Goal: Information Seeking & Learning: Check status

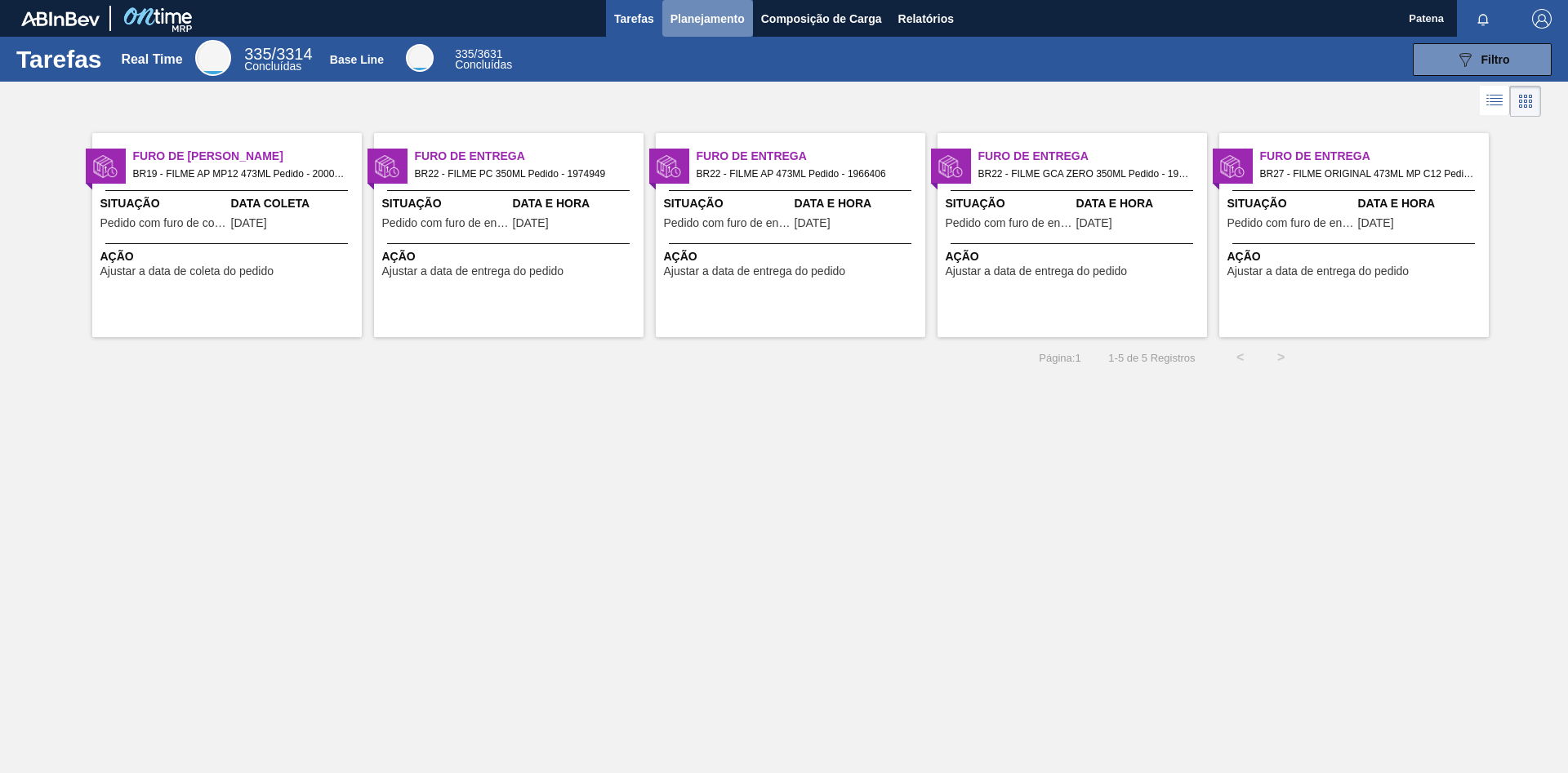
click at [724, 20] on span "Planejamento" at bounding box center [707, 18] width 74 height 19
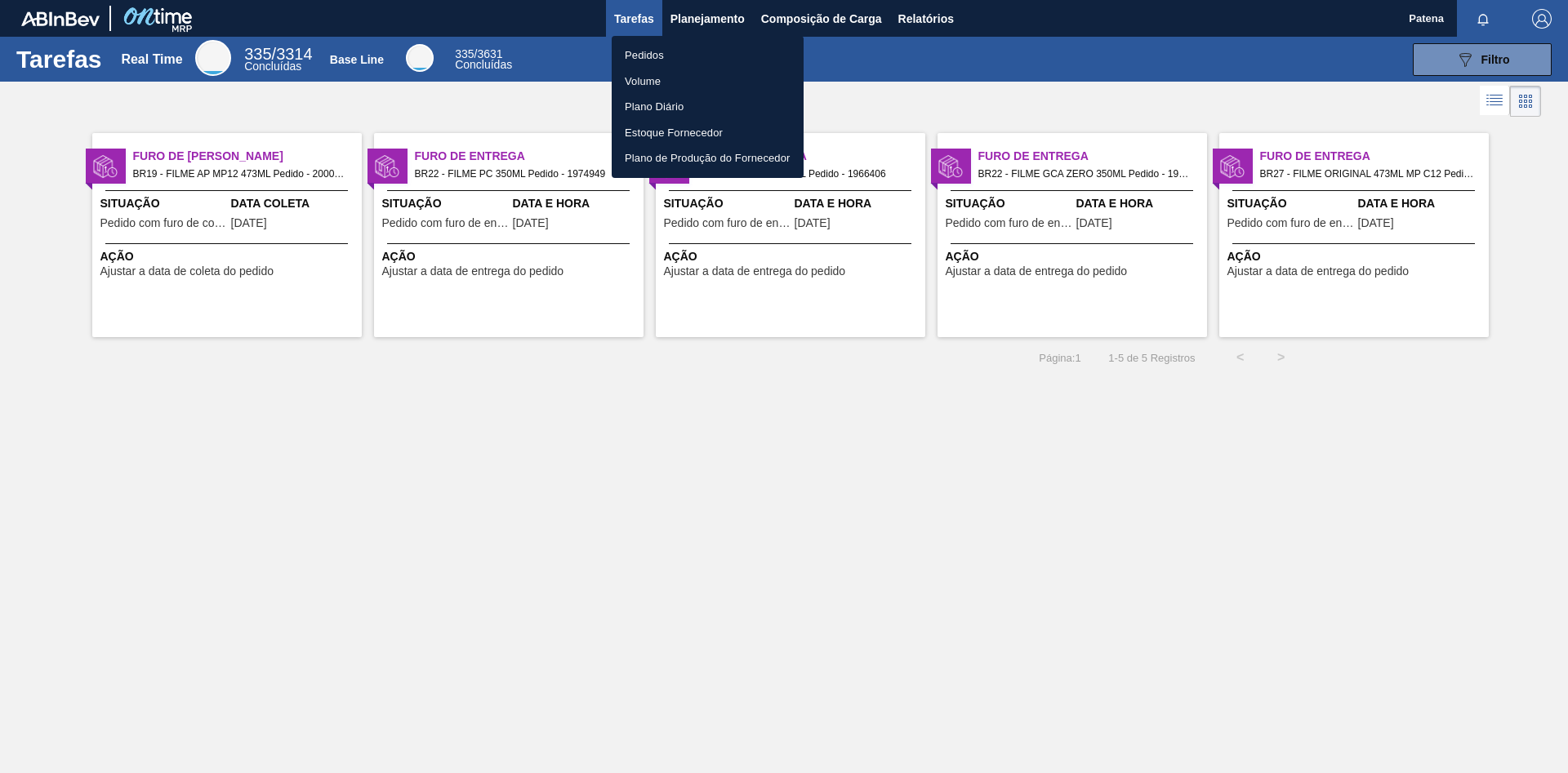
click at [684, 55] on li "Pedidos" at bounding box center [707, 55] width 192 height 26
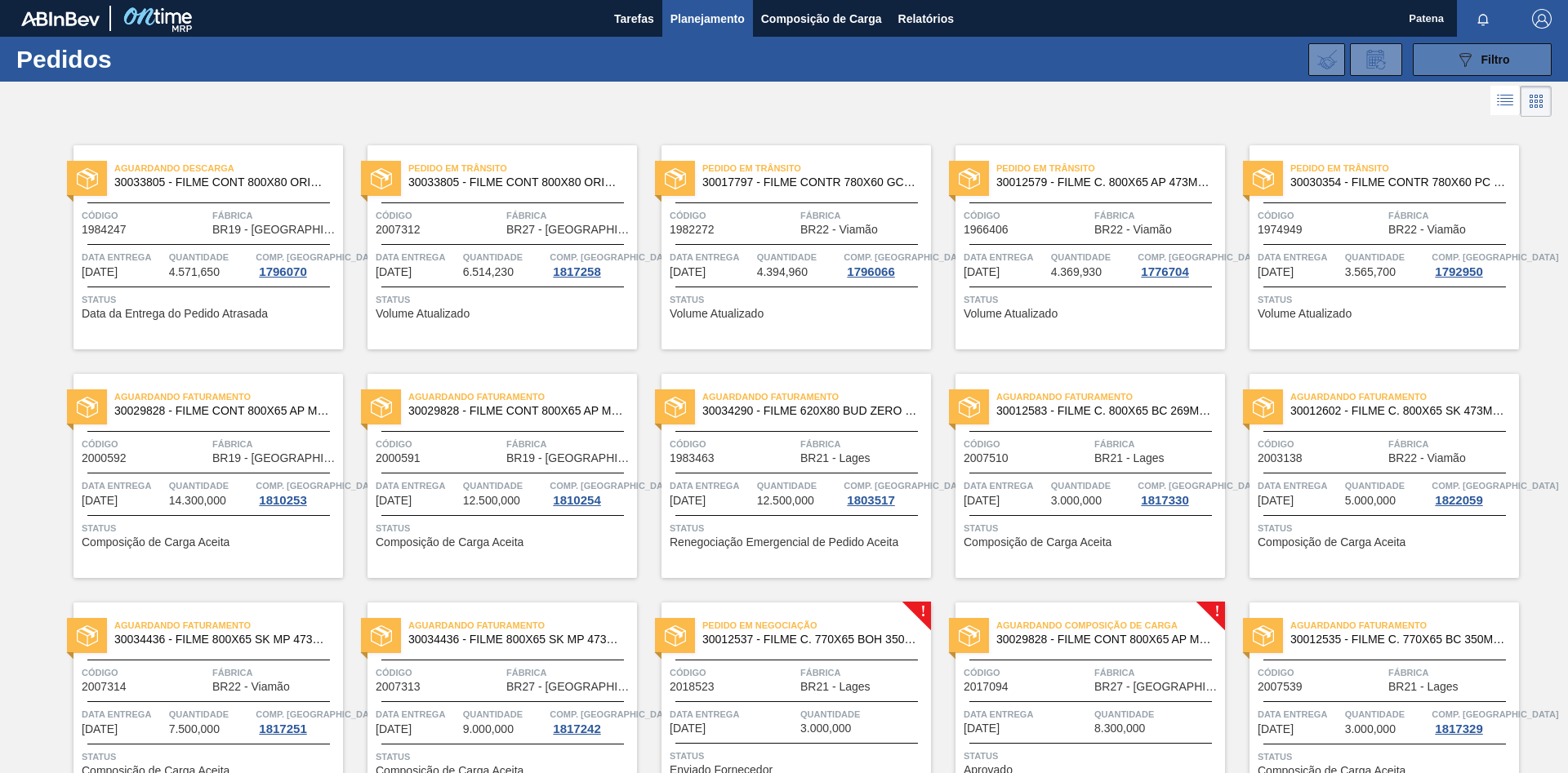
click at [1115, 56] on div "089F7B8B-B2A5-4AFE-B5C0-19BA573D28AC Filtro" at bounding box center [1482, 60] width 55 height 19
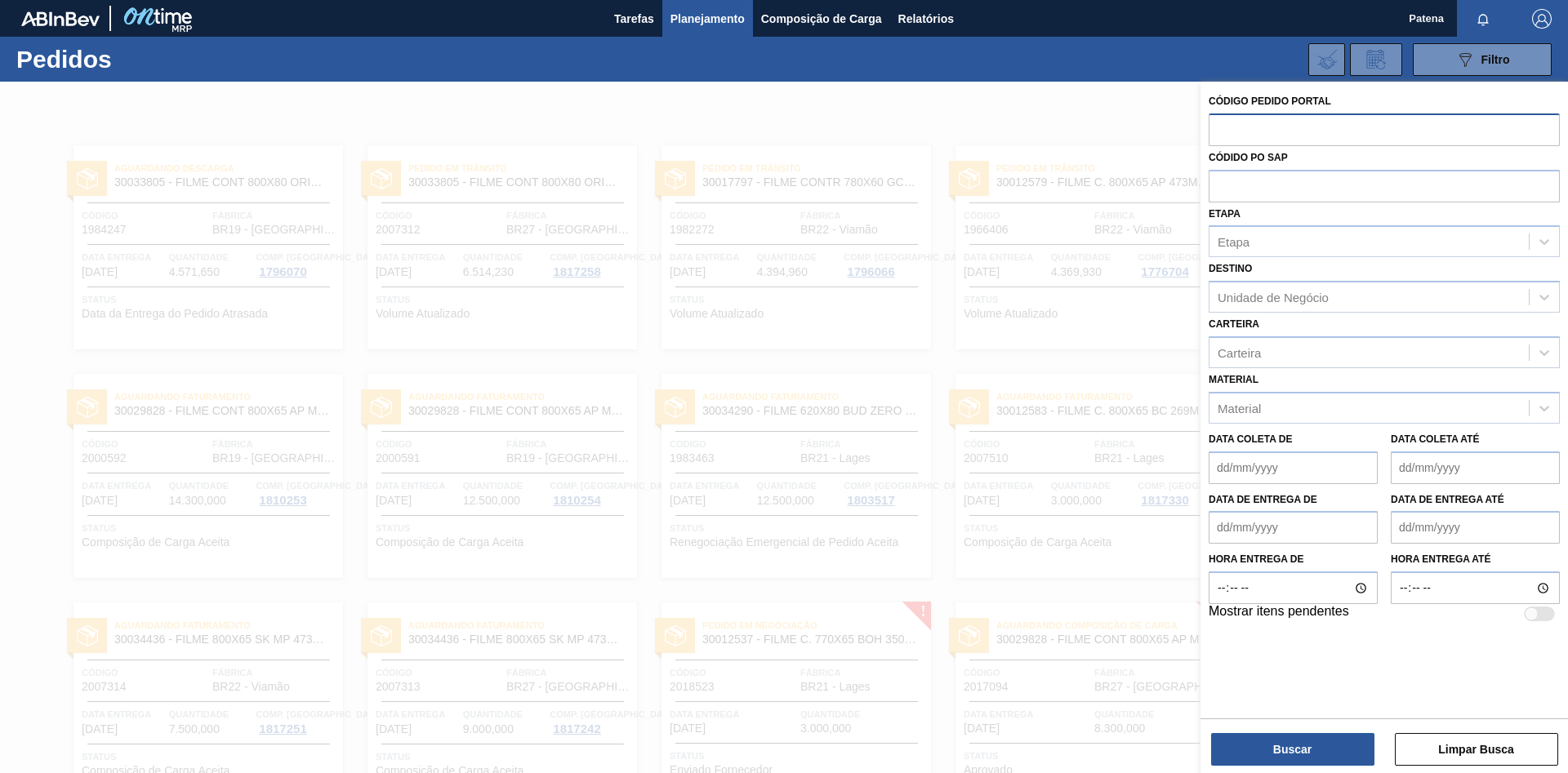
click at [1115, 135] on input "text" at bounding box center [1384, 129] width 351 height 31
paste input "70307"
type input "70307"
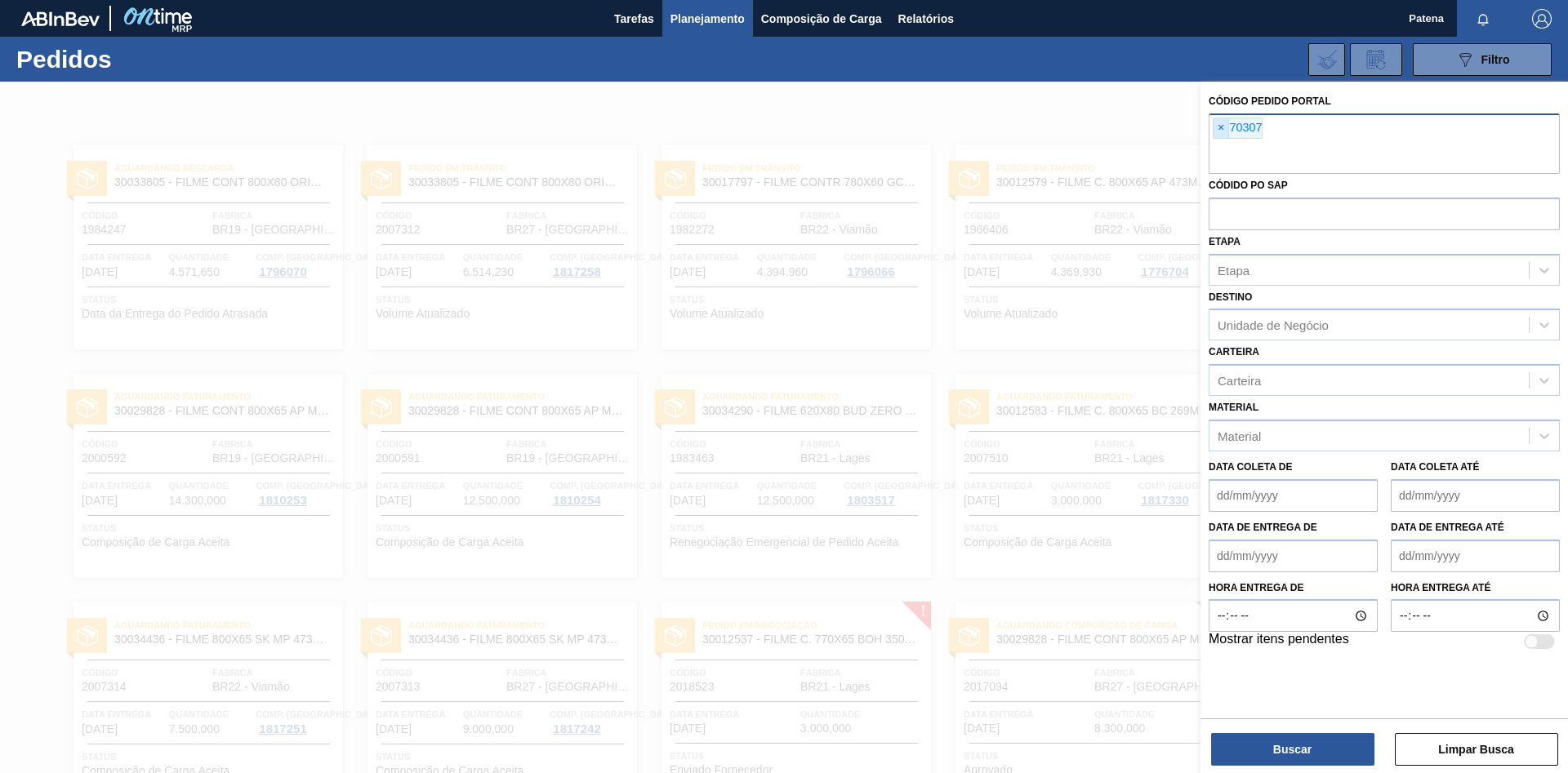
click at [1115, 134] on span "×" at bounding box center [1221, 128] width 15 height 19
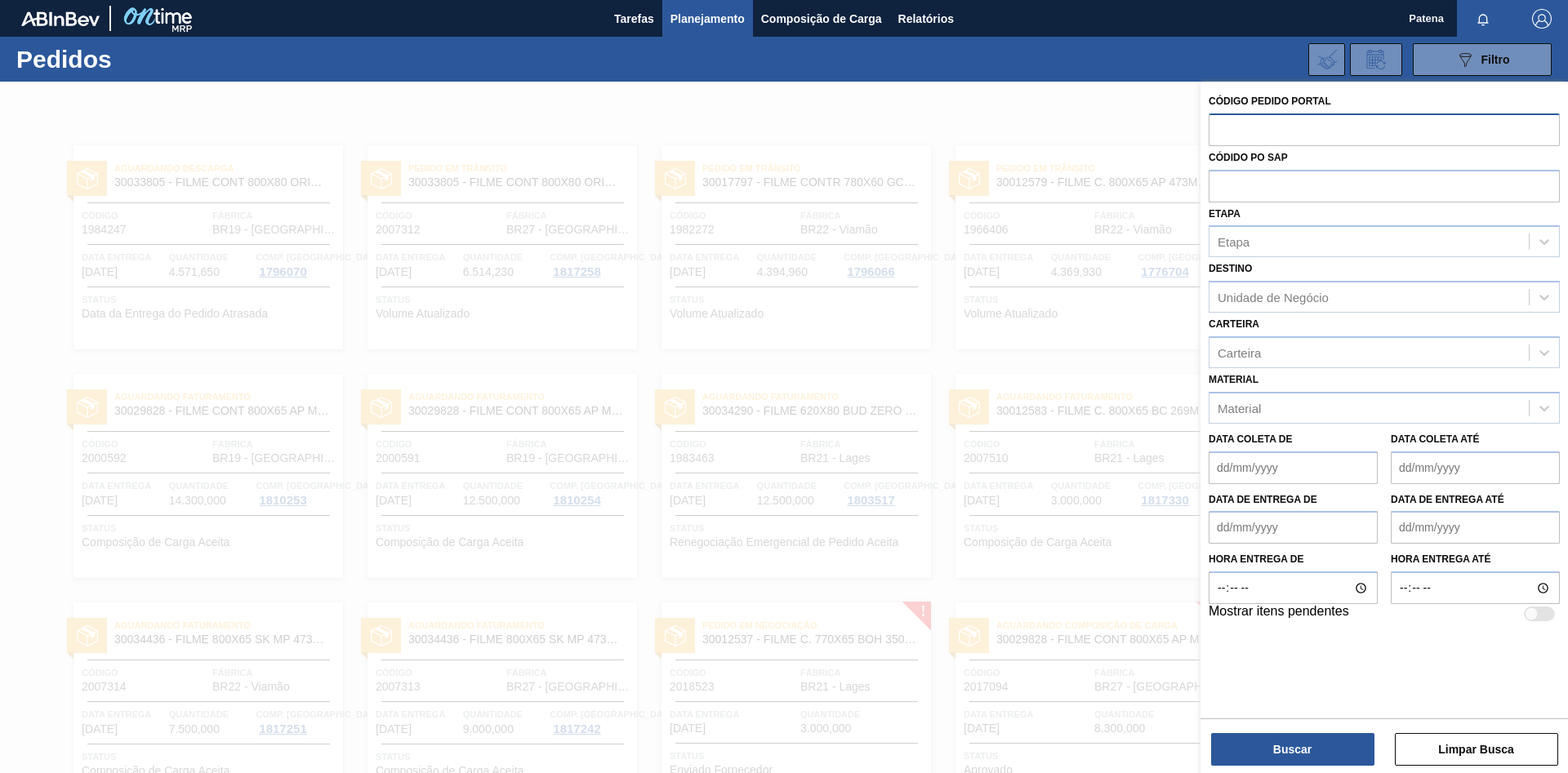
click at [1115, 130] on input "text" at bounding box center [1384, 129] width 351 height 31
type input "2017094"
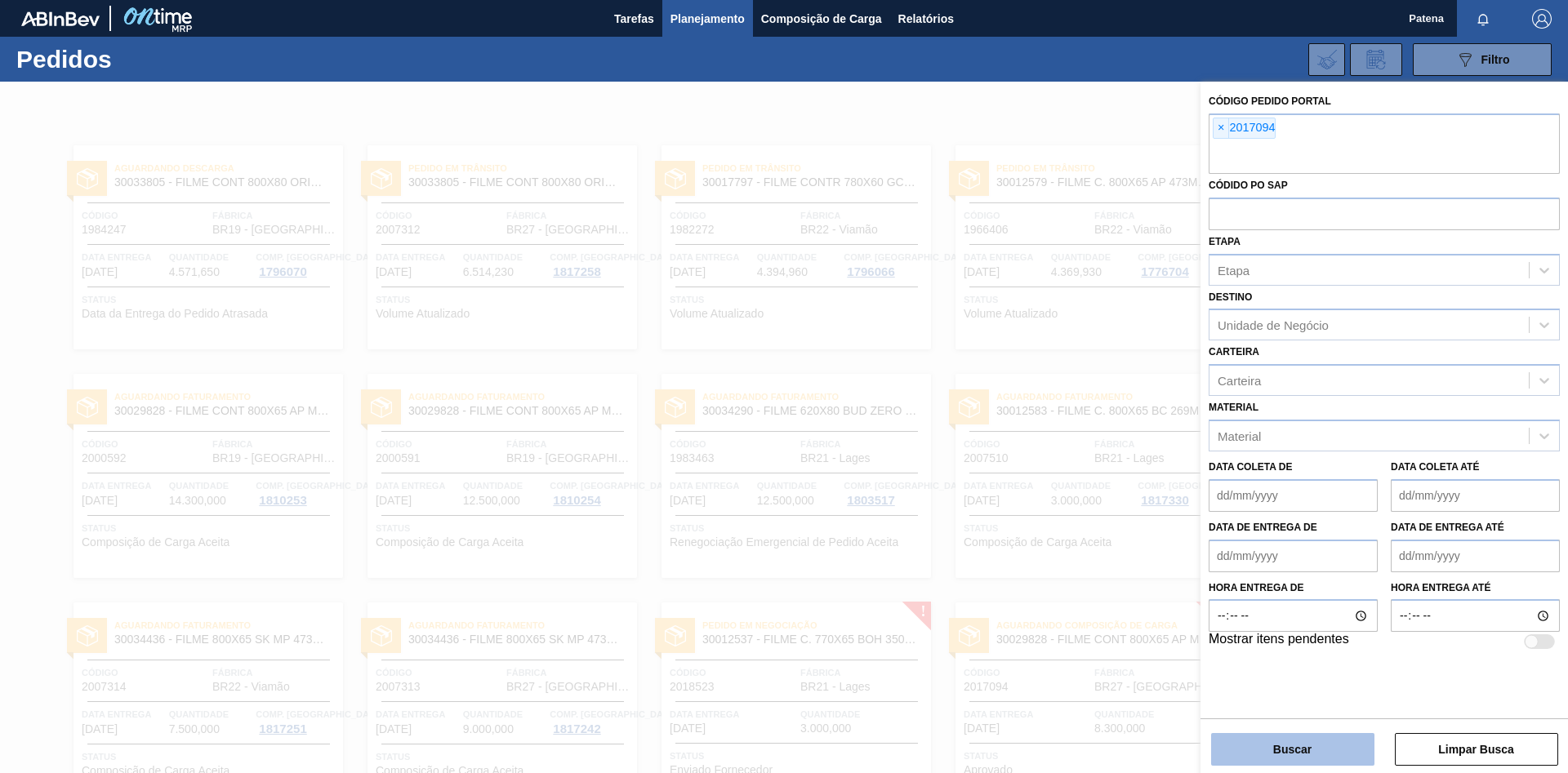
click at [1115, 518] on button "Buscar" at bounding box center [1292, 749] width 163 height 33
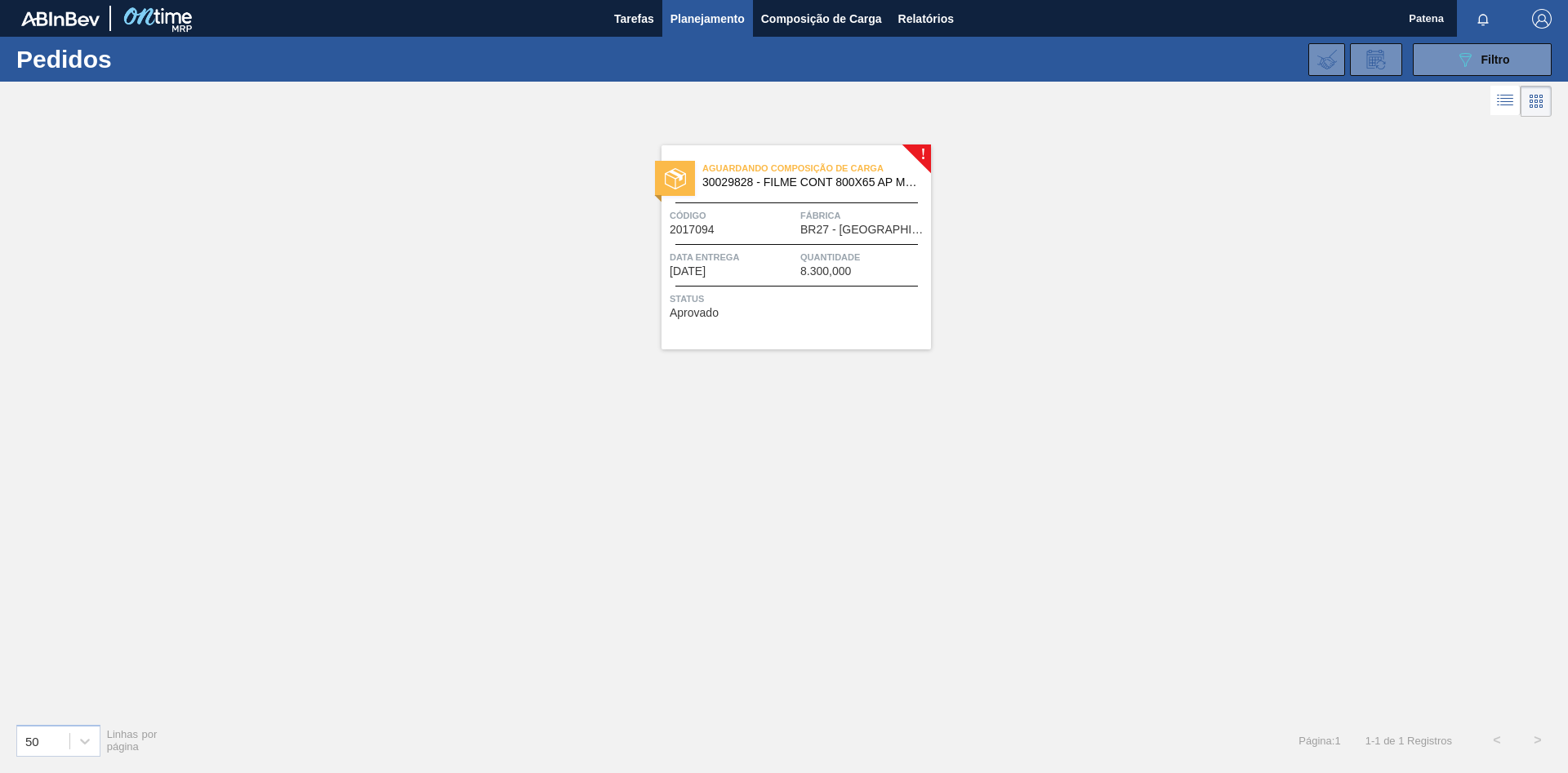
click at [760, 267] on div "Data entrega [DATE]" at bounding box center [732, 263] width 126 height 29
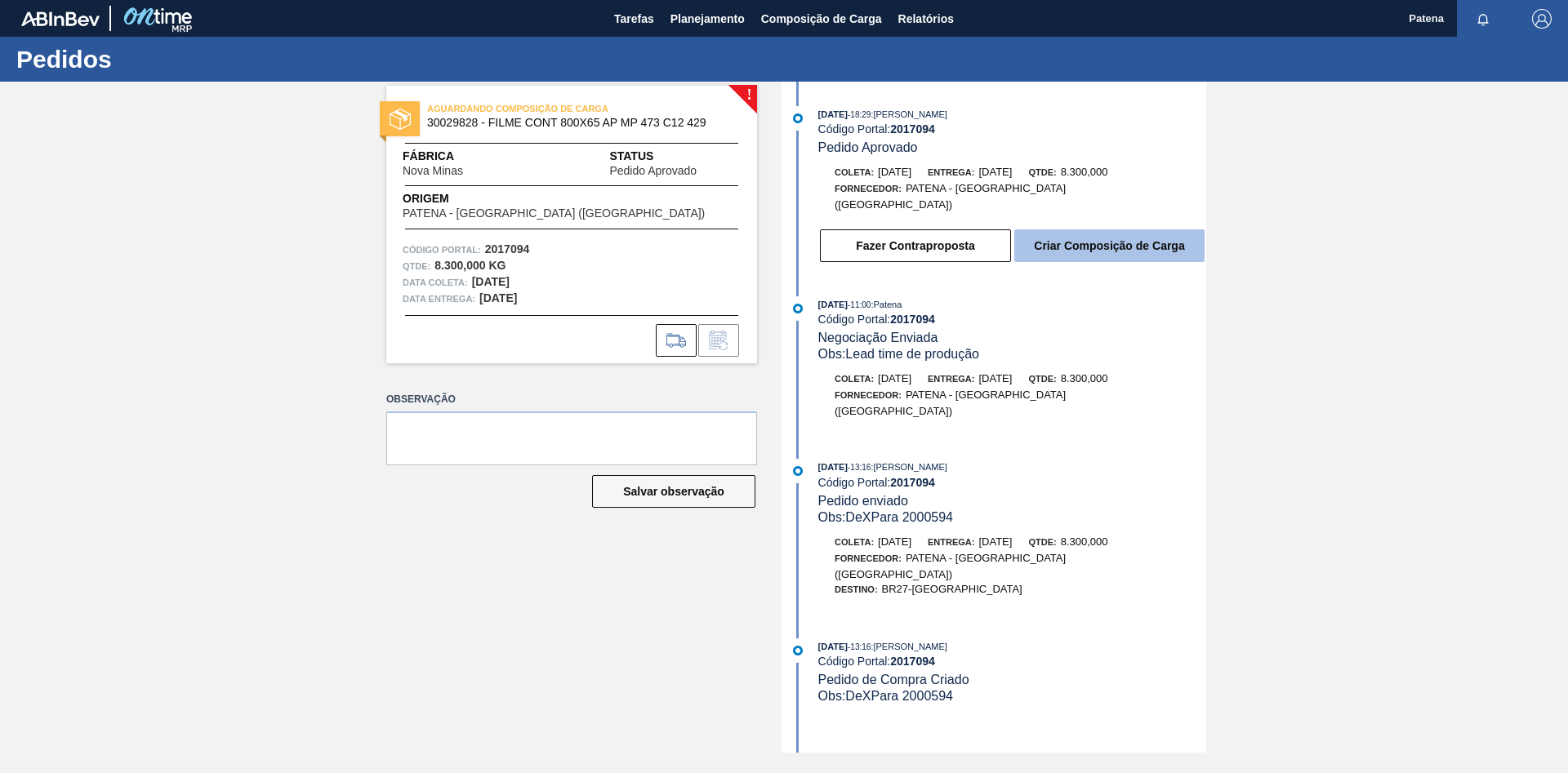
click at [1071, 231] on button "Criar Composição de Carga" at bounding box center [1109, 246] width 190 height 33
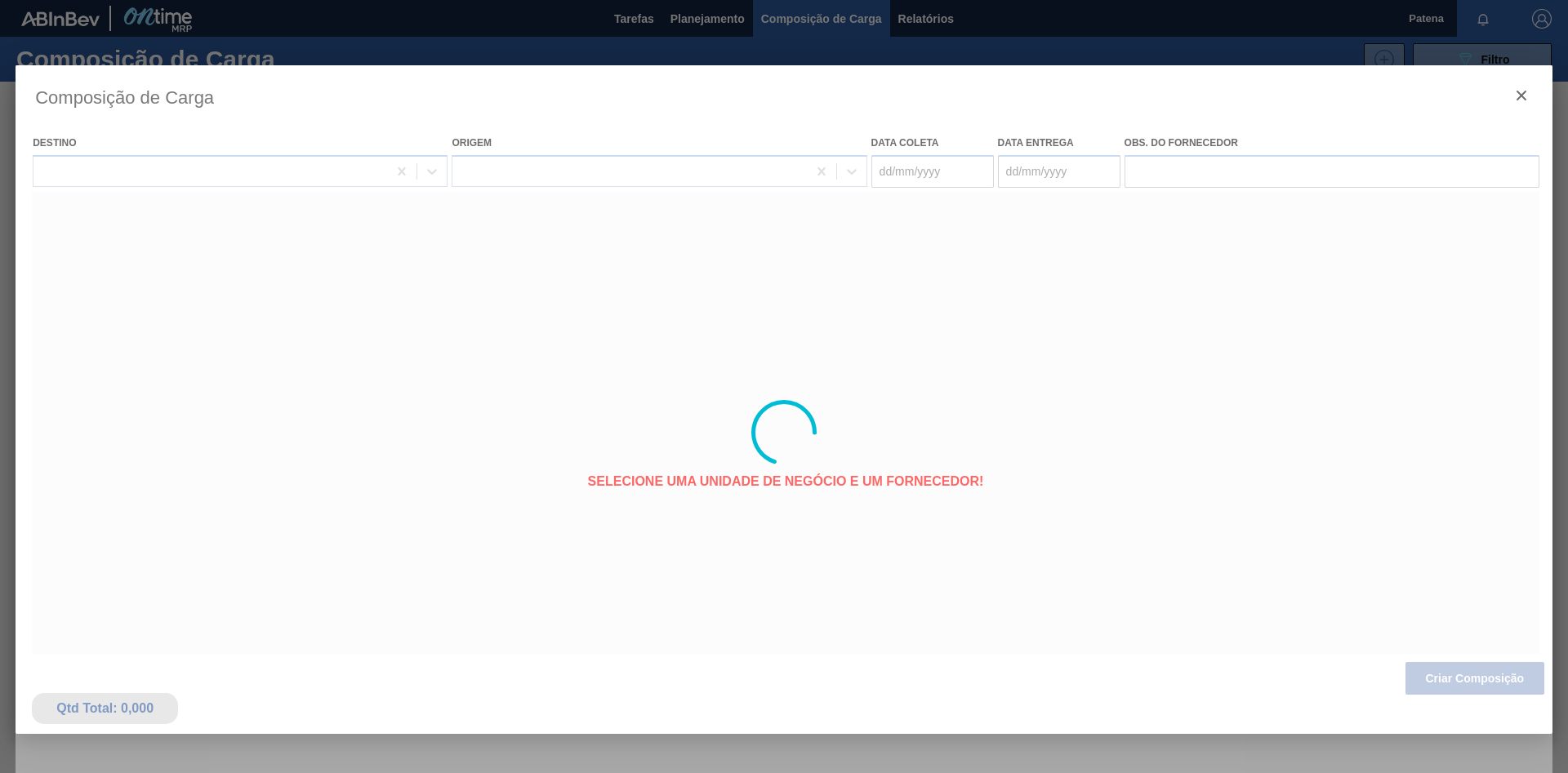
type coleta "[DATE]"
type entrega "[DATE]"
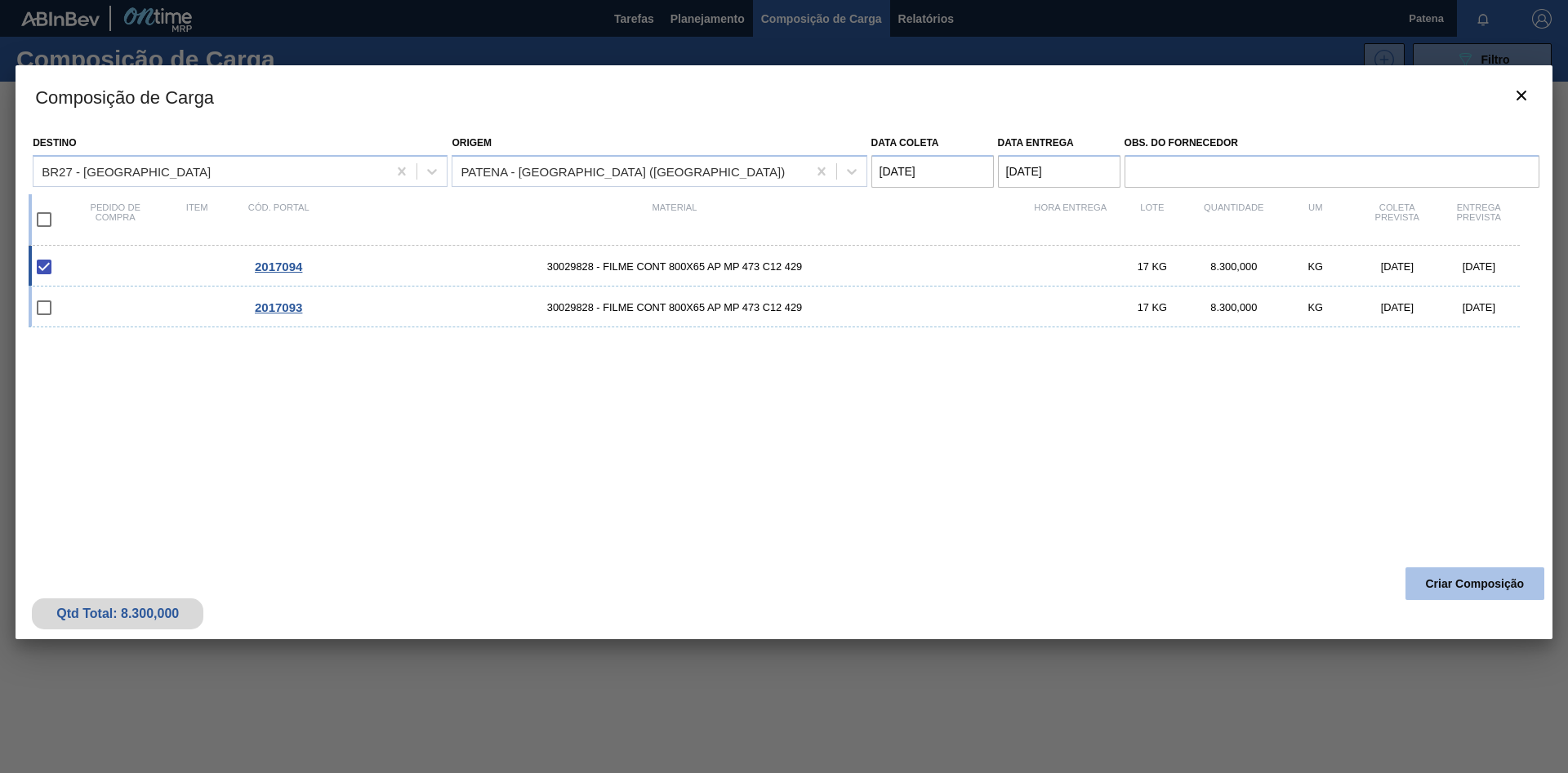
click at [1115, 518] on button "Criar Composição" at bounding box center [1474, 583] width 139 height 33
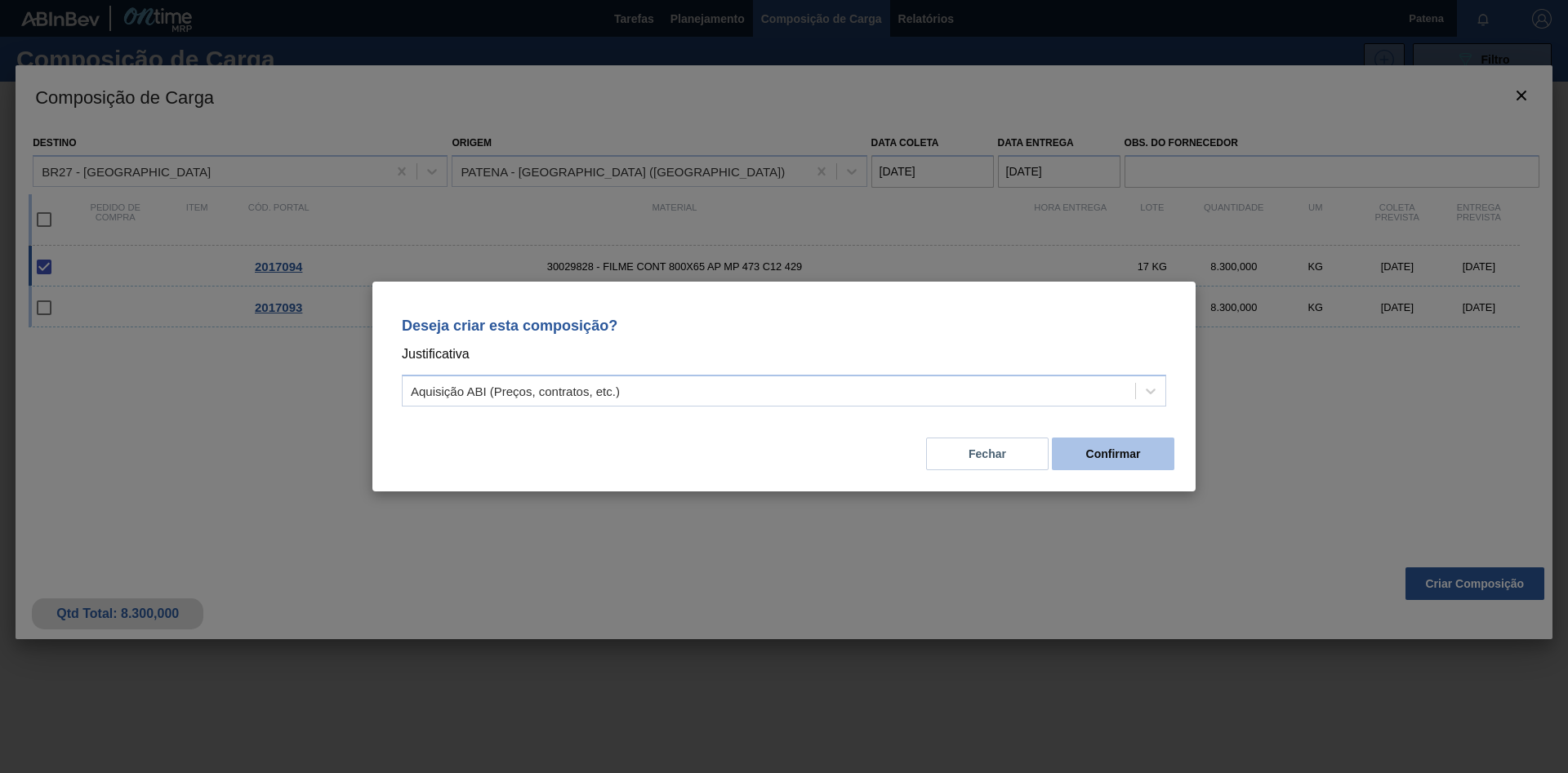
click at [1106, 451] on button "Confirmar" at bounding box center [1113, 454] width 122 height 33
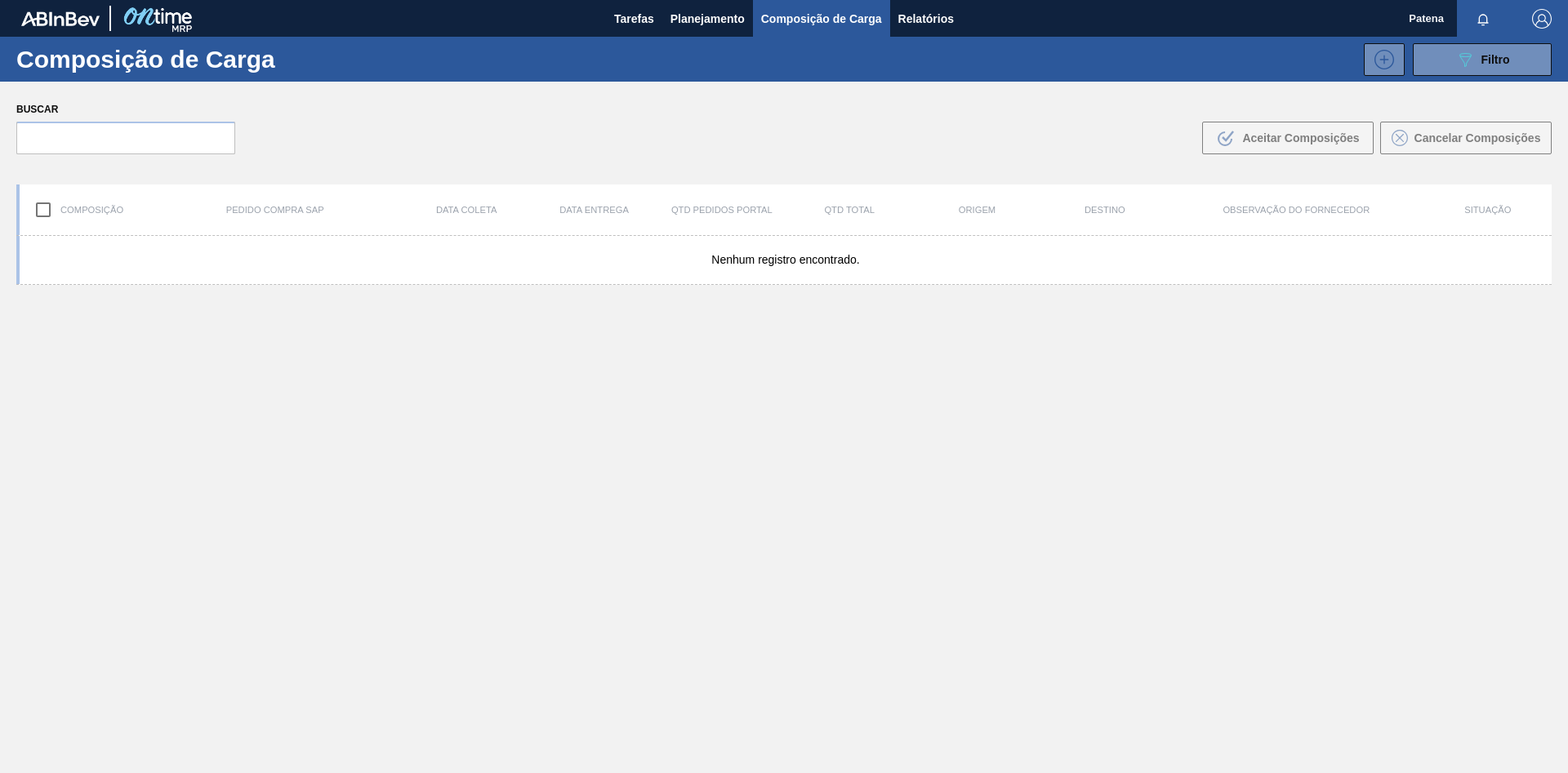
drag, startPoint x: 1483, startPoint y: 72, endPoint x: 1442, endPoint y: 102, distance: 50.8
click at [1115, 72] on button "089F7B8B-B2A5-4AFE-B5C0-19BA573D28AC Filtro" at bounding box center [1482, 60] width 139 height 33
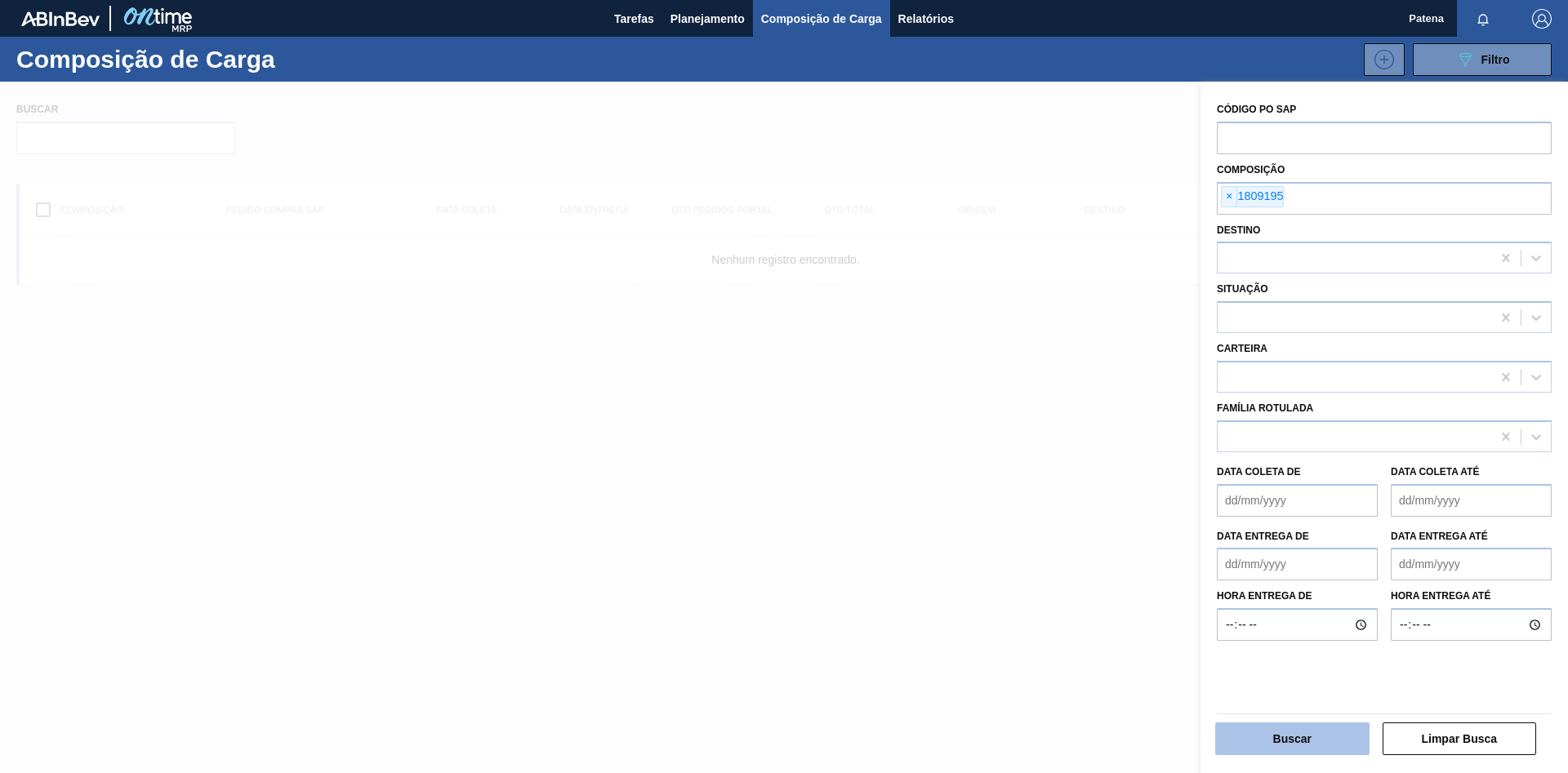
click at [1115, 518] on button "Buscar" at bounding box center [1292, 738] width 154 height 33
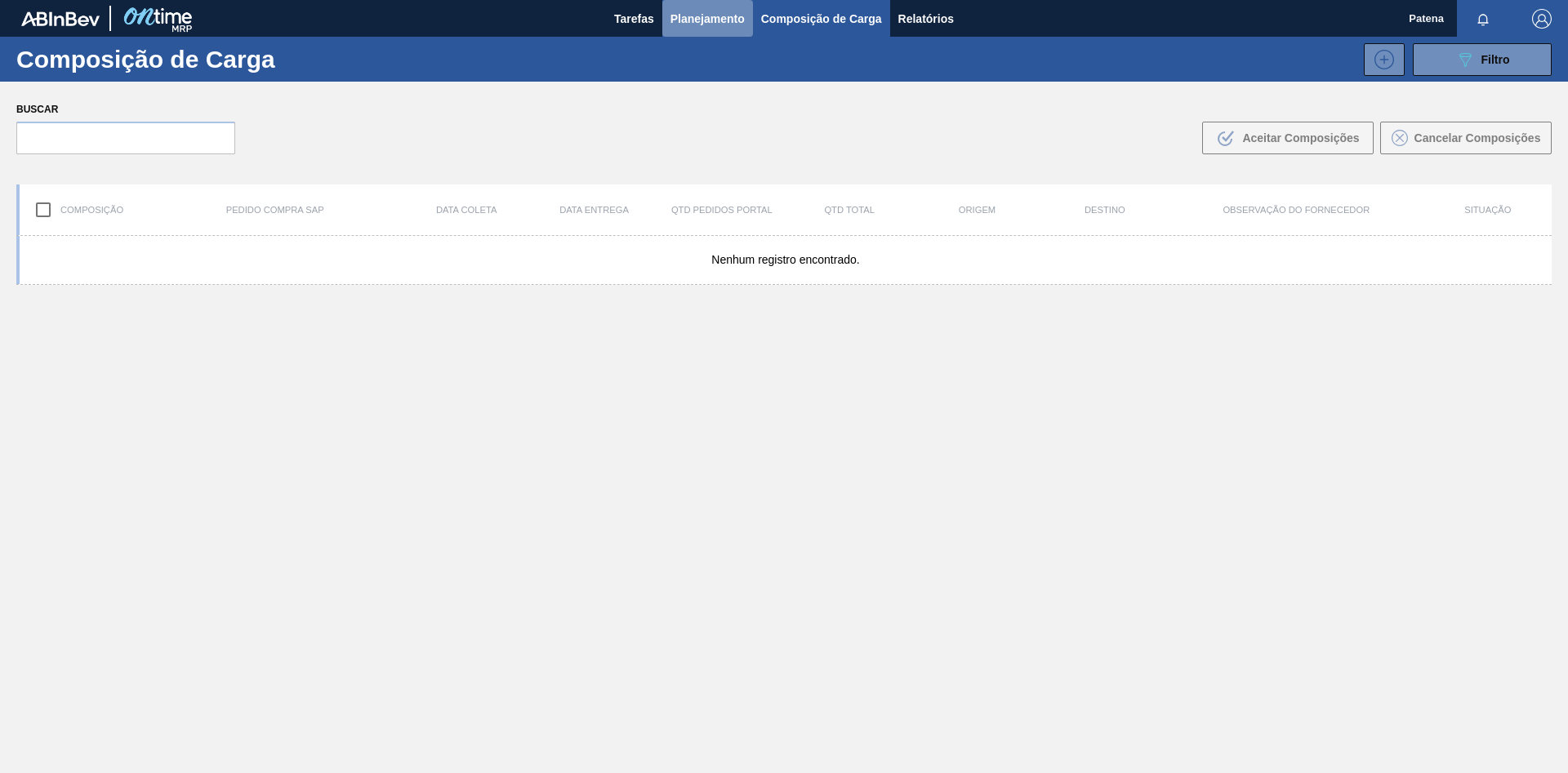
click at [704, 33] on button "Planejamento" at bounding box center [708, 18] width 91 height 37
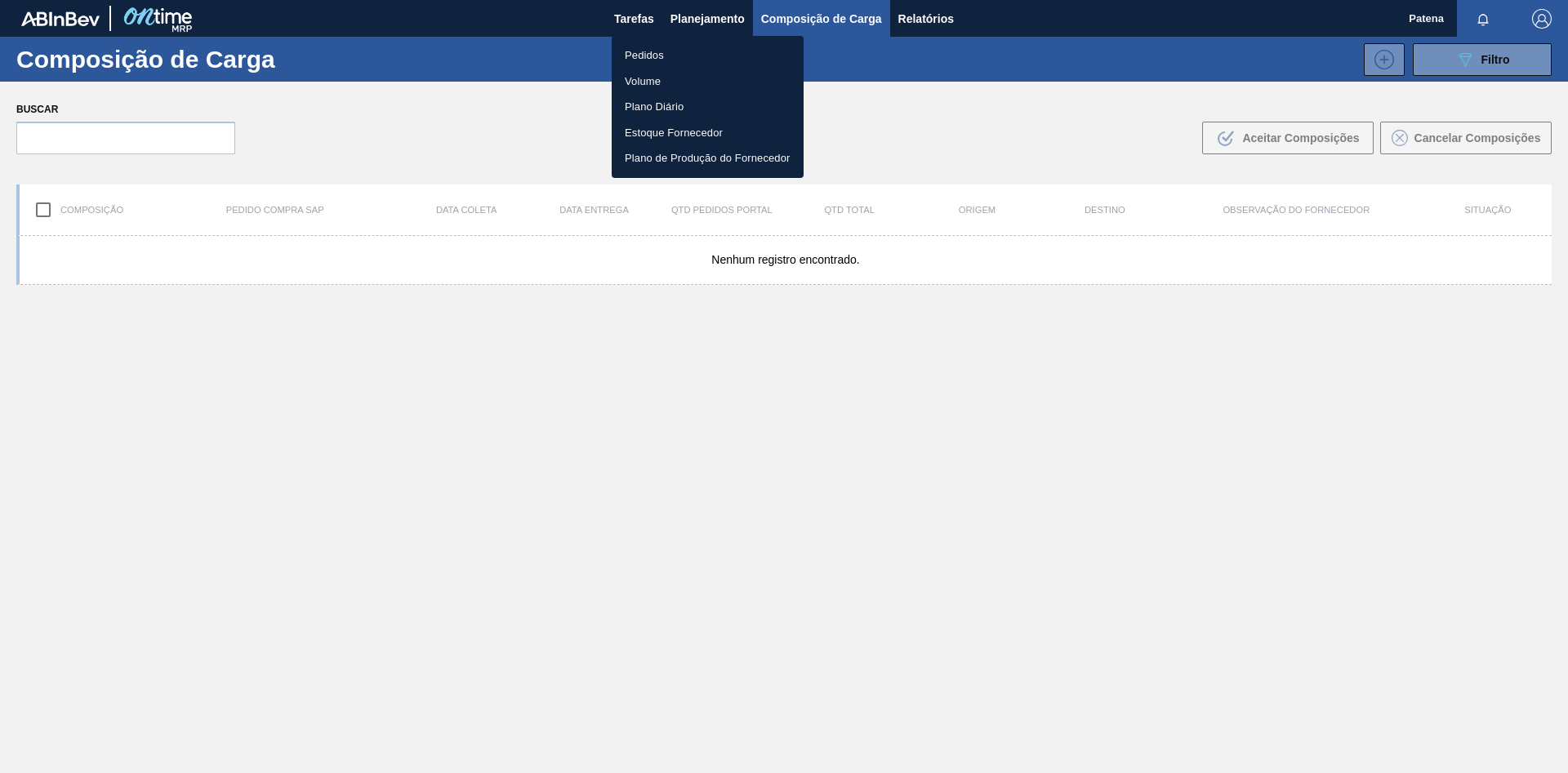
click at [716, 55] on li "Pedidos" at bounding box center [707, 55] width 192 height 26
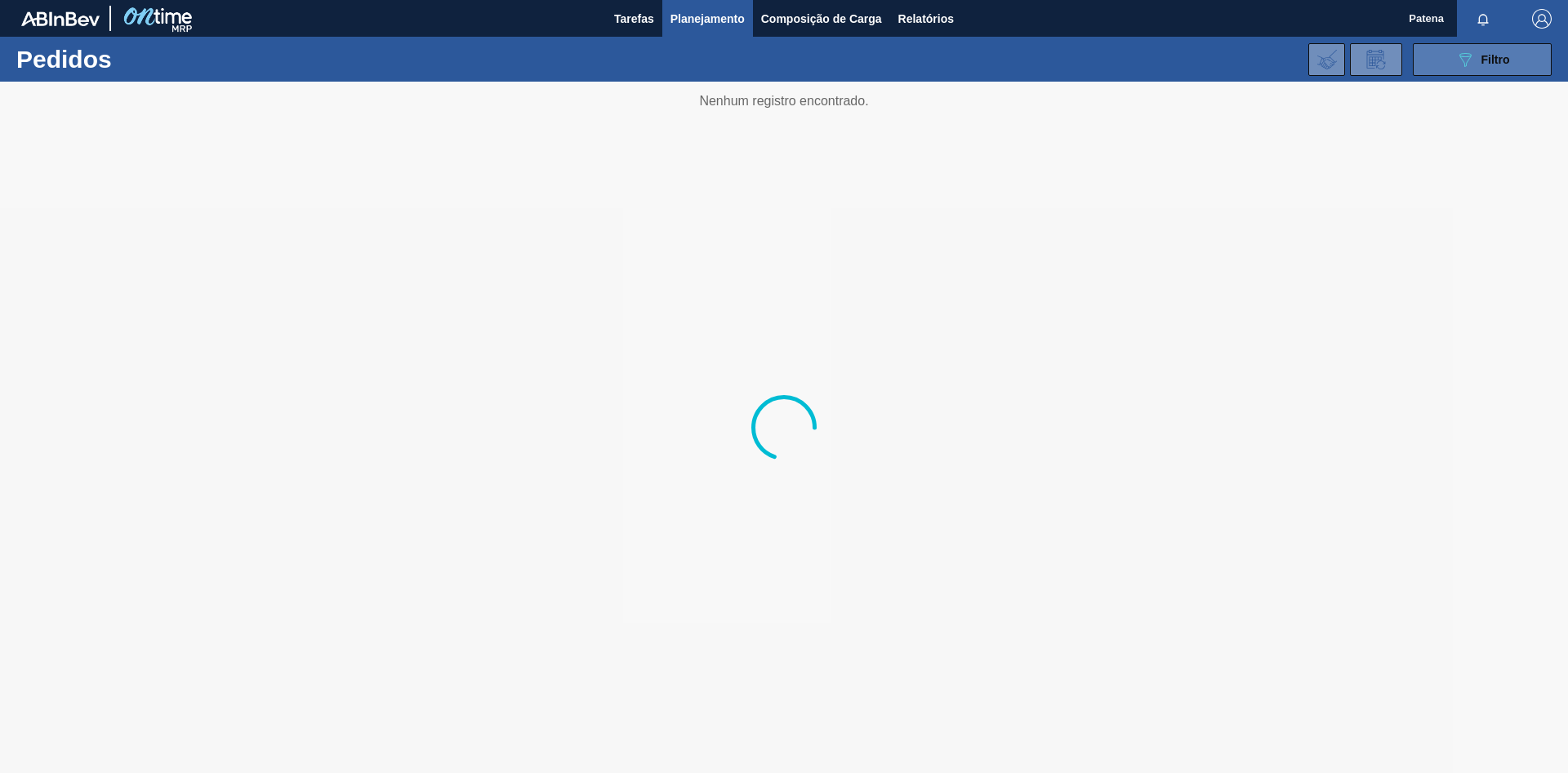
click at [1115, 53] on button "089F7B8B-B2A5-4AFE-B5C0-19BA573D28AC Filtro" at bounding box center [1482, 60] width 139 height 33
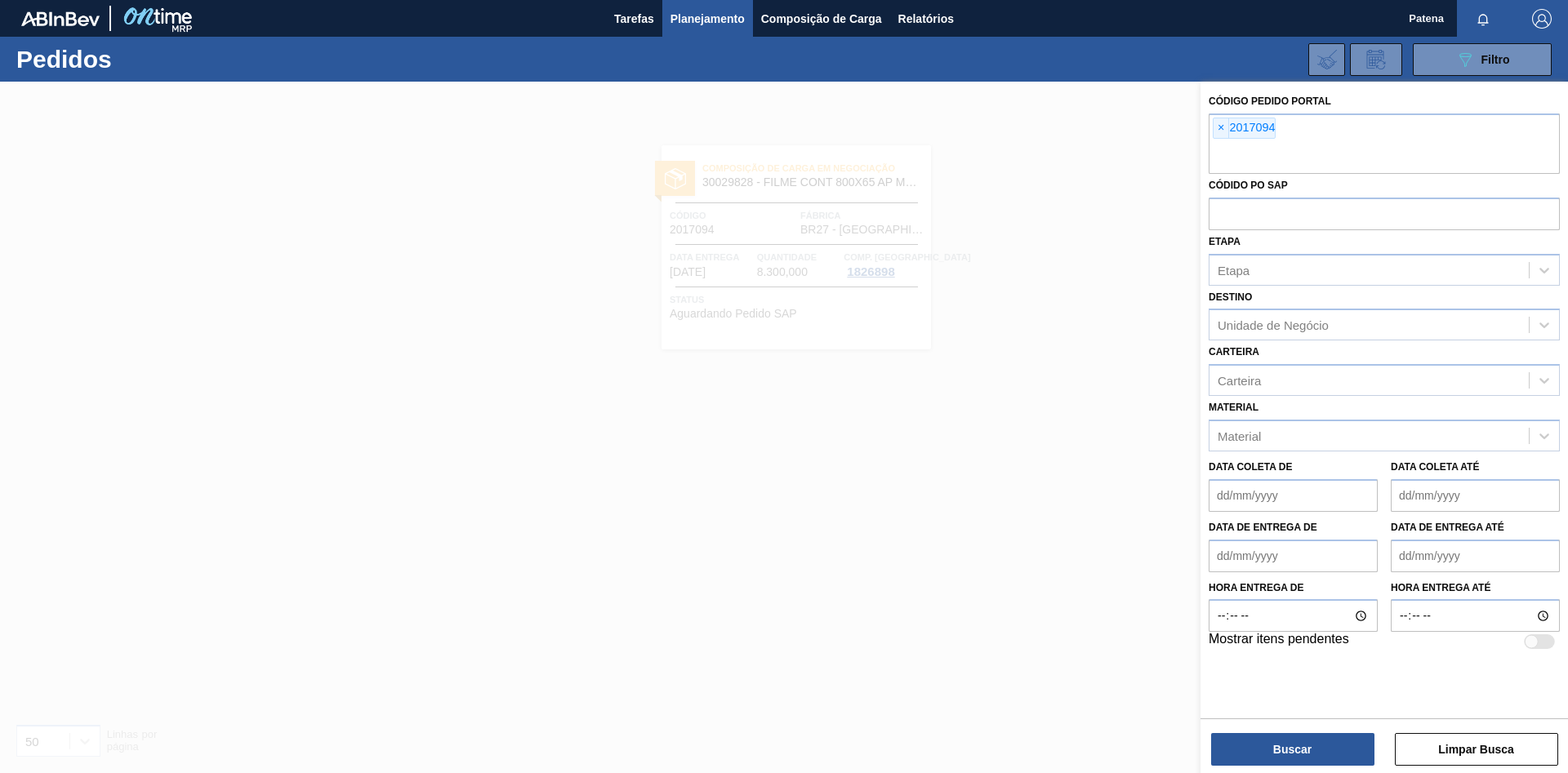
click at [879, 518] on div at bounding box center [784, 468] width 1568 height 773
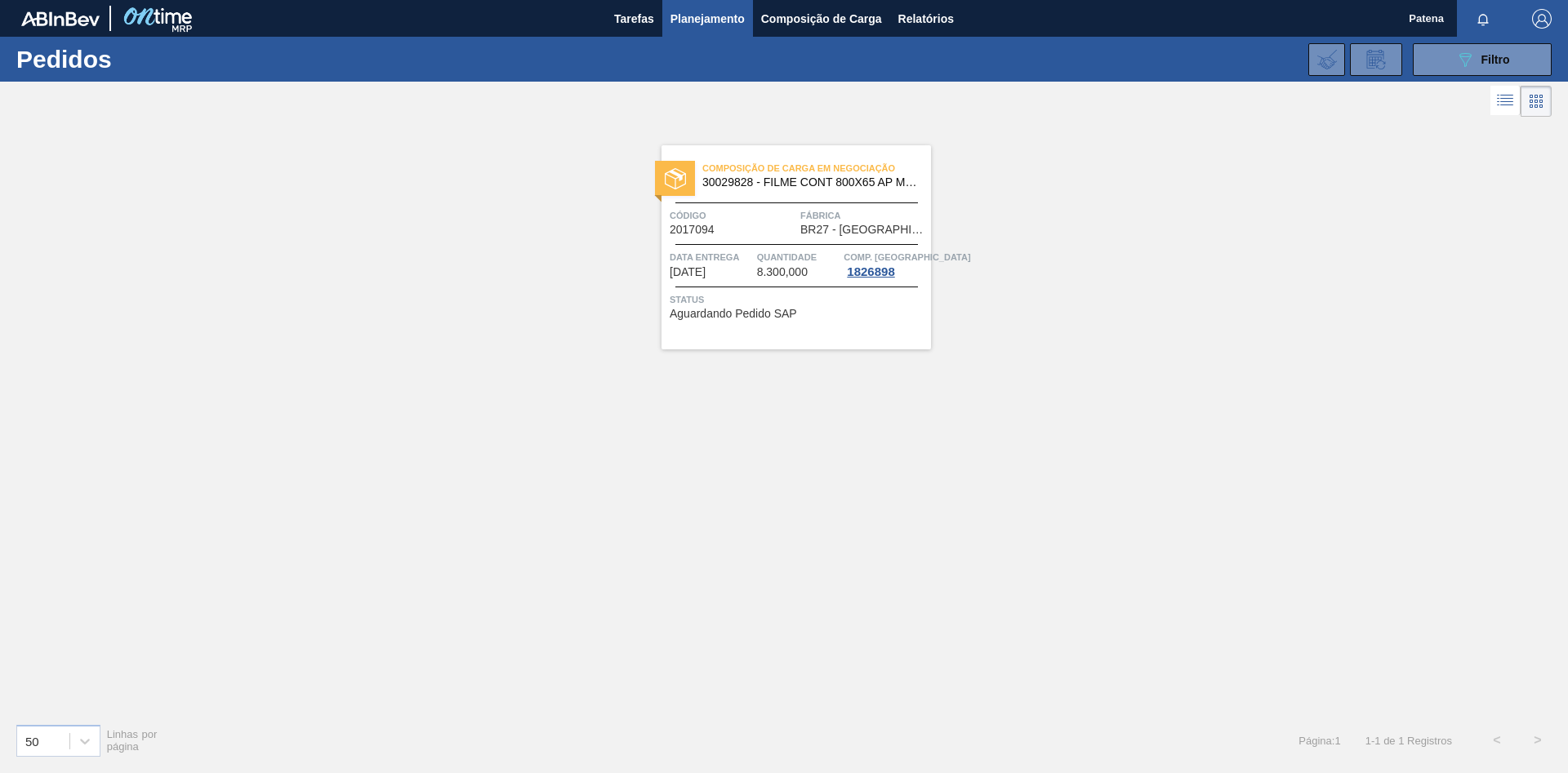
click at [736, 263] on span "Data entrega" at bounding box center [711, 256] width 83 height 16
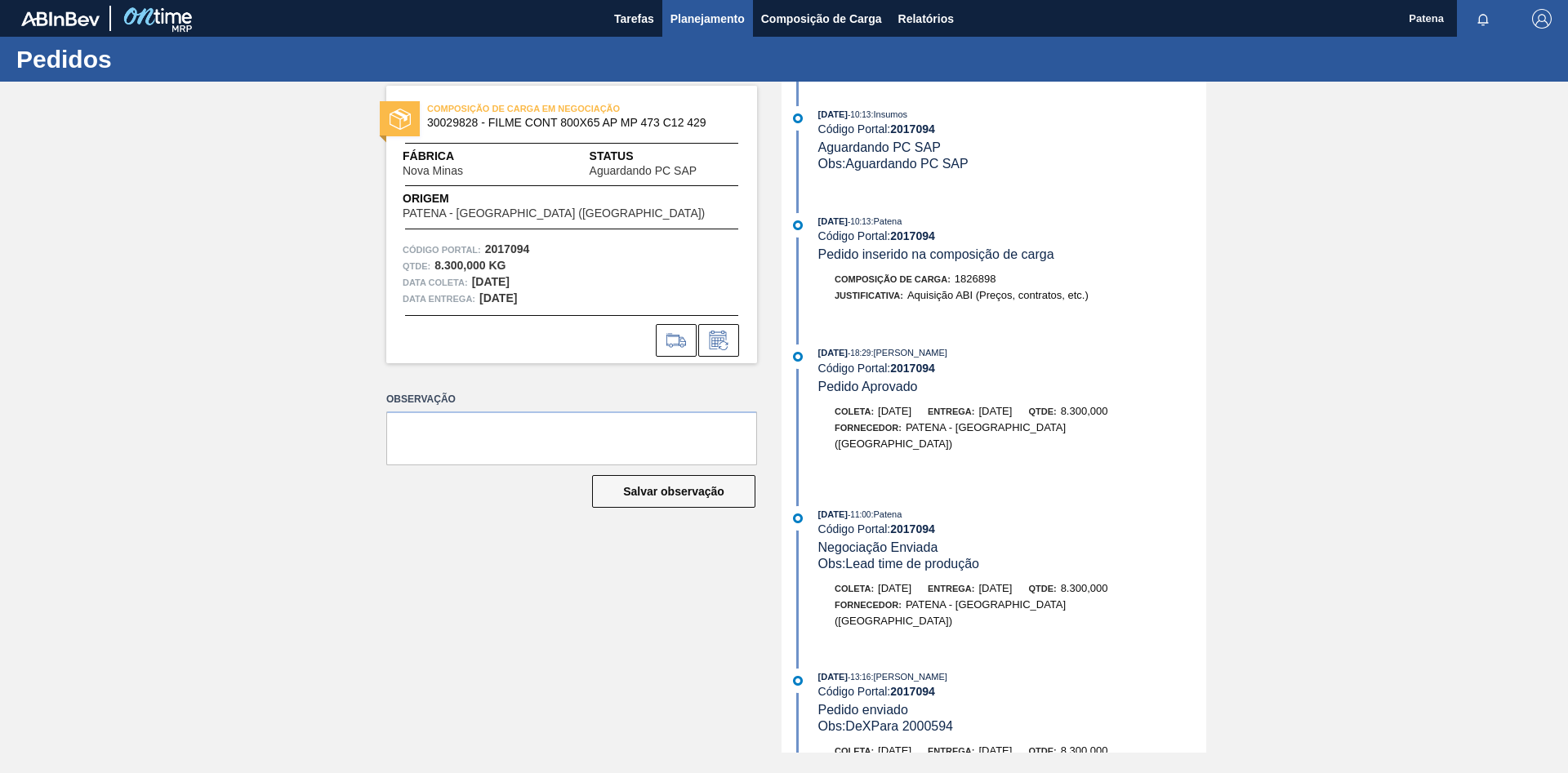
click at [681, 24] on span "Planejamento" at bounding box center [707, 18] width 74 height 19
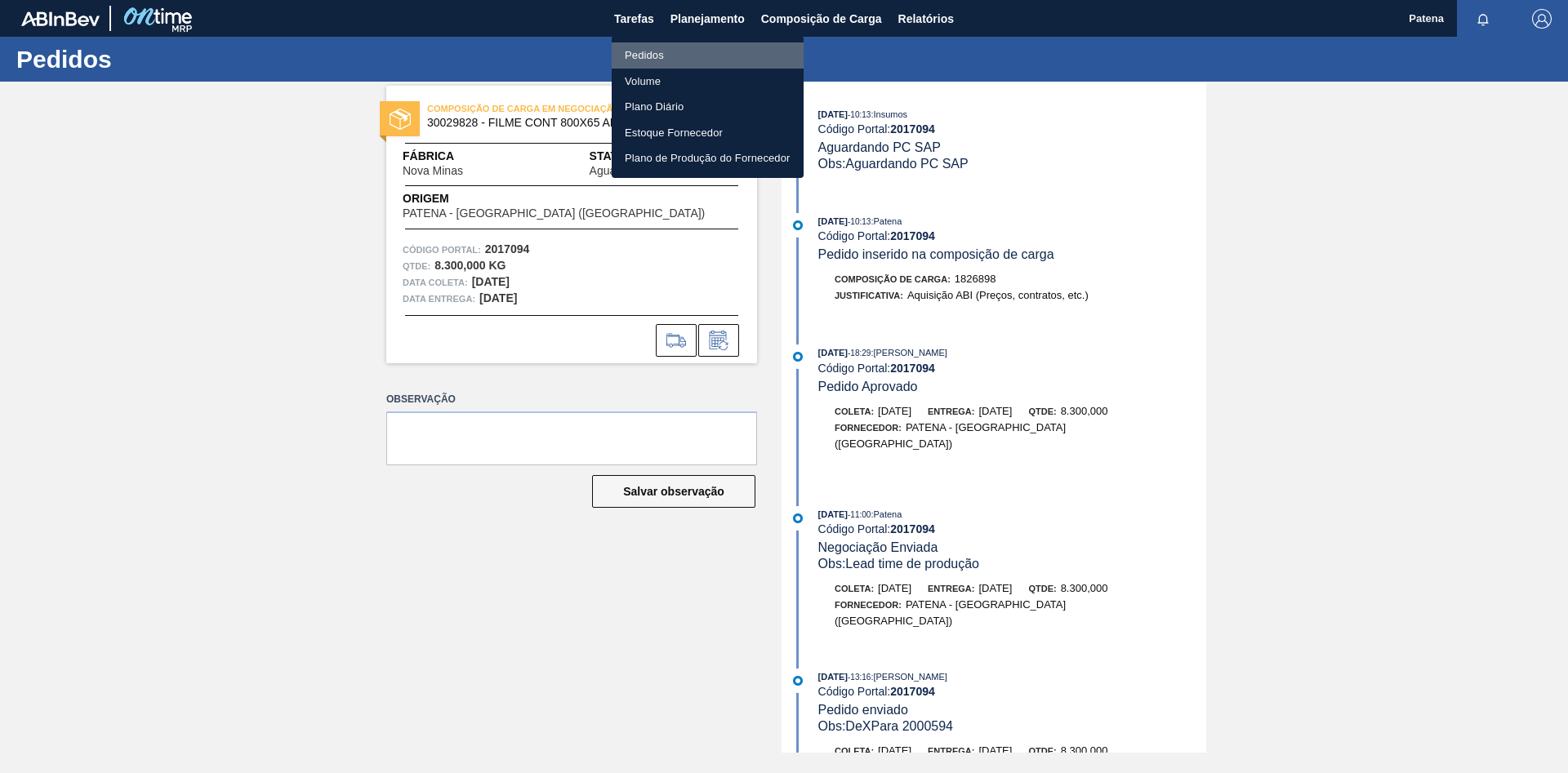
click at [657, 55] on li "Pedidos" at bounding box center [707, 55] width 192 height 26
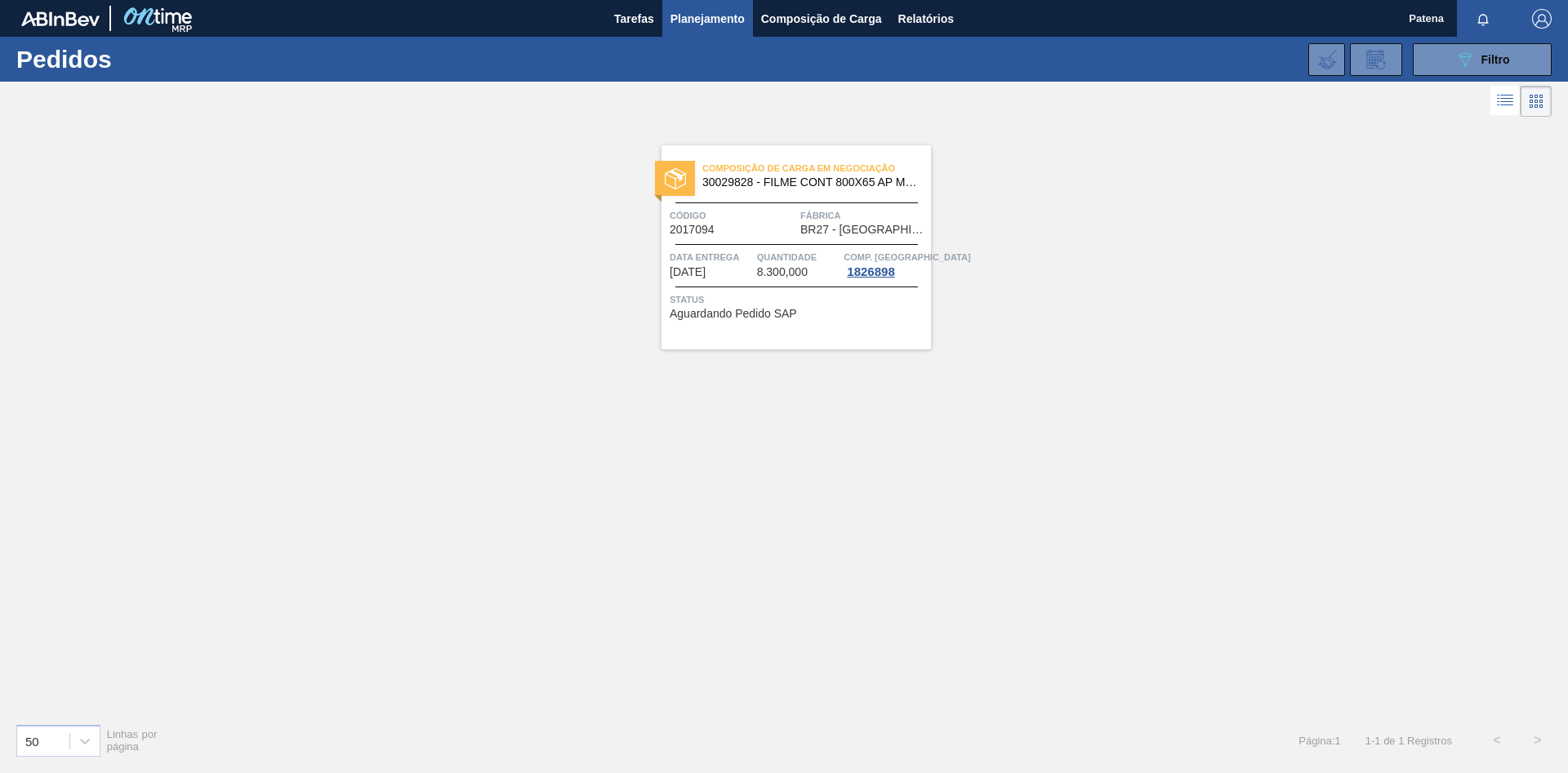
click at [692, 6] on button "Planejamento" at bounding box center [708, 18] width 91 height 37
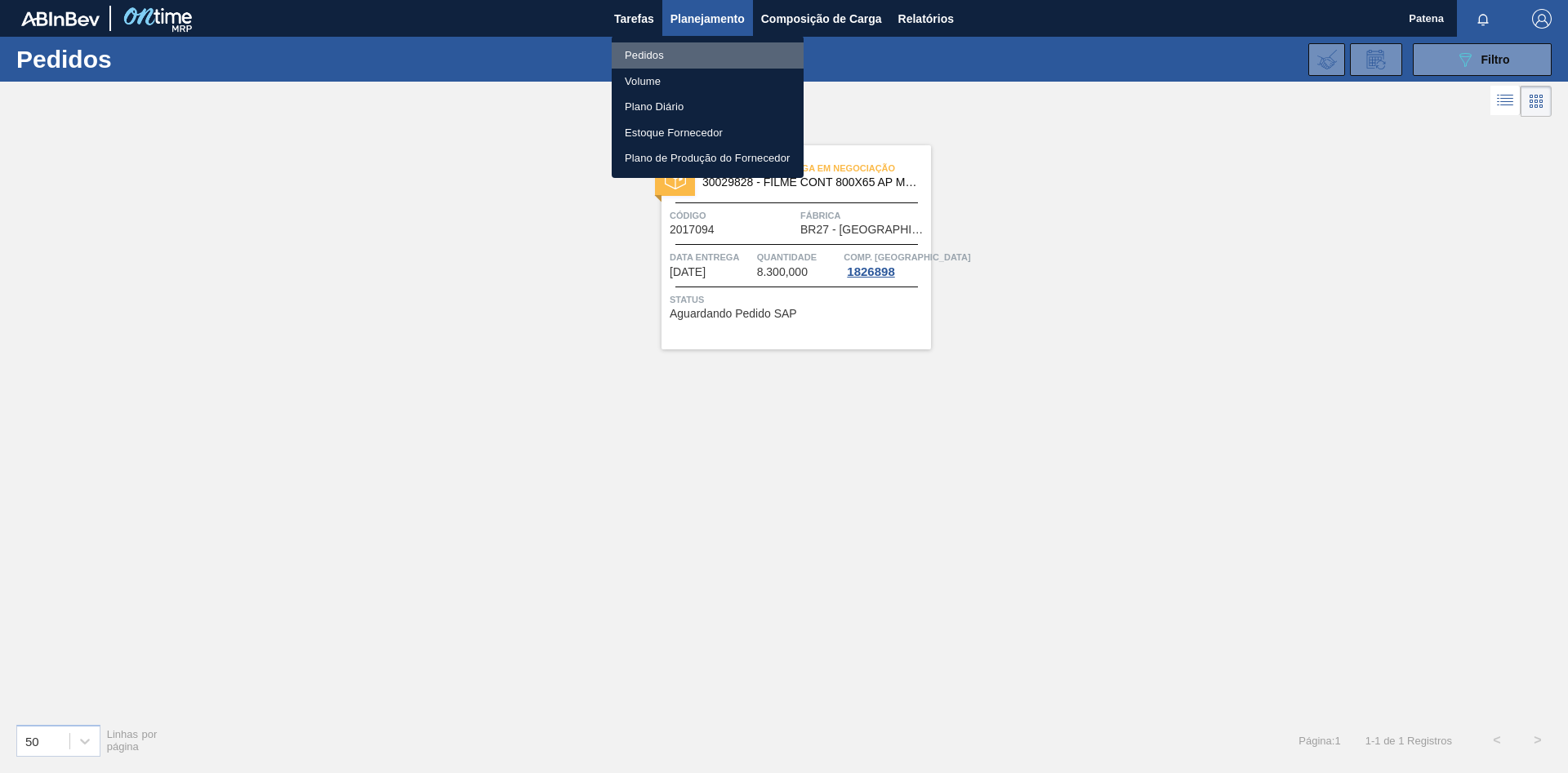
click at [672, 50] on li "Pedidos" at bounding box center [707, 55] width 192 height 26
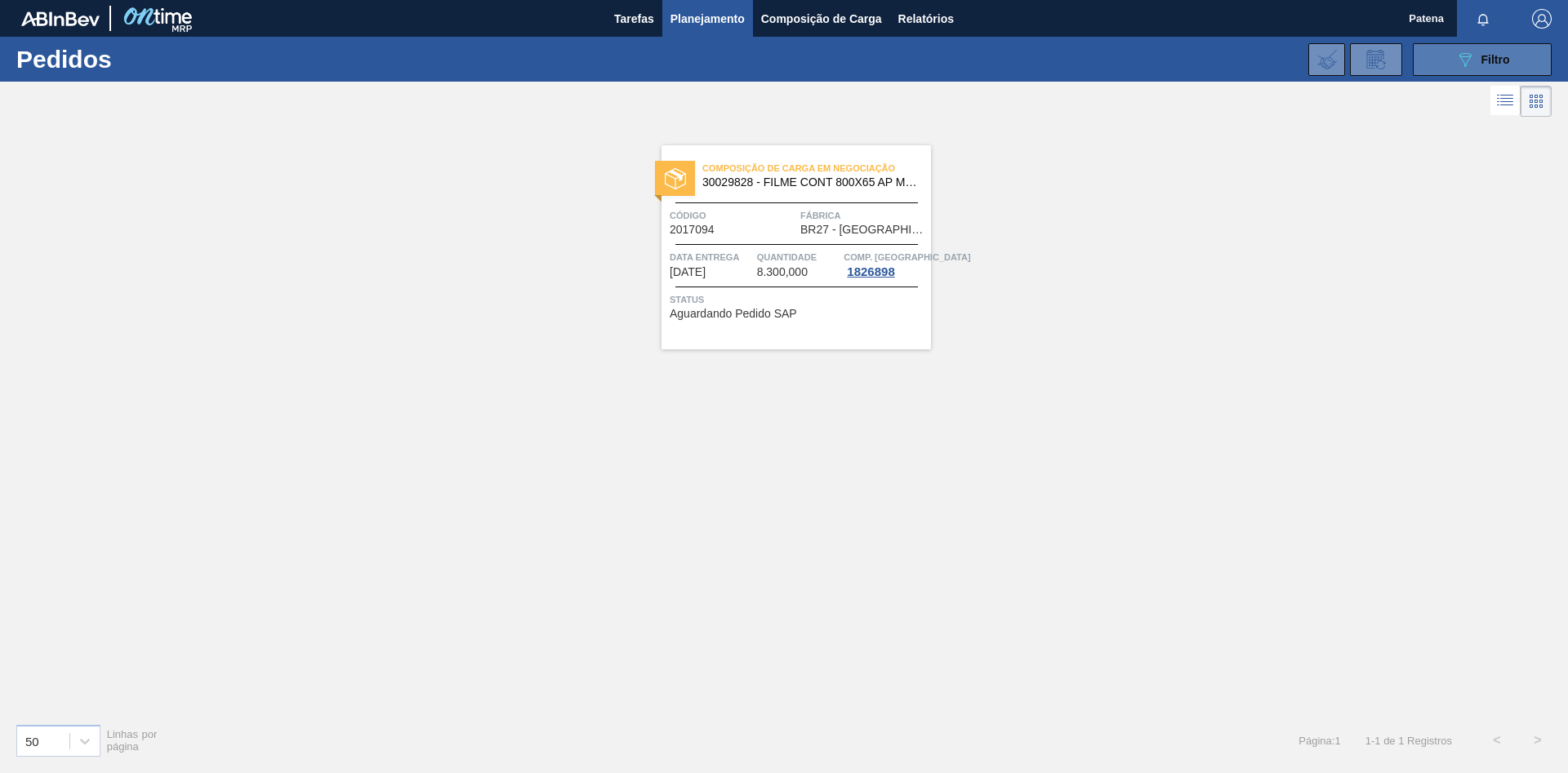
click at [1115, 62] on icon "089F7B8B-B2A5-4AFE-B5C0-19BA573D28AC" at bounding box center [1465, 60] width 19 height 19
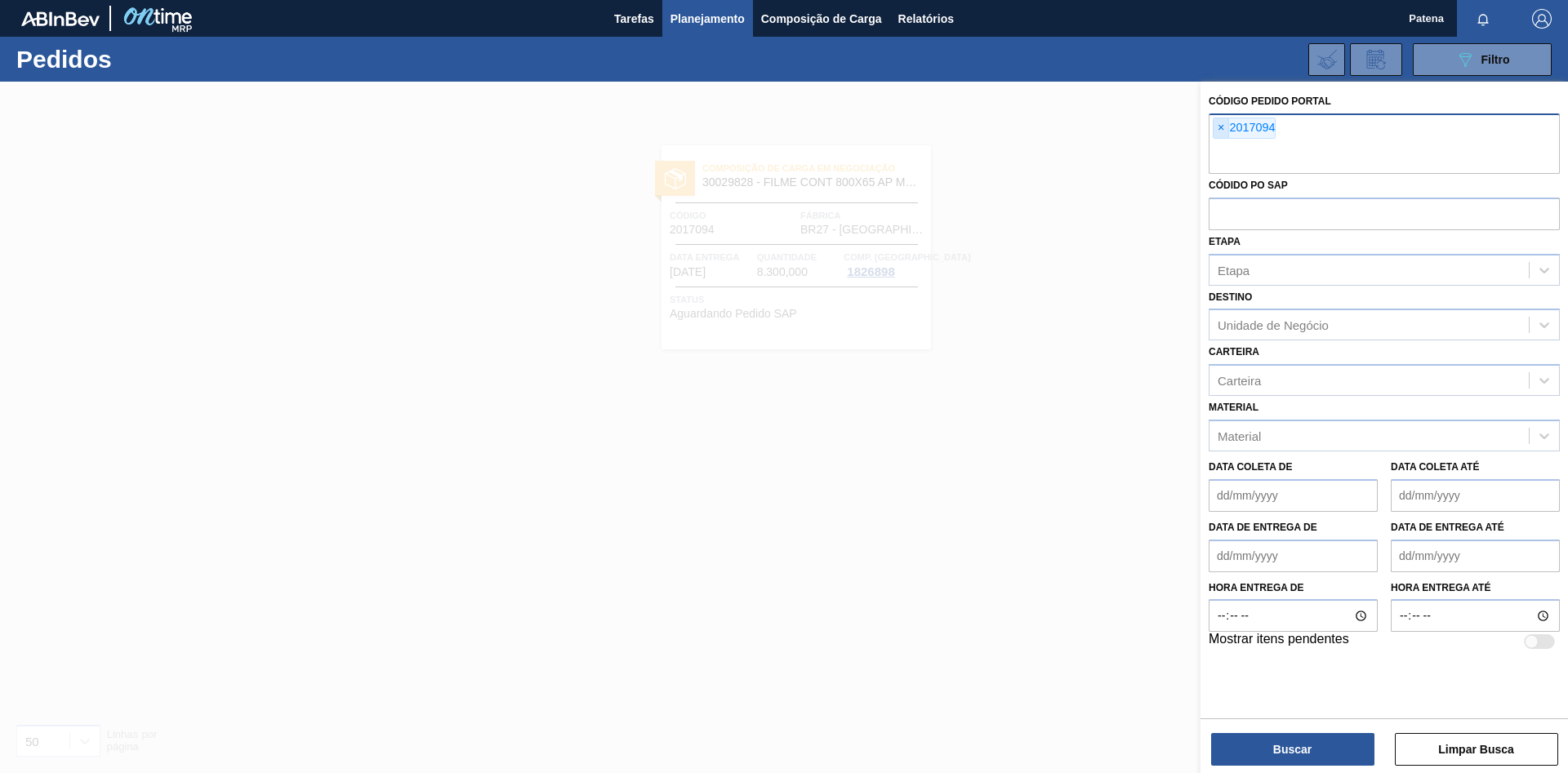
click at [1115, 131] on span "×" at bounding box center [1221, 128] width 15 height 19
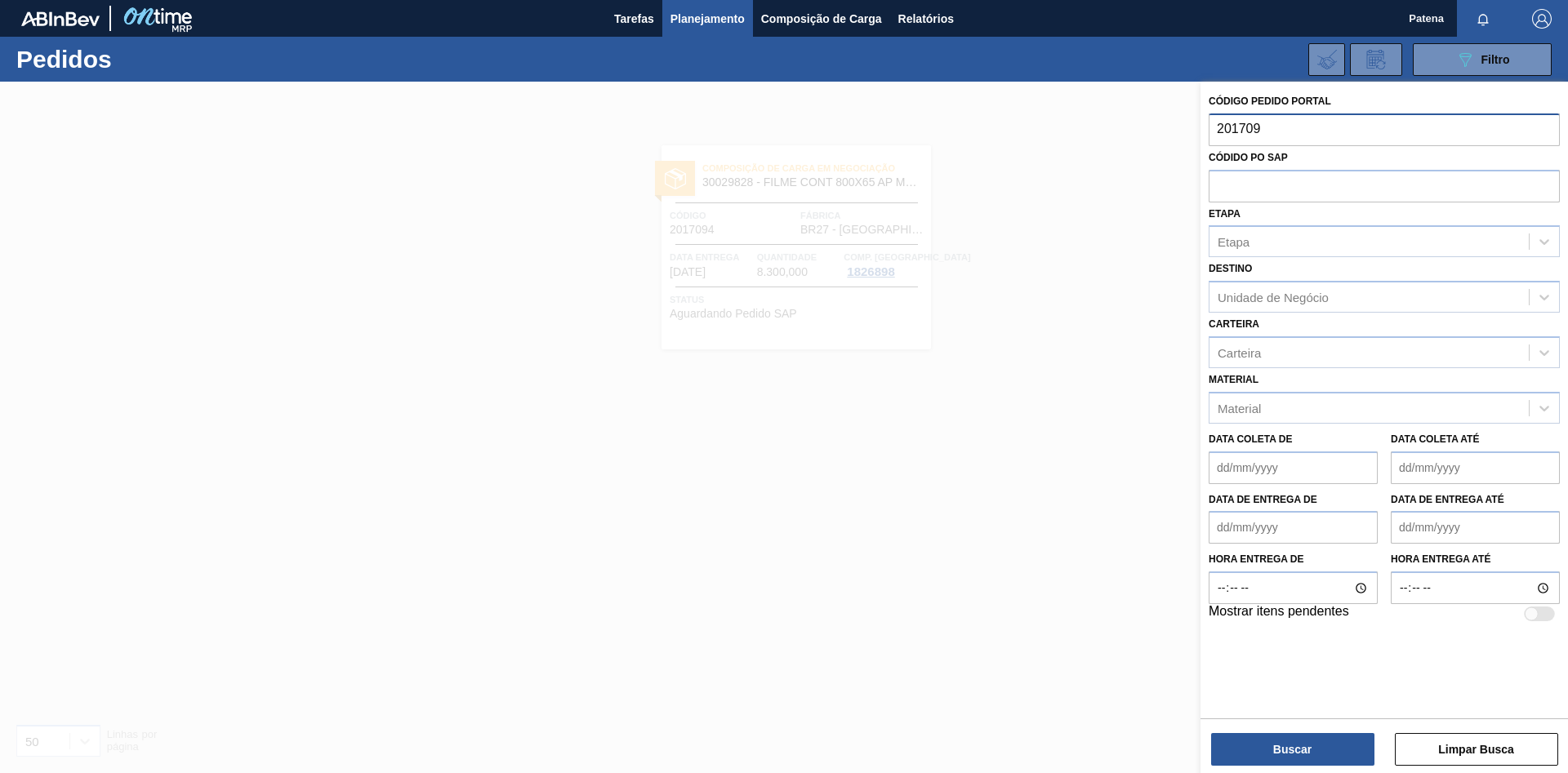
type input "2017093"
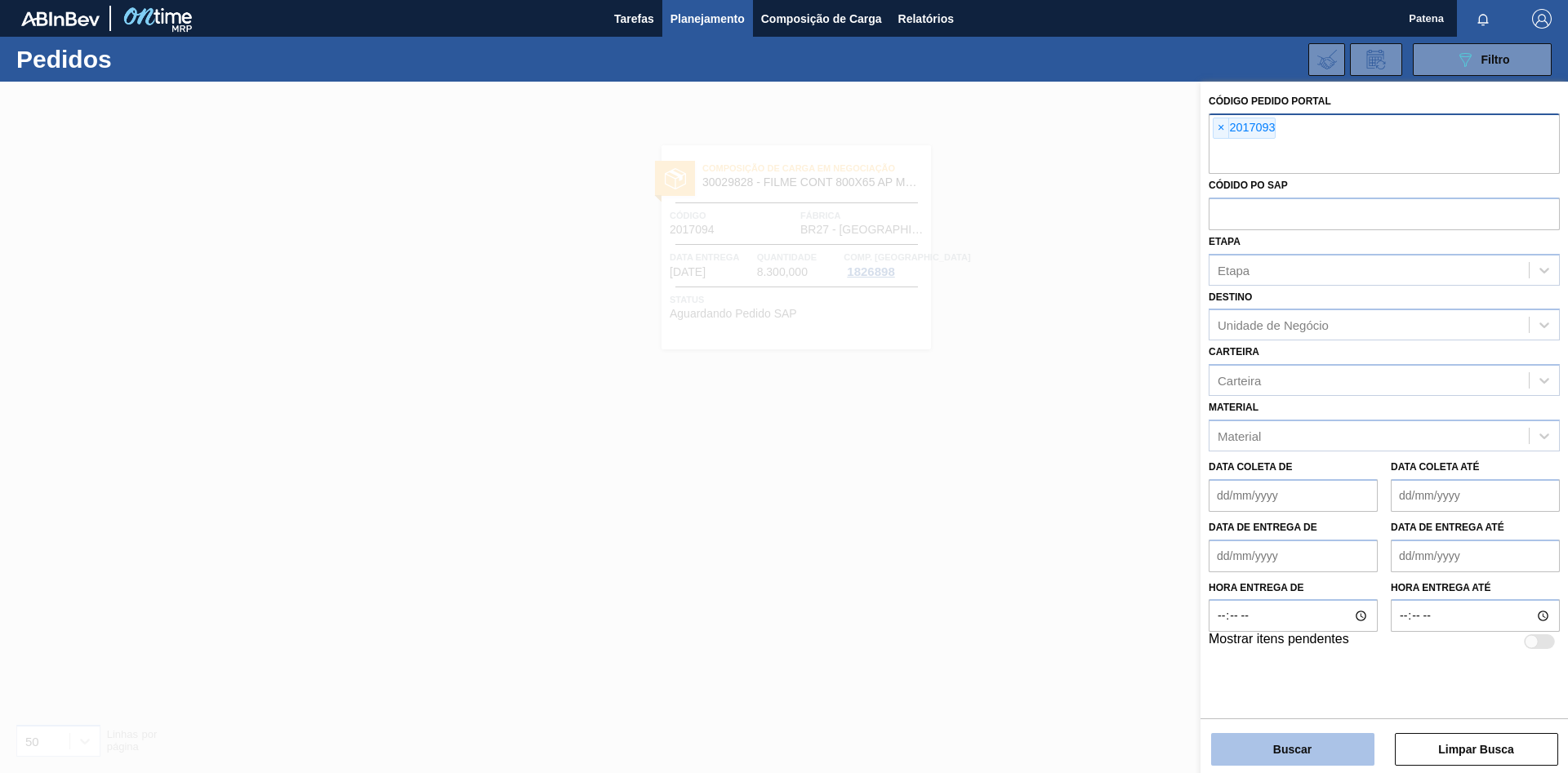
click at [1115, 518] on button "Buscar" at bounding box center [1292, 749] width 163 height 33
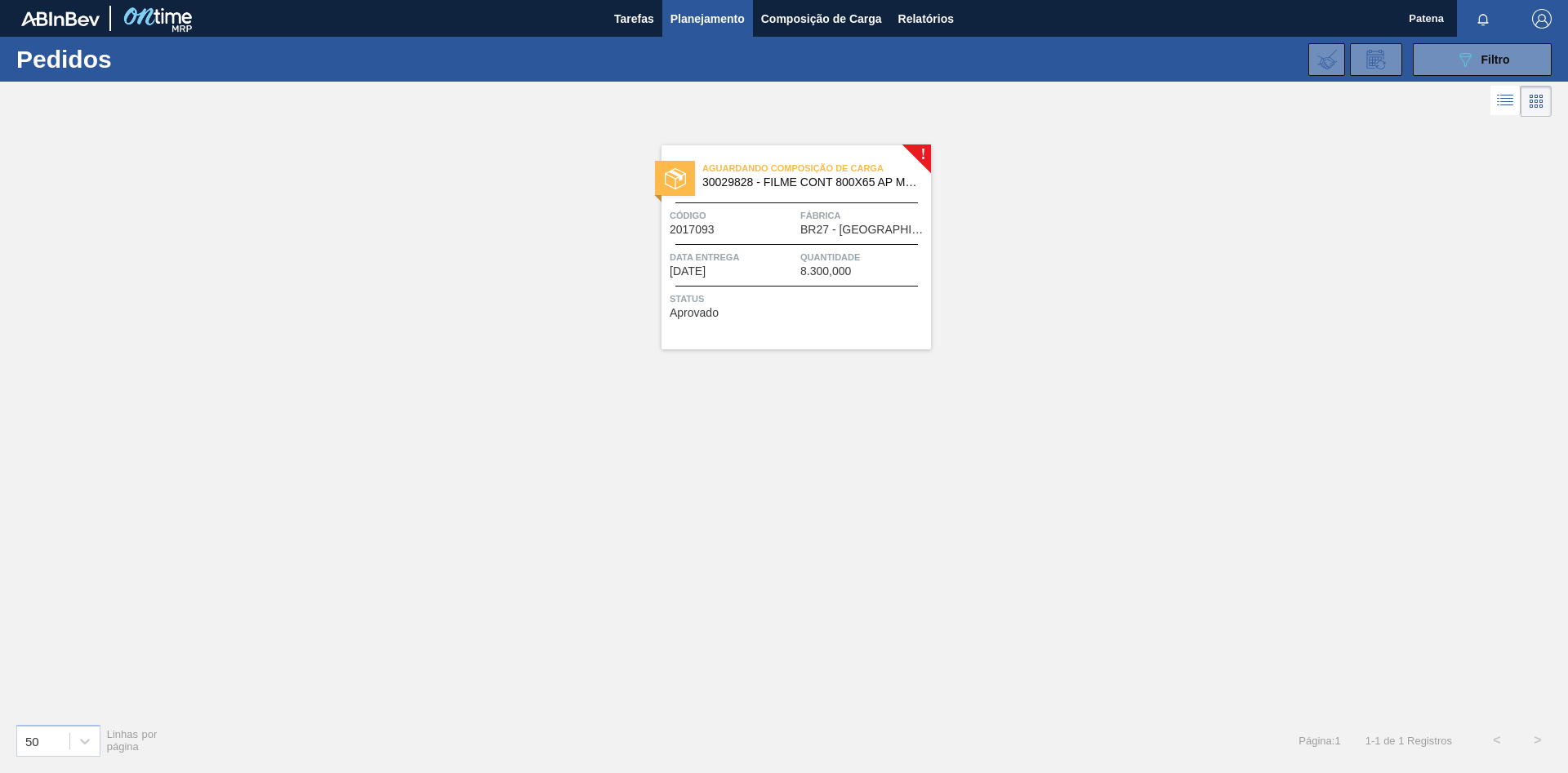
click at [780, 258] on span "Data entrega" at bounding box center [732, 256] width 126 height 16
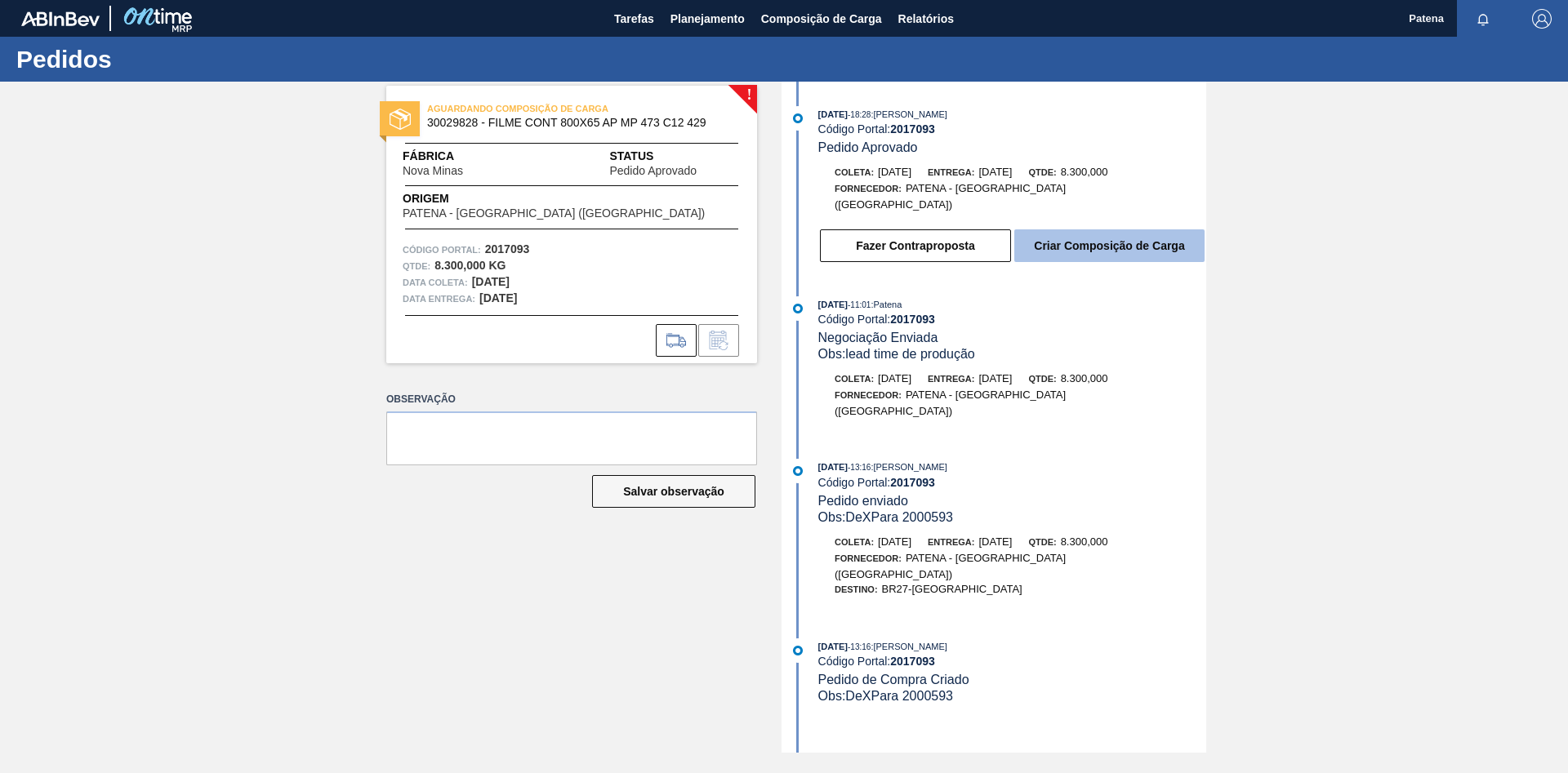
click at [1064, 237] on button "Criar Composição de Carga" at bounding box center [1109, 246] width 190 height 33
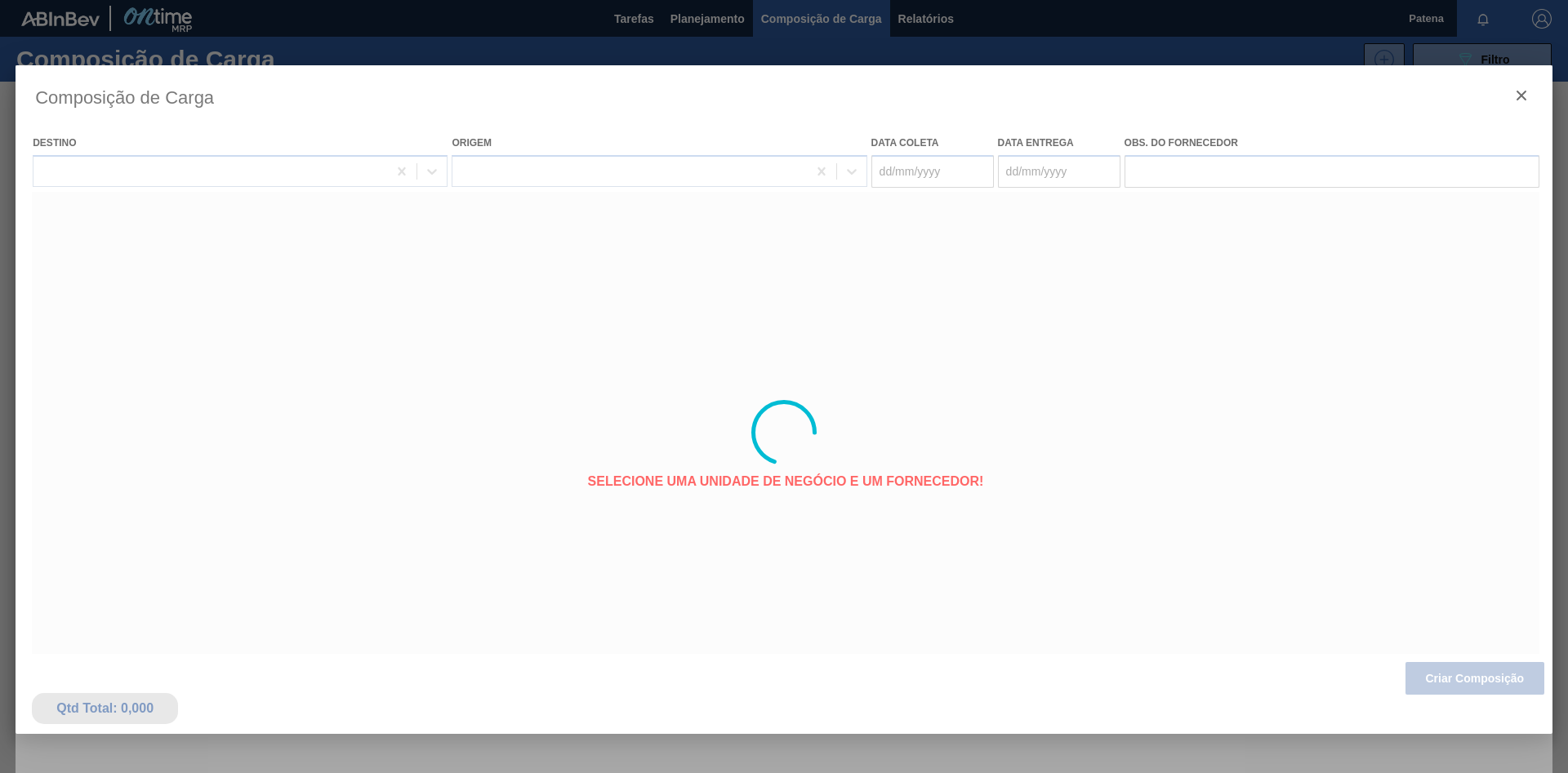
type coleta "[DATE]"
type entrega "[DATE]"
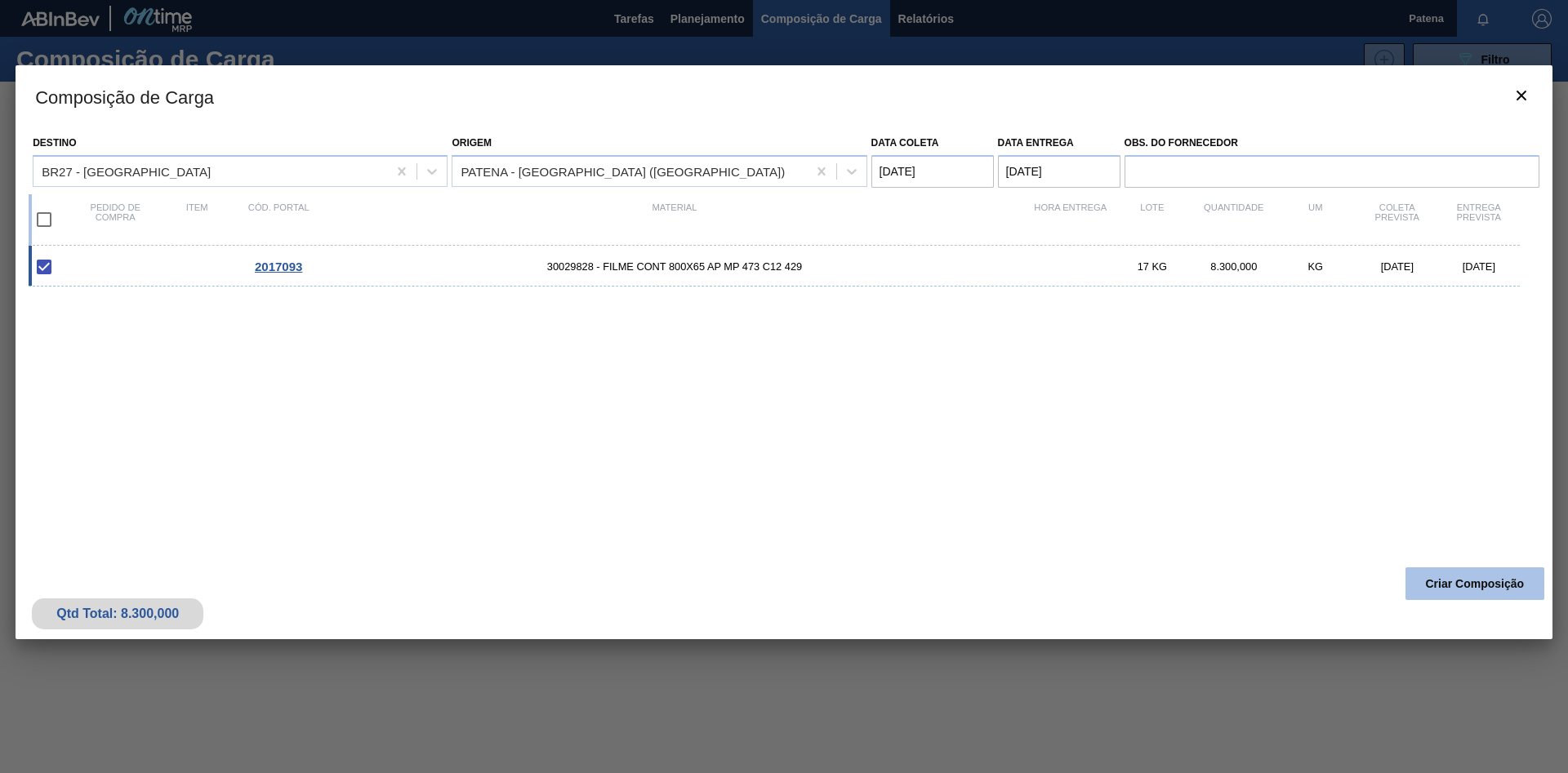
click at [1115, 518] on button "Criar Composição" at bounding box center [1474, 583] width 139 height 33
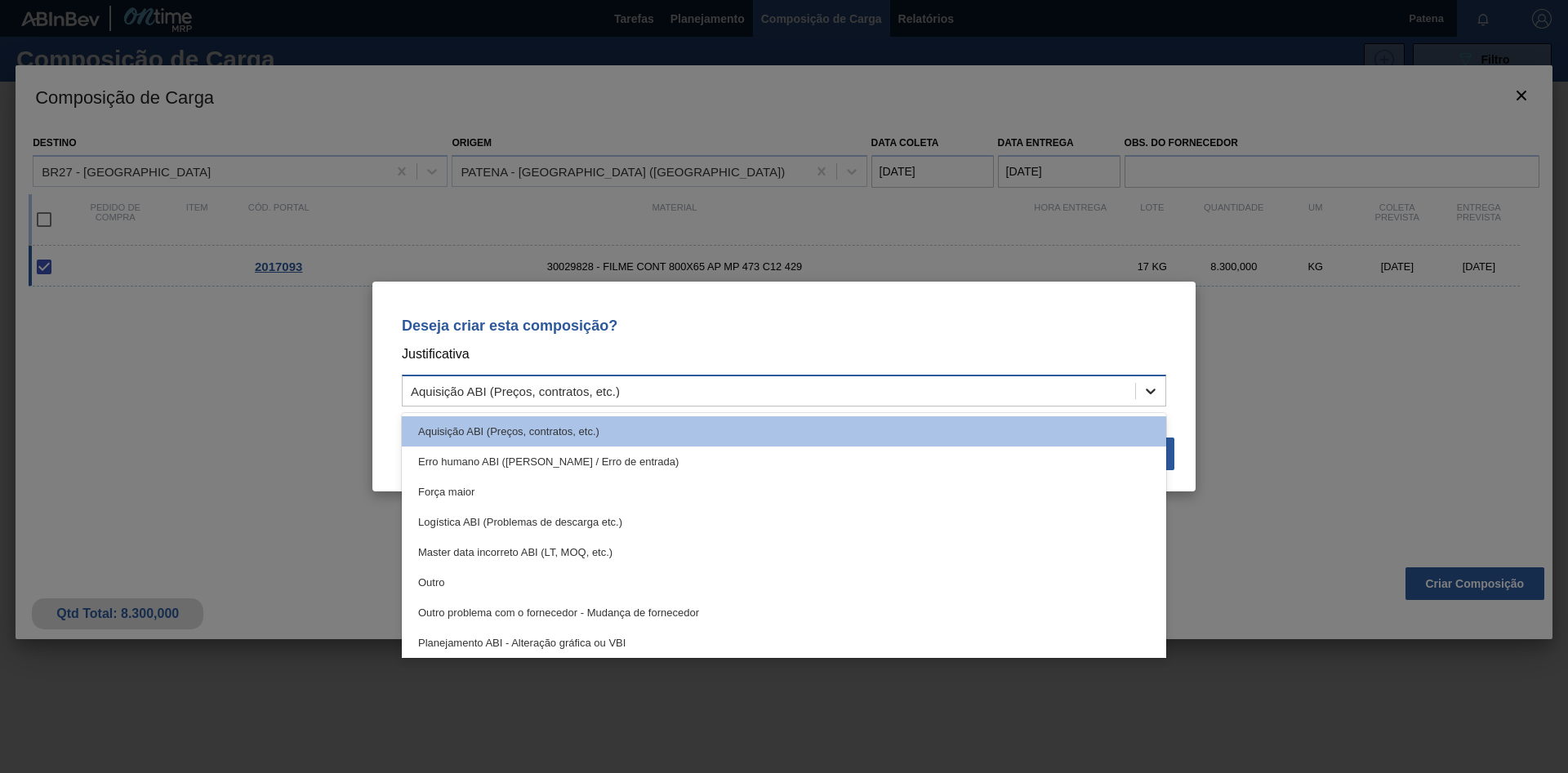
click at [1115, 386] on icon at bounding box center [1150, 390] width 16 height 16
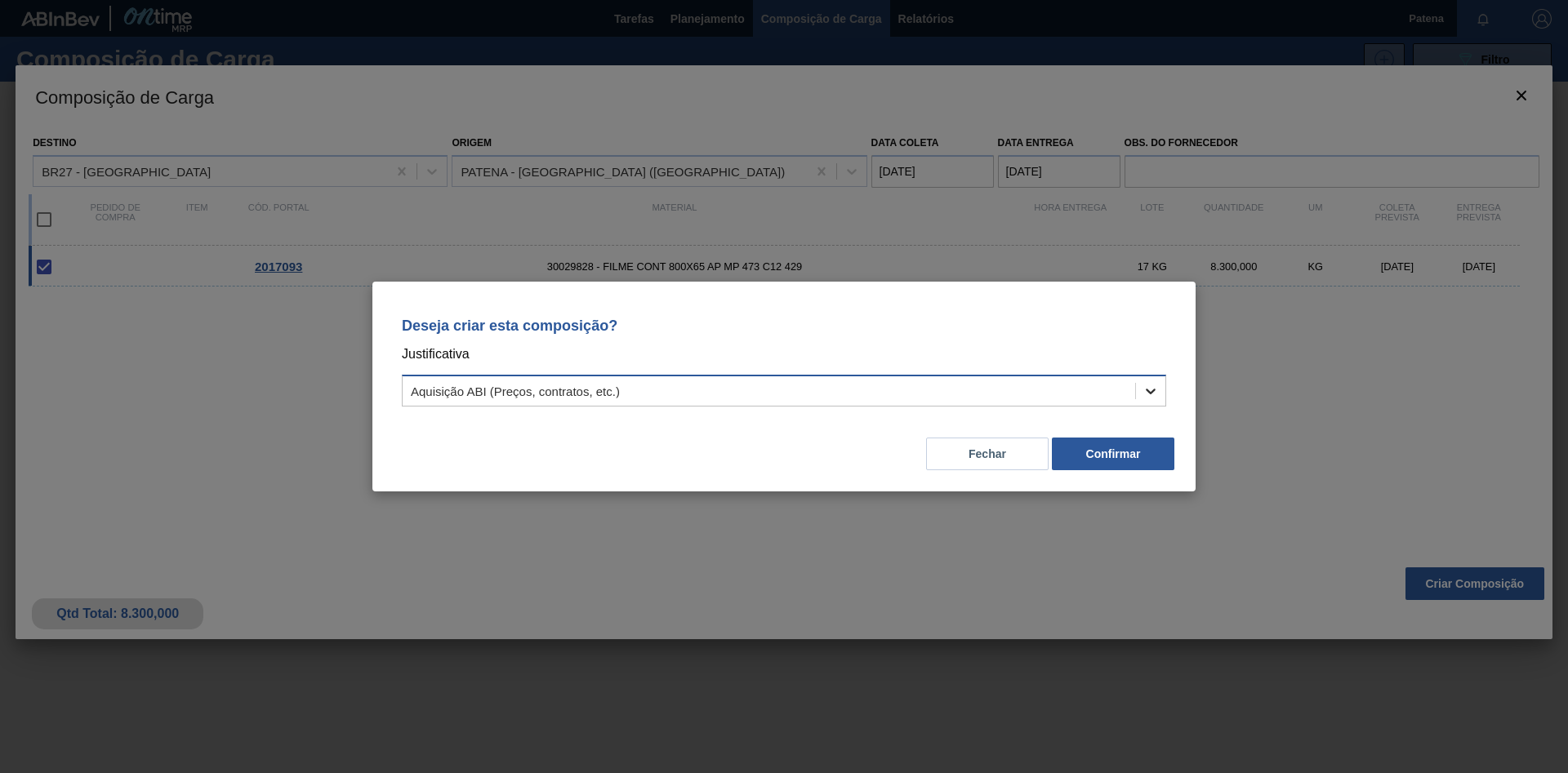
click at [1115, 386] on icon at bounding box center [1150, 390] width 16 height 16
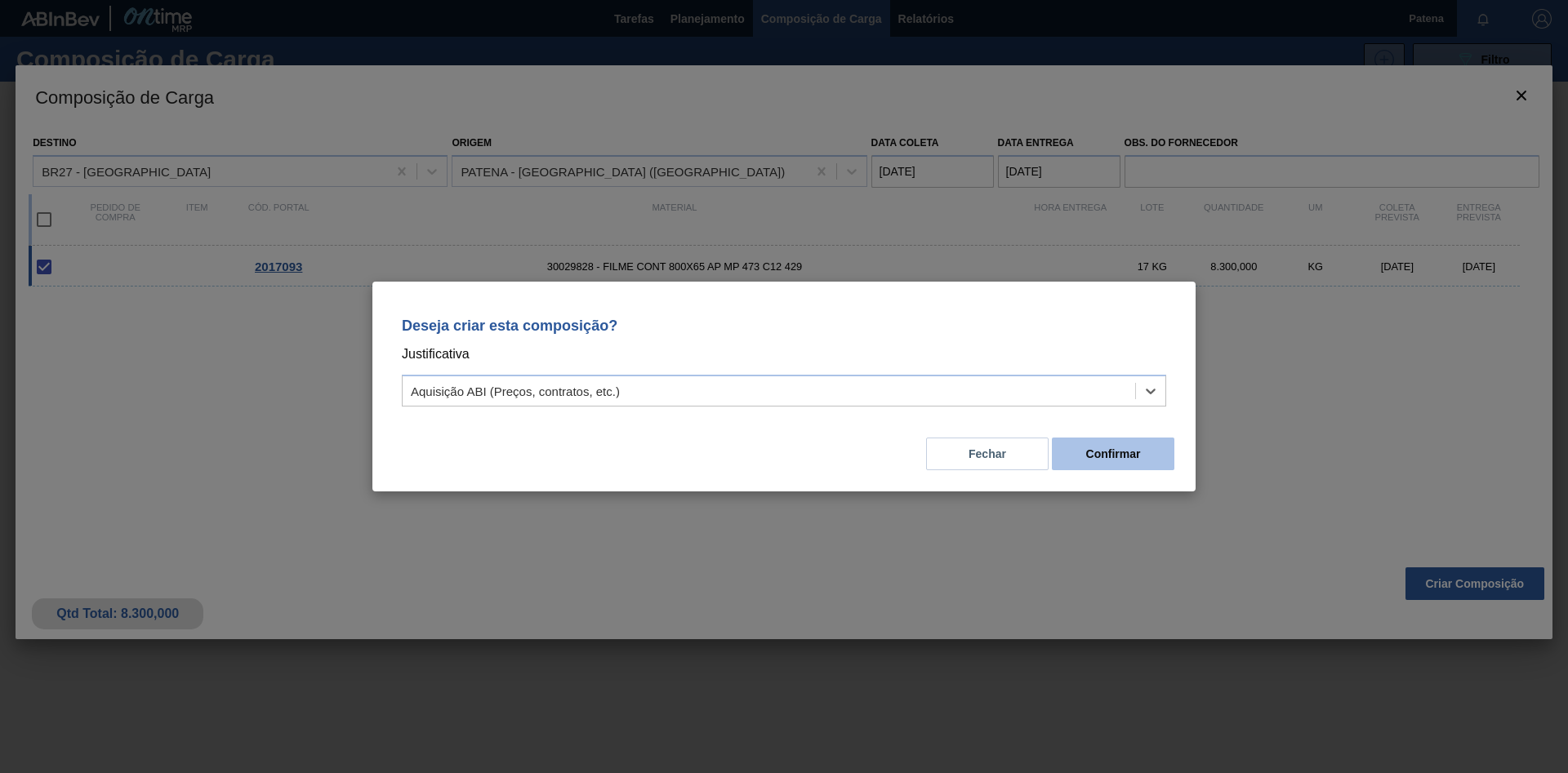
click at [1115, 456] on button "Confirmar" at bounding box center [1113, 454] width 122 height 33
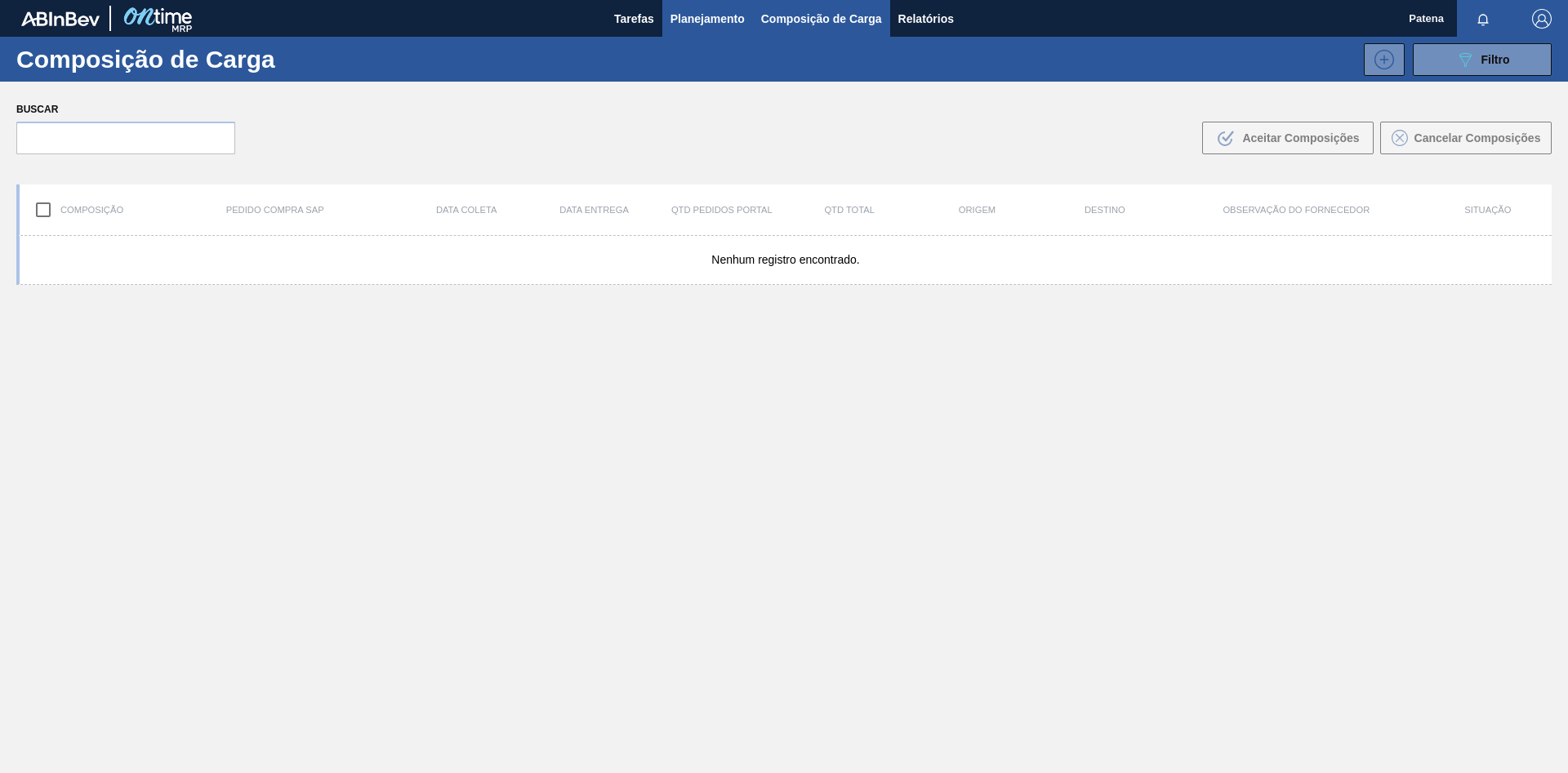
click at [699, 15] on span "Planejamento" at bounding box center [707, 18] width 74 height 19
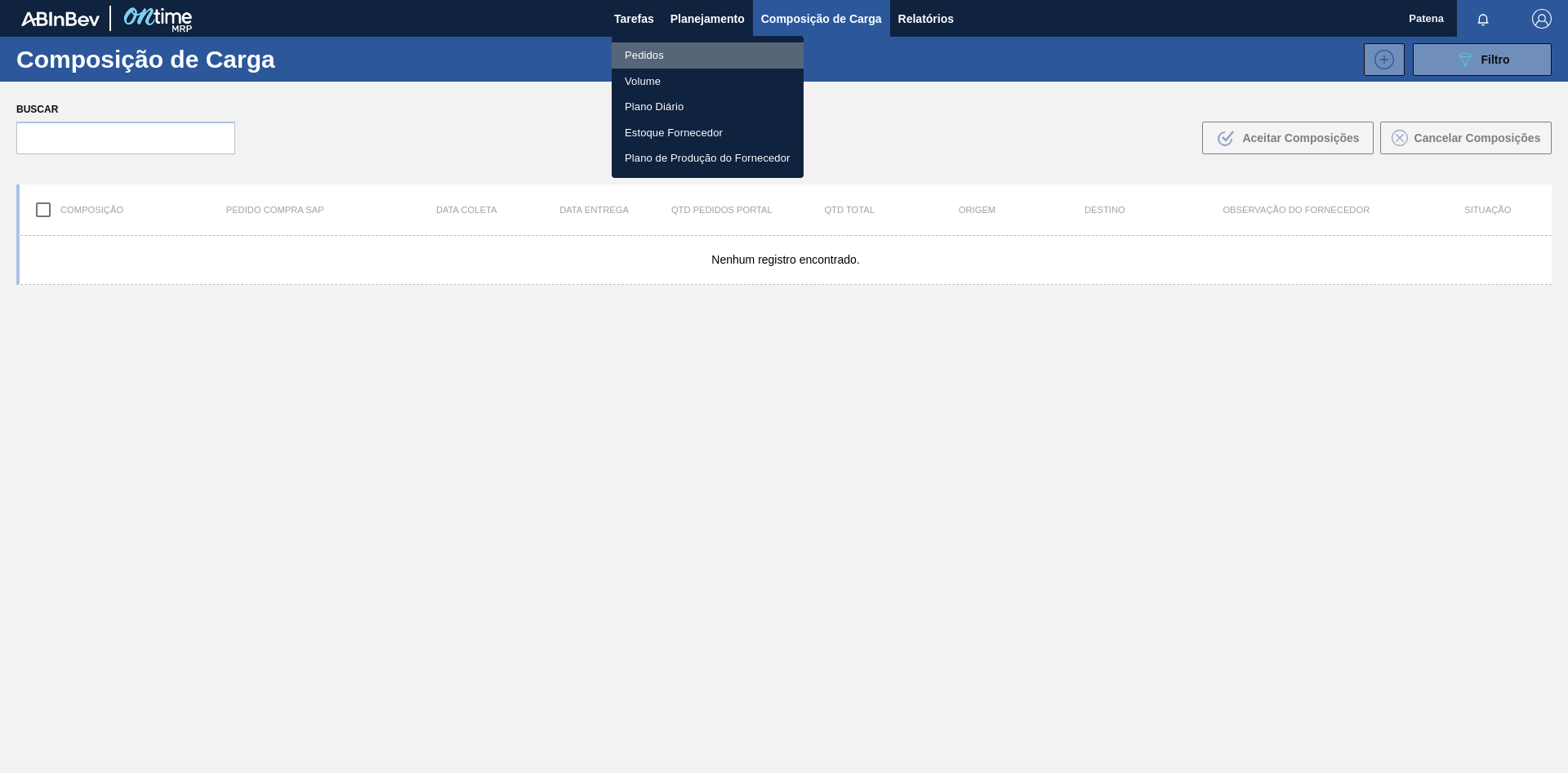
click at [719, 54] on li "Pedidos" at bounding box center [707, 55] width 192 height 26
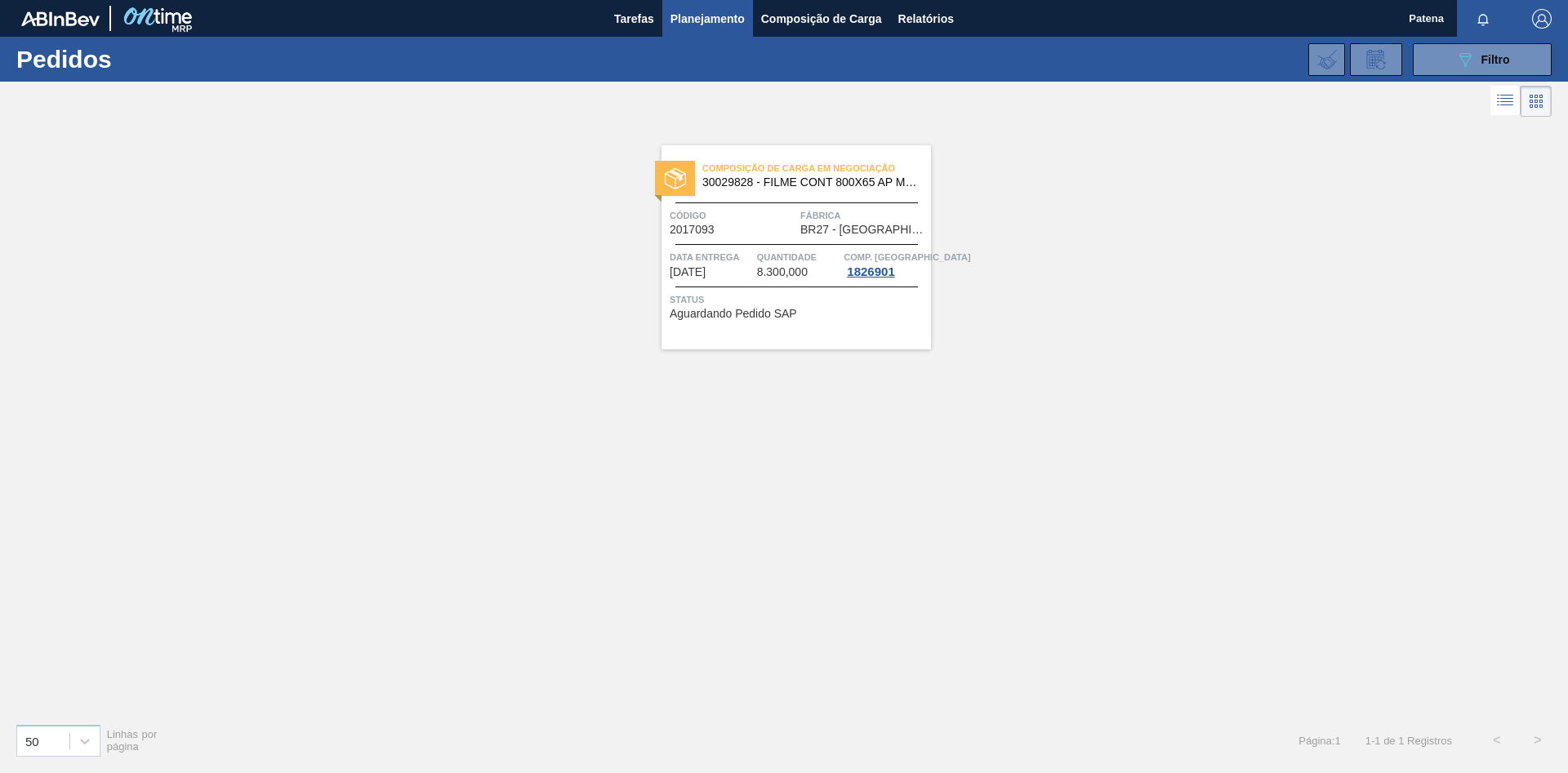
click at [762, 225] on div "Código 2017093" at bounding box center [732, 222] width 126 height 29
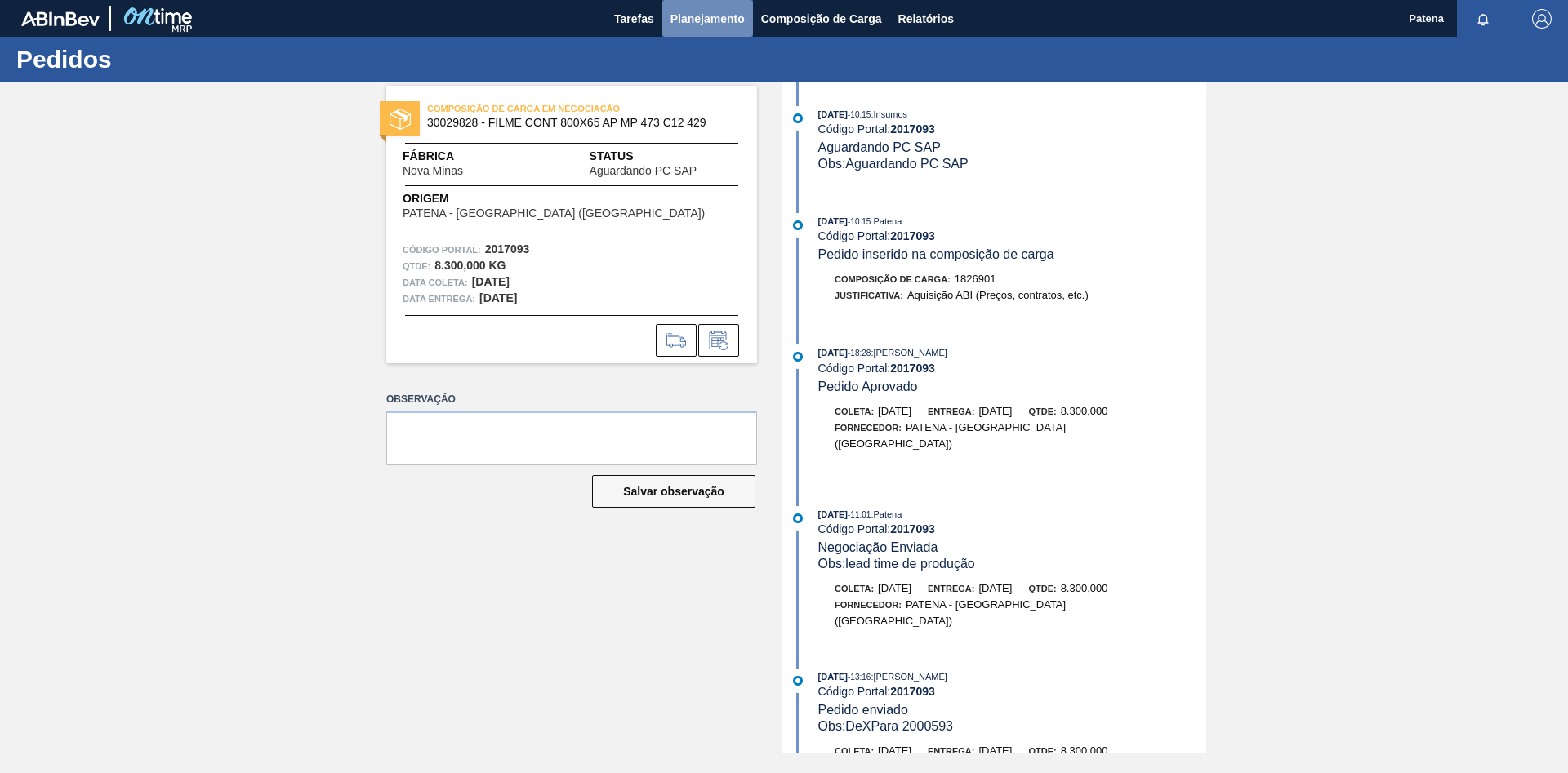
click at [704, 18] on span "Planejamento" at bounding box center [707, 18] width 74 height 19
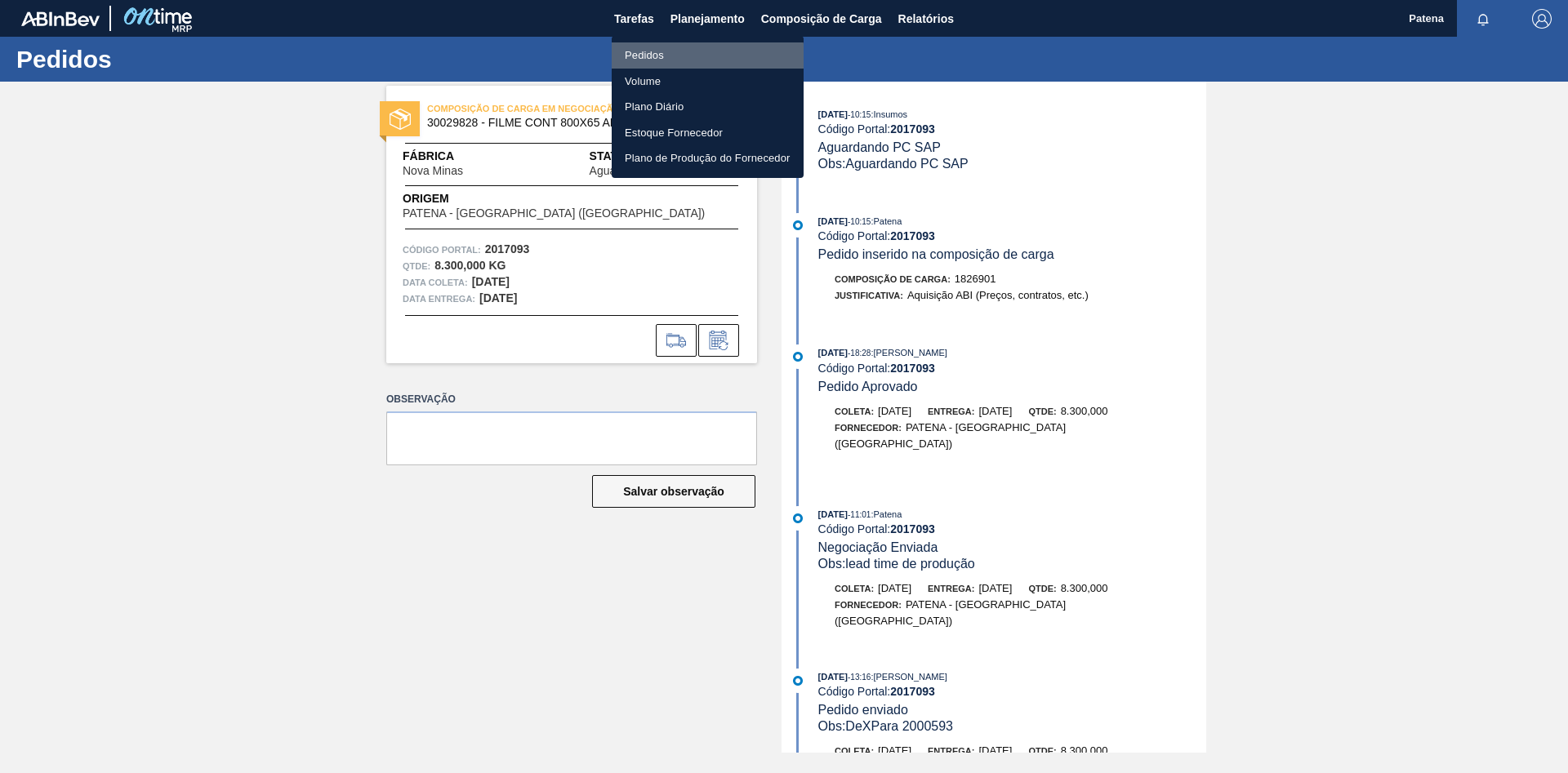
click at [672, 59] on li "Pedidos" at bounding box center [707, 55] width 192 height 26
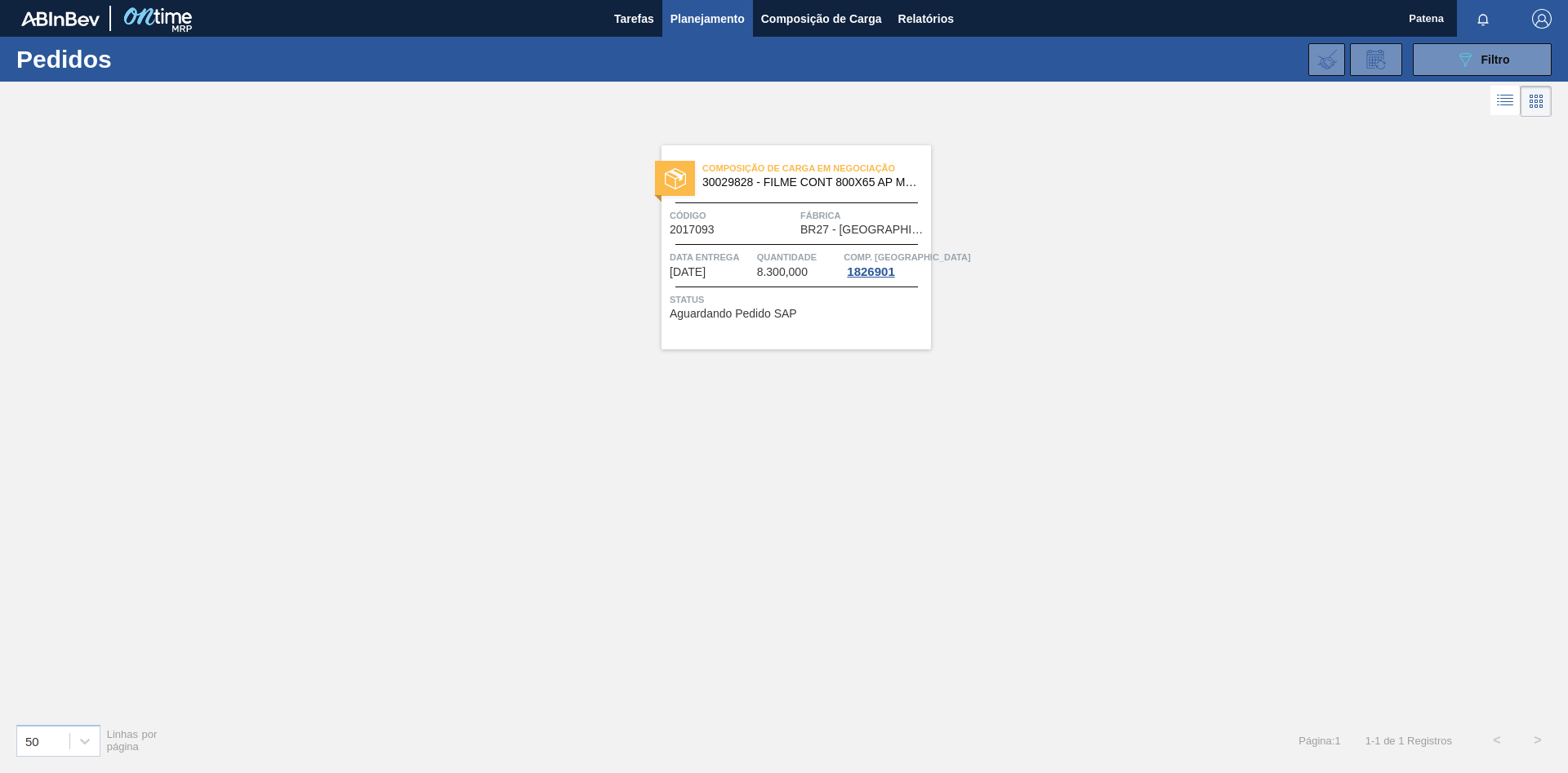
click at [954, 378] on div "Composição de Carga em Negociação 30029828 - FILME CONT 800X65 AP MP 473 C12 42…" at bounding box center [784, 414] width 1568 height 589
click at [1115, 62] on span "Filtro" at bounding box center [1496, 60] width 29 height 13
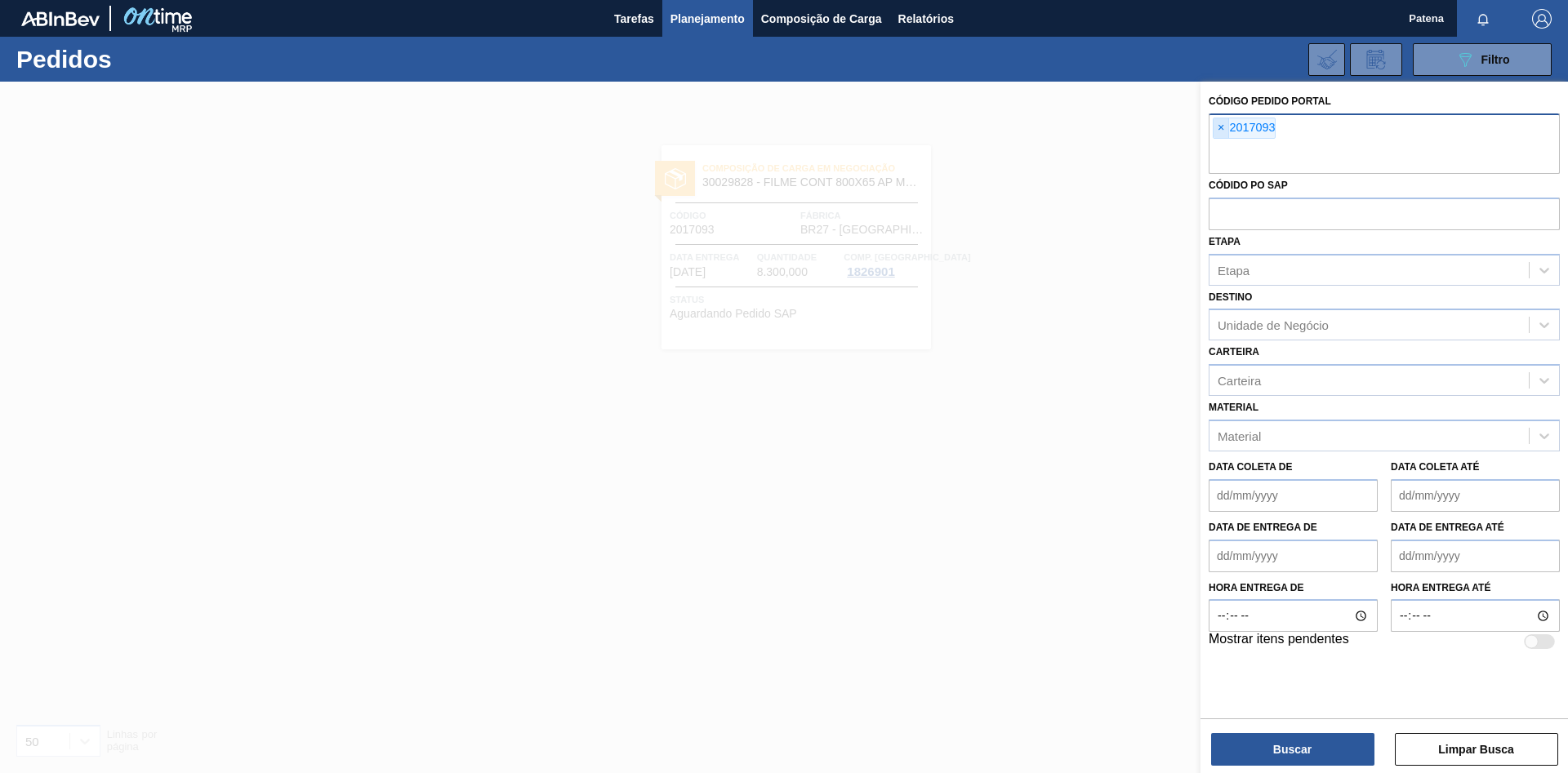
click at [1115, 125] on span "×" at bounding box center [1221, 128] width 15 height 19
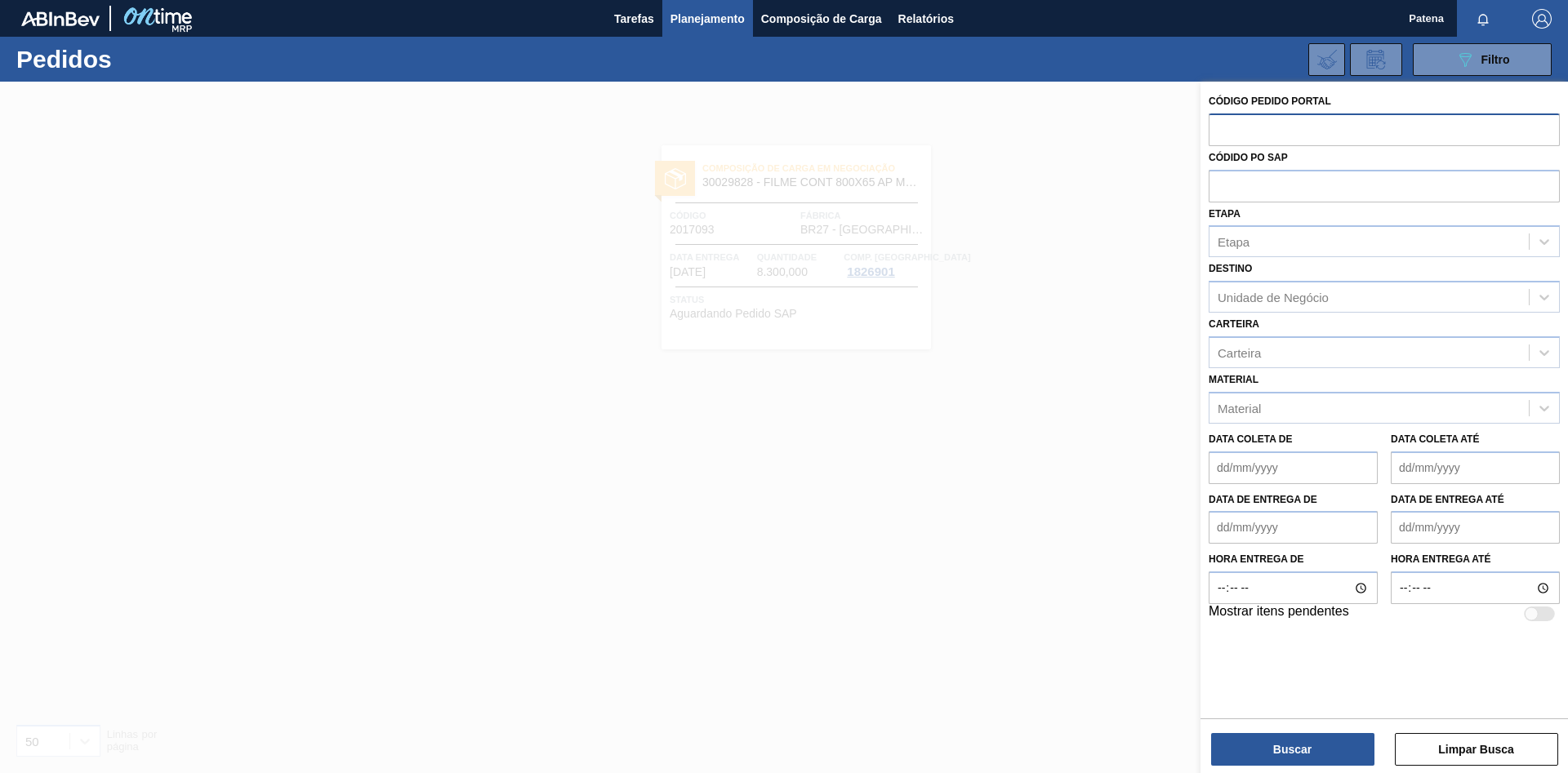
click at [1115, 127] on input "text" at bounding box center [1384, 129] width 351 height 31
type input "2017095"
click at [1115, 518] on button "Buscar" at bounding box center [1292, 749] width 163 height 33
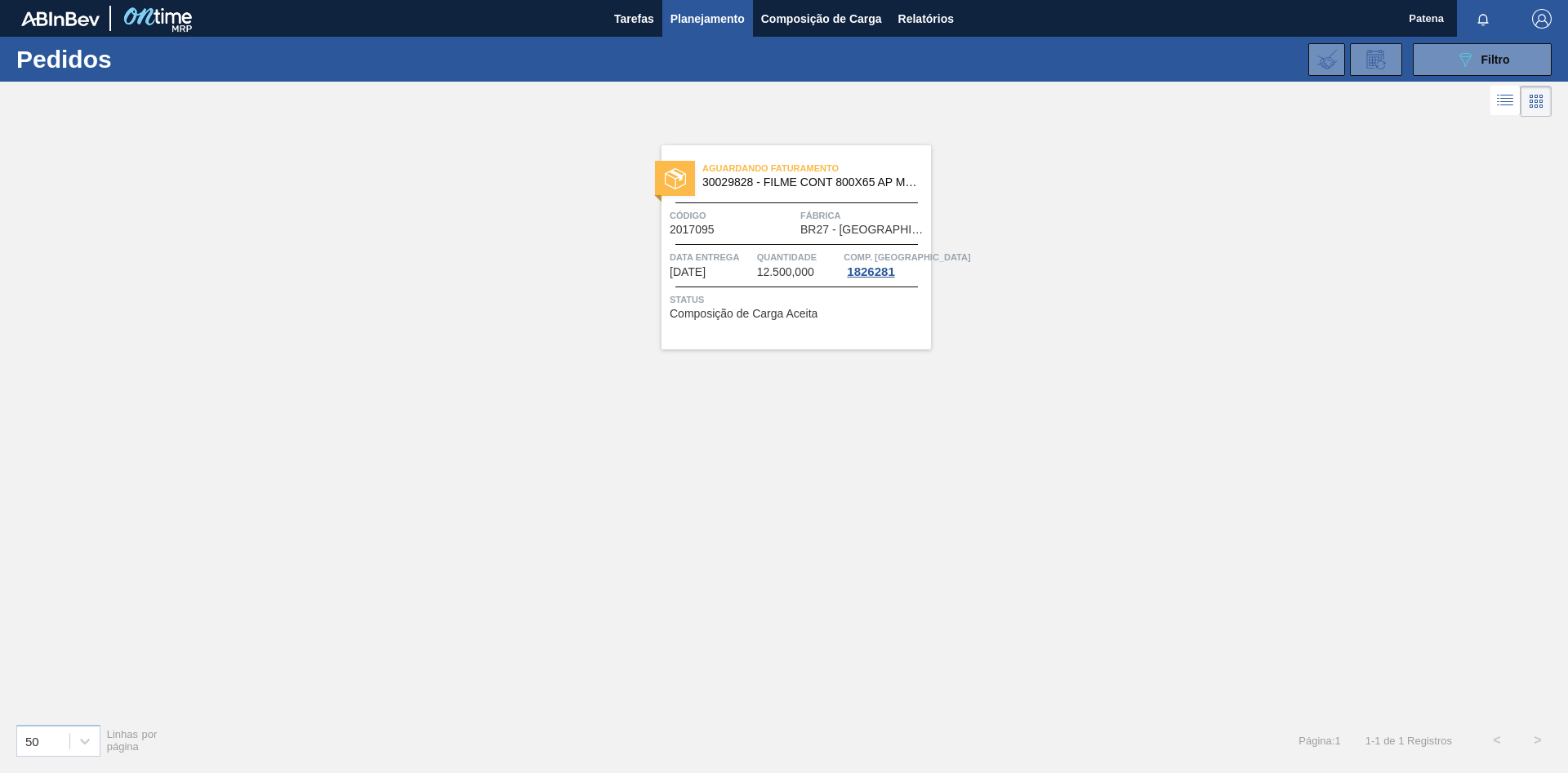
click at [730, 248] on div "Aguardando Faturamento 30029828 - FILME CONT 800X65 AP MP 473 C12 429 Código 20…" at bounding box center [796, 248] width 269 height 204
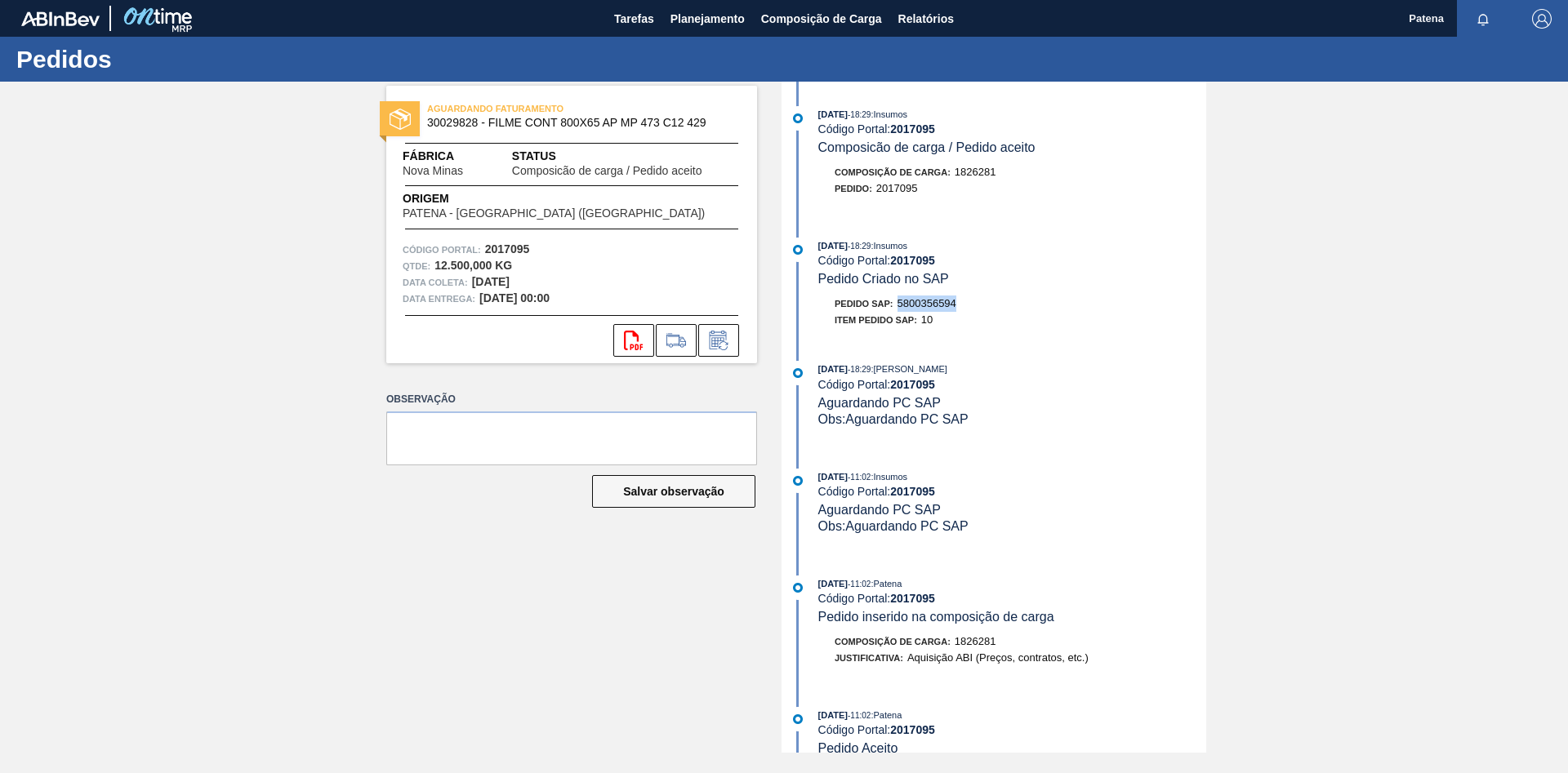
drag, startPoint x: 961, startPoint y: 309, endPoint x: 902, endPoint y: 307, distance: 59.0
click at [902, 307] on div "Pedido SAP: 5800356594" at bounding box center [1012, 303] width 388 height 16
copy span "5800356594"
click at [700, 15] on span "Planejamento" at bounding box center [707, 18] width 74 height 19
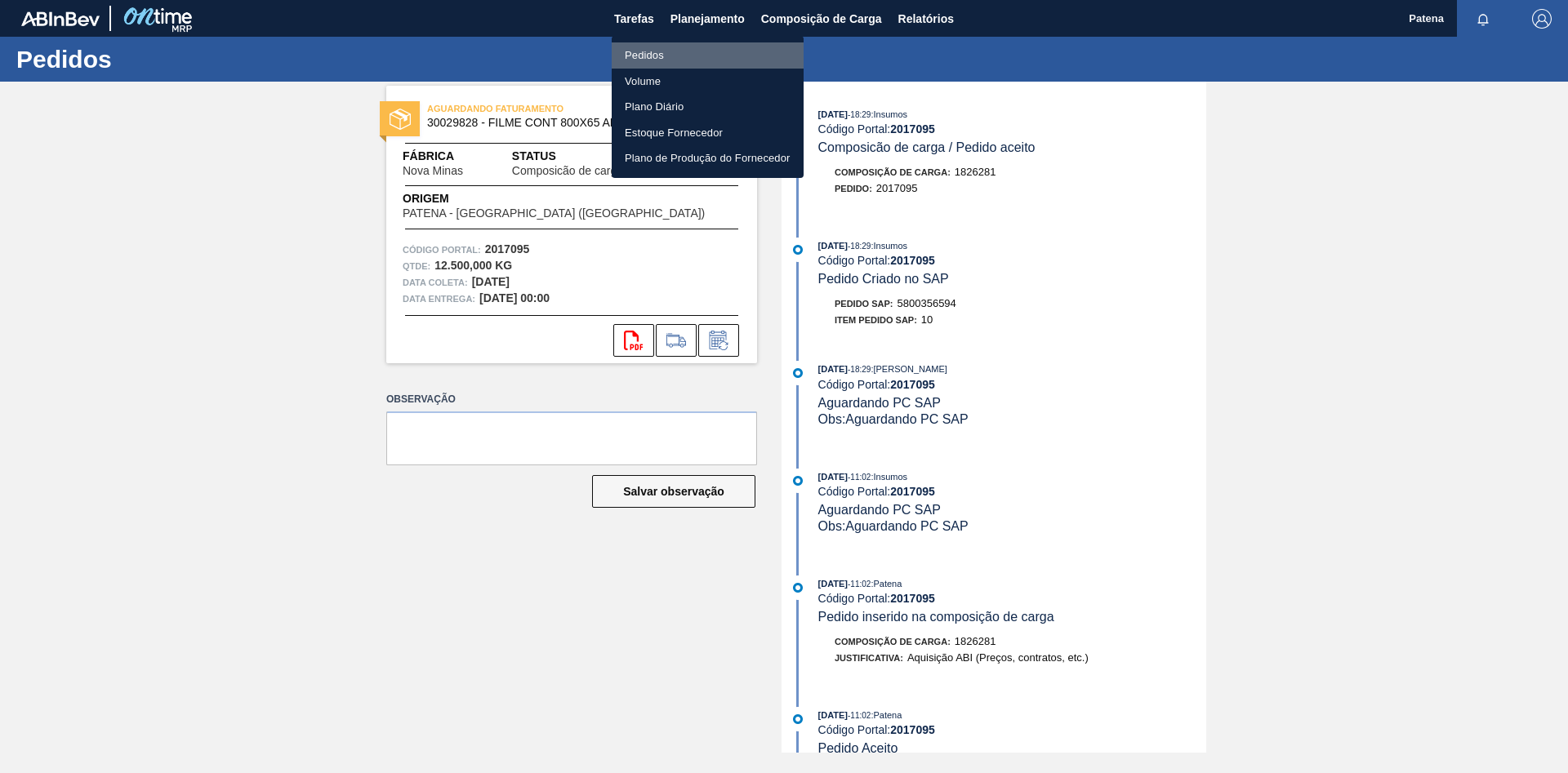
click at [697, 56] on li "Pedidos" at bounding box center [707, 55] width 192 height 26
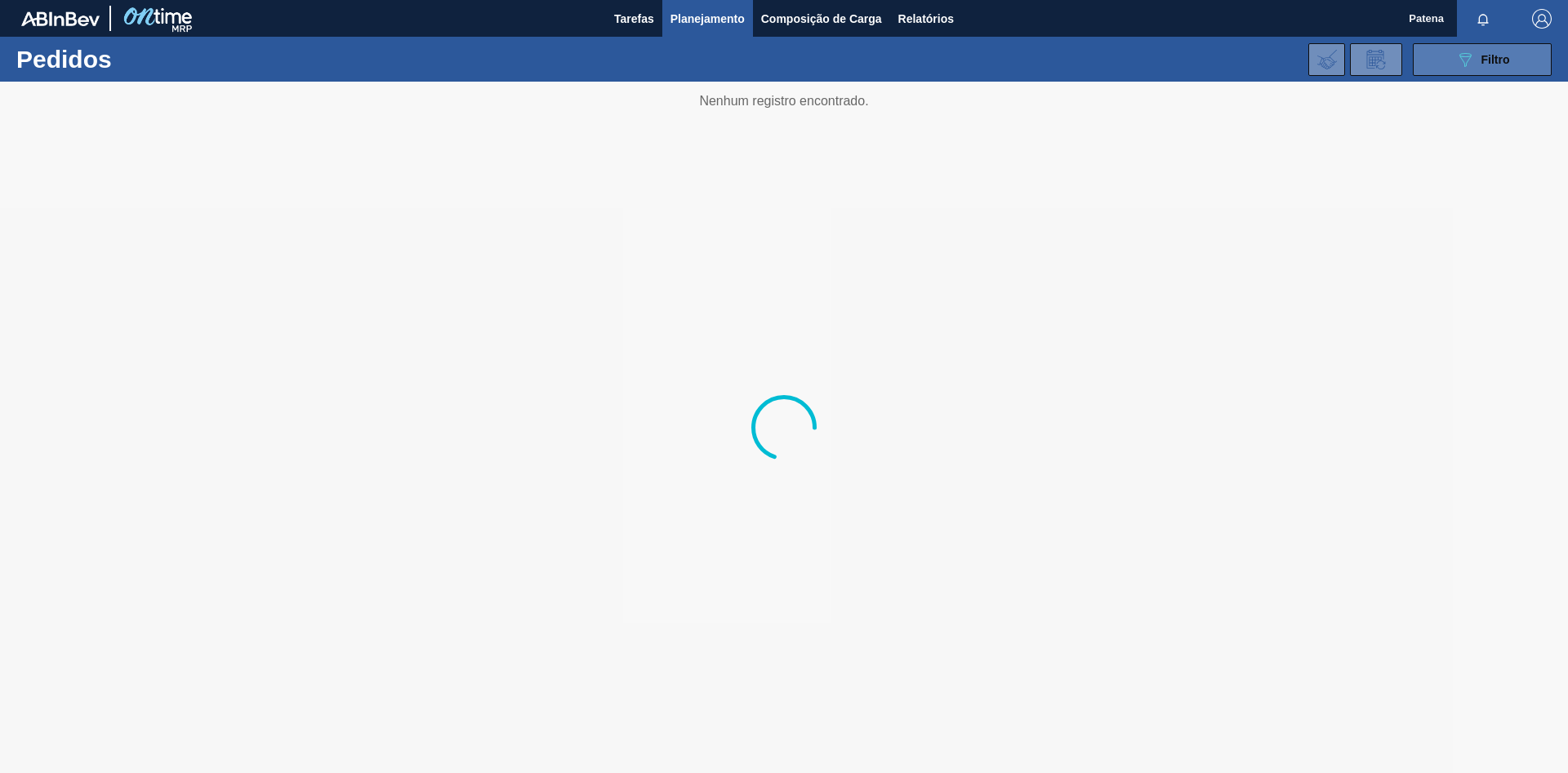
click at [1115, 52] on icon "089F7B8B-B2A5-4AFE-B5C0-19BA573D28AC" at bounding box center [1465, 60] width 19 height 19
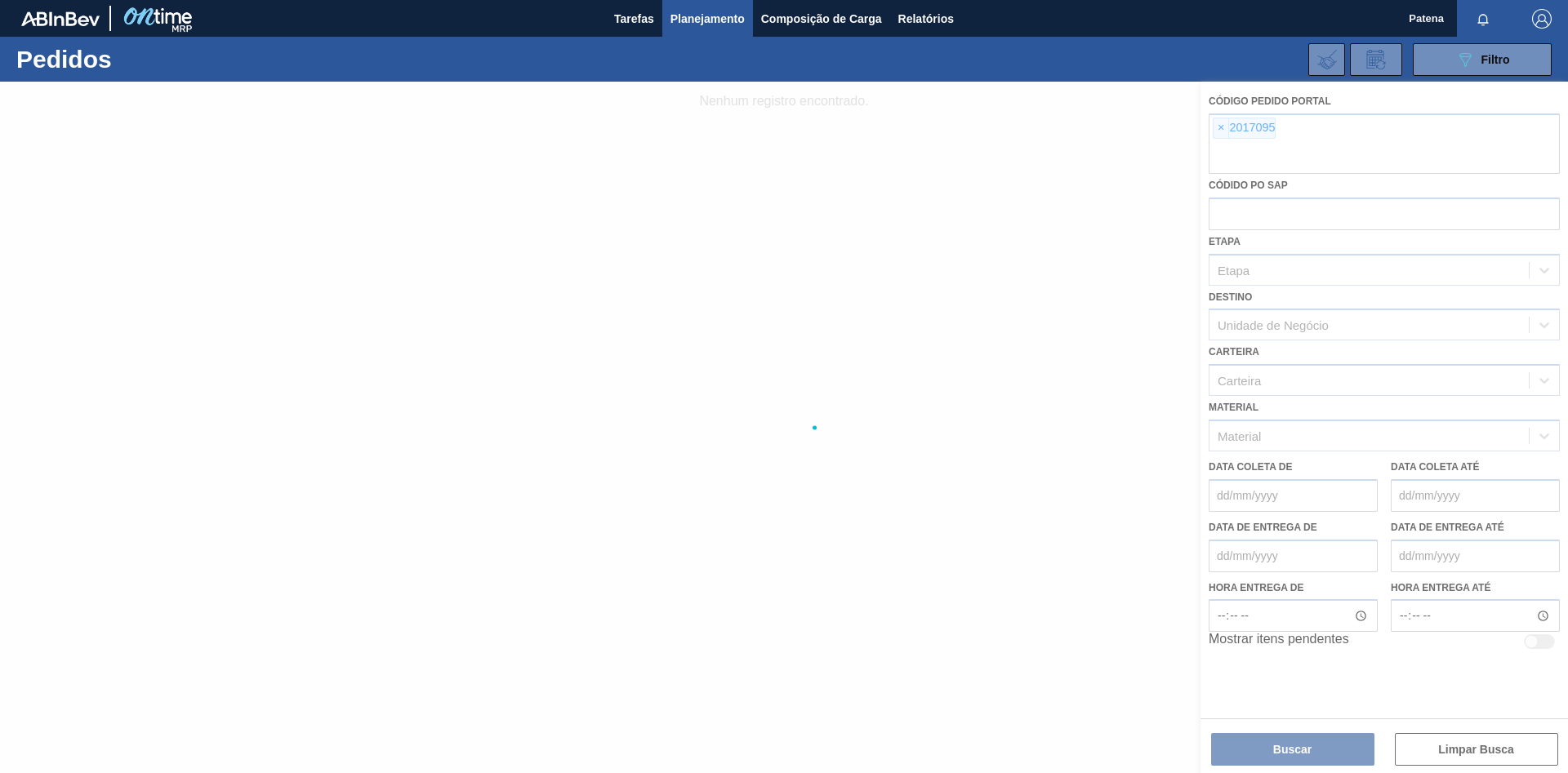
click at [1115, 127] on div at bounding box center [784, 427] width 1568 height 691
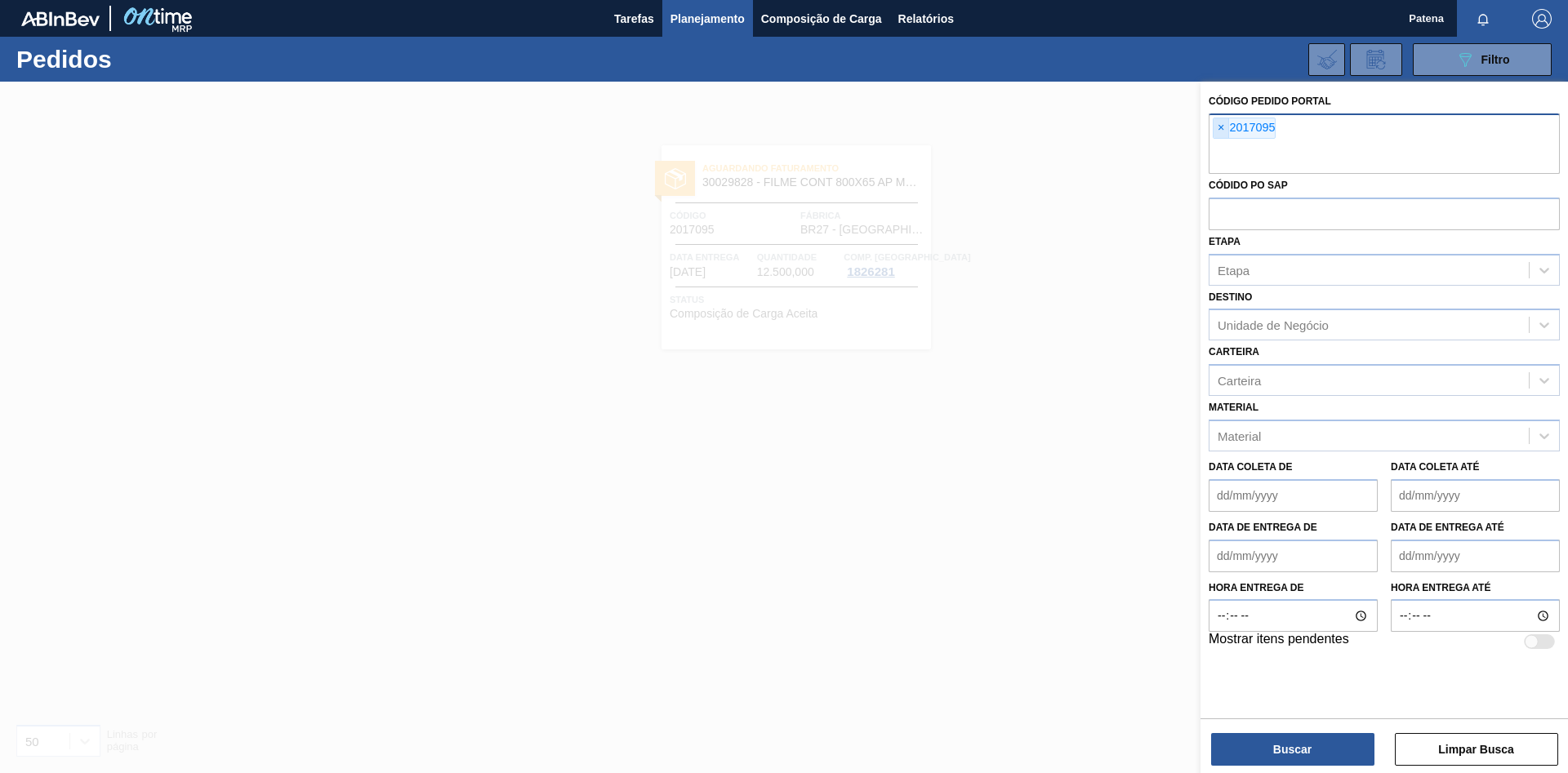
click at [1115, 127] on span "×" at bounding box center [1221, 128] width 15 height 19
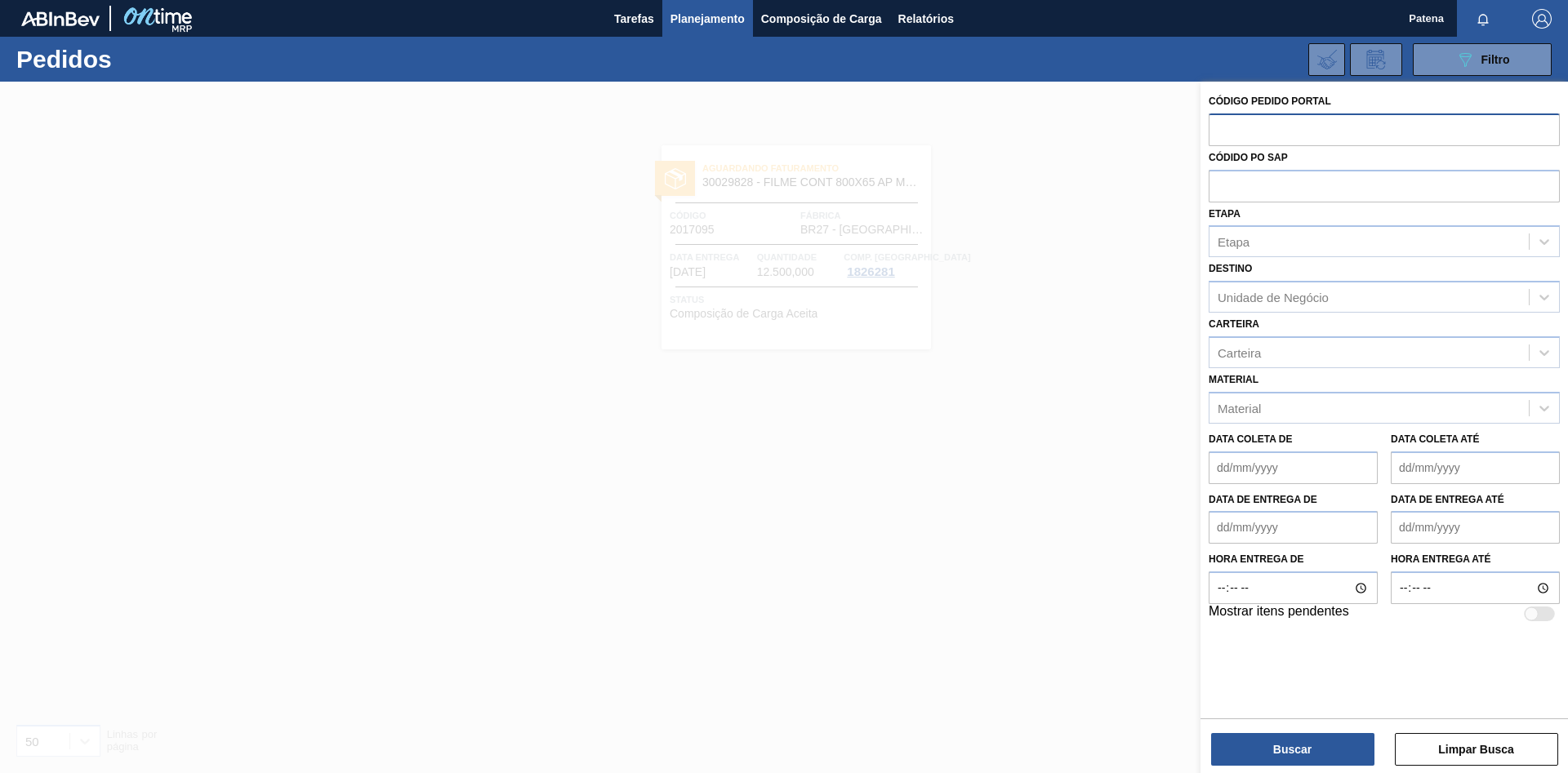
click at [1115, 136] on input "text" at bounding box center [1384, 129] width 351 height 31
type input "2016935"
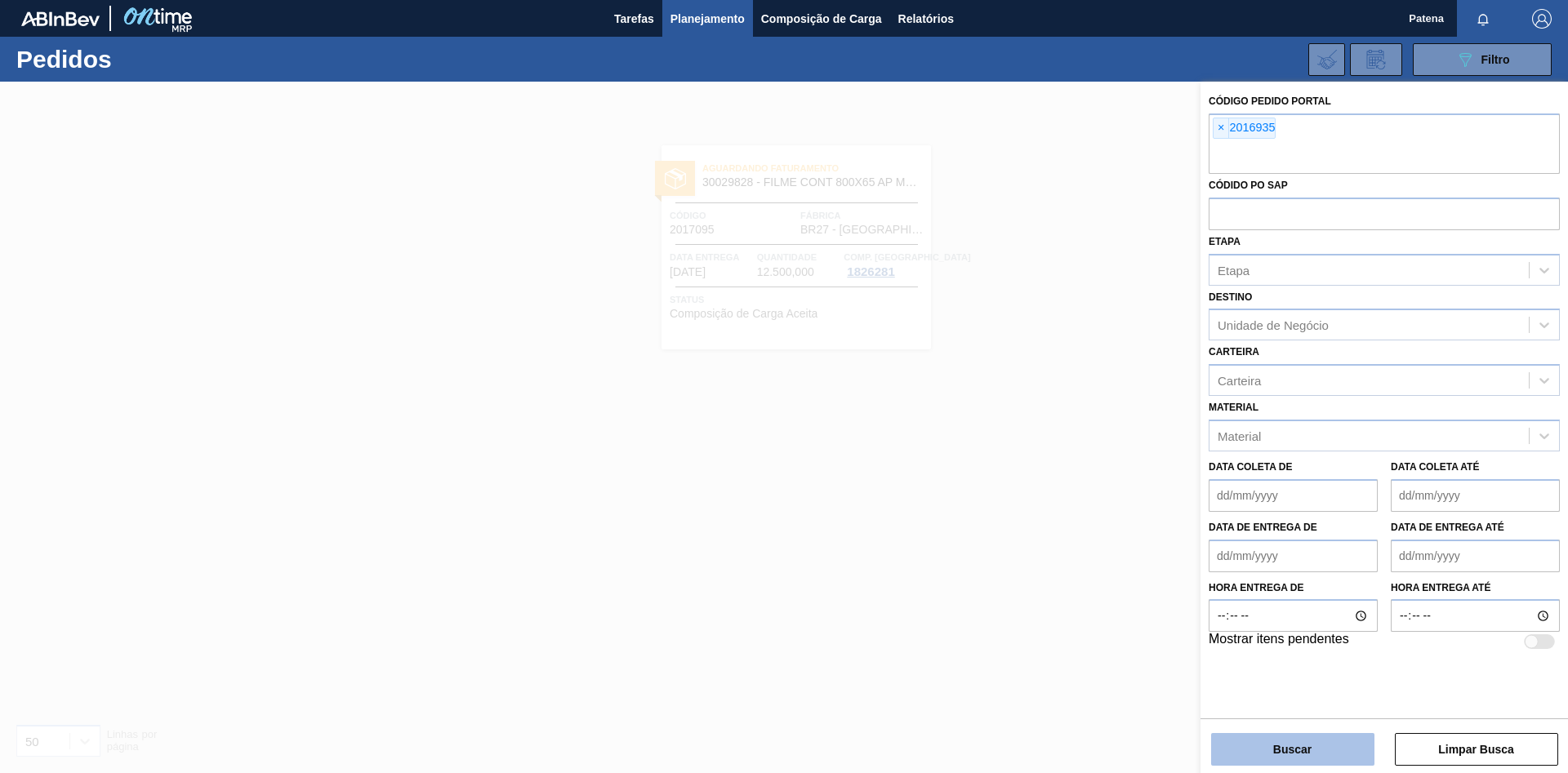
click at [1115, 518] on button "Buscar" at bounding box center [1292, 749] width 163 height 33
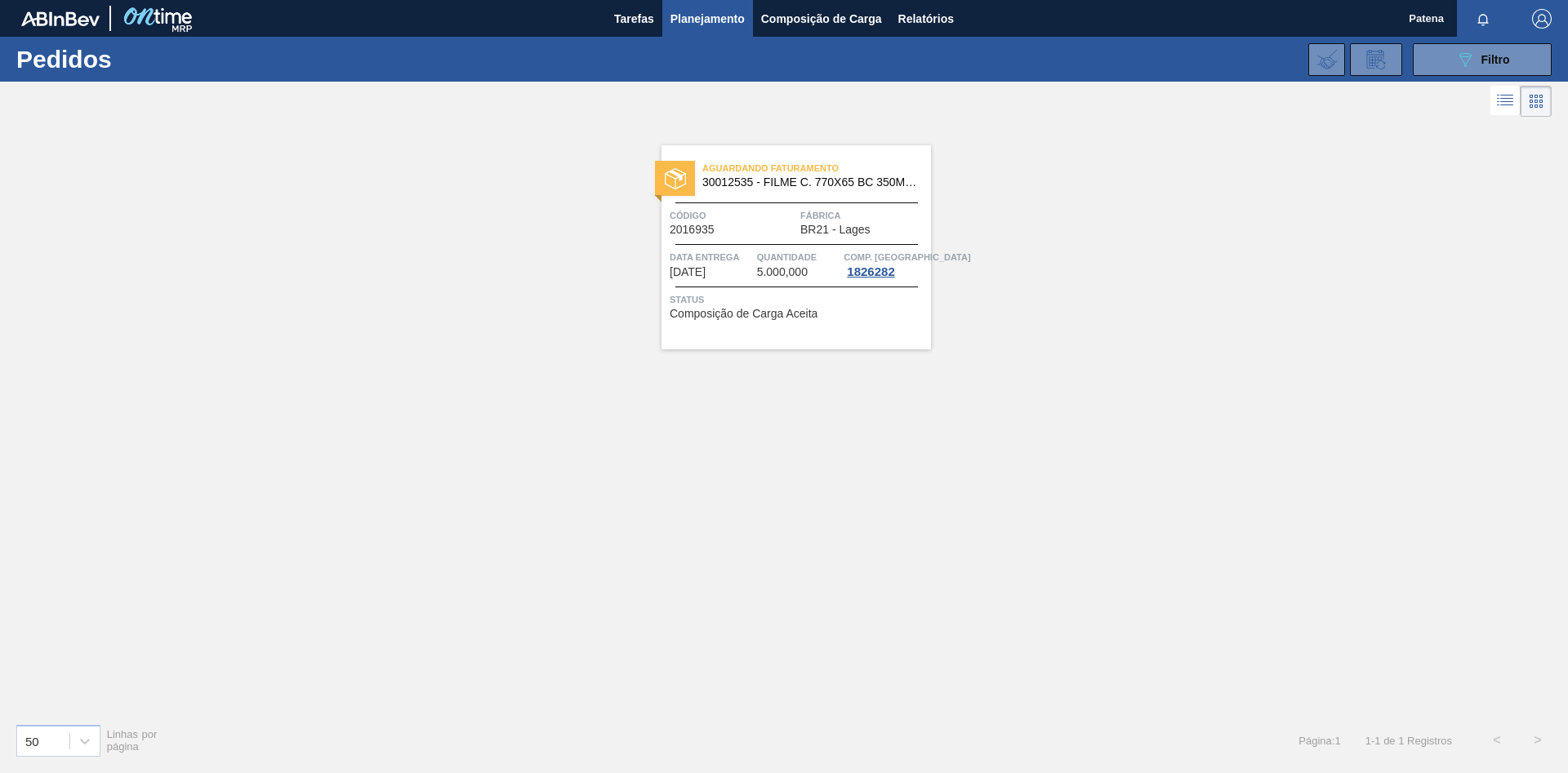
click at [738, 250] on span "Data entrega" at bounding box center [711, 256] width 83 height 16
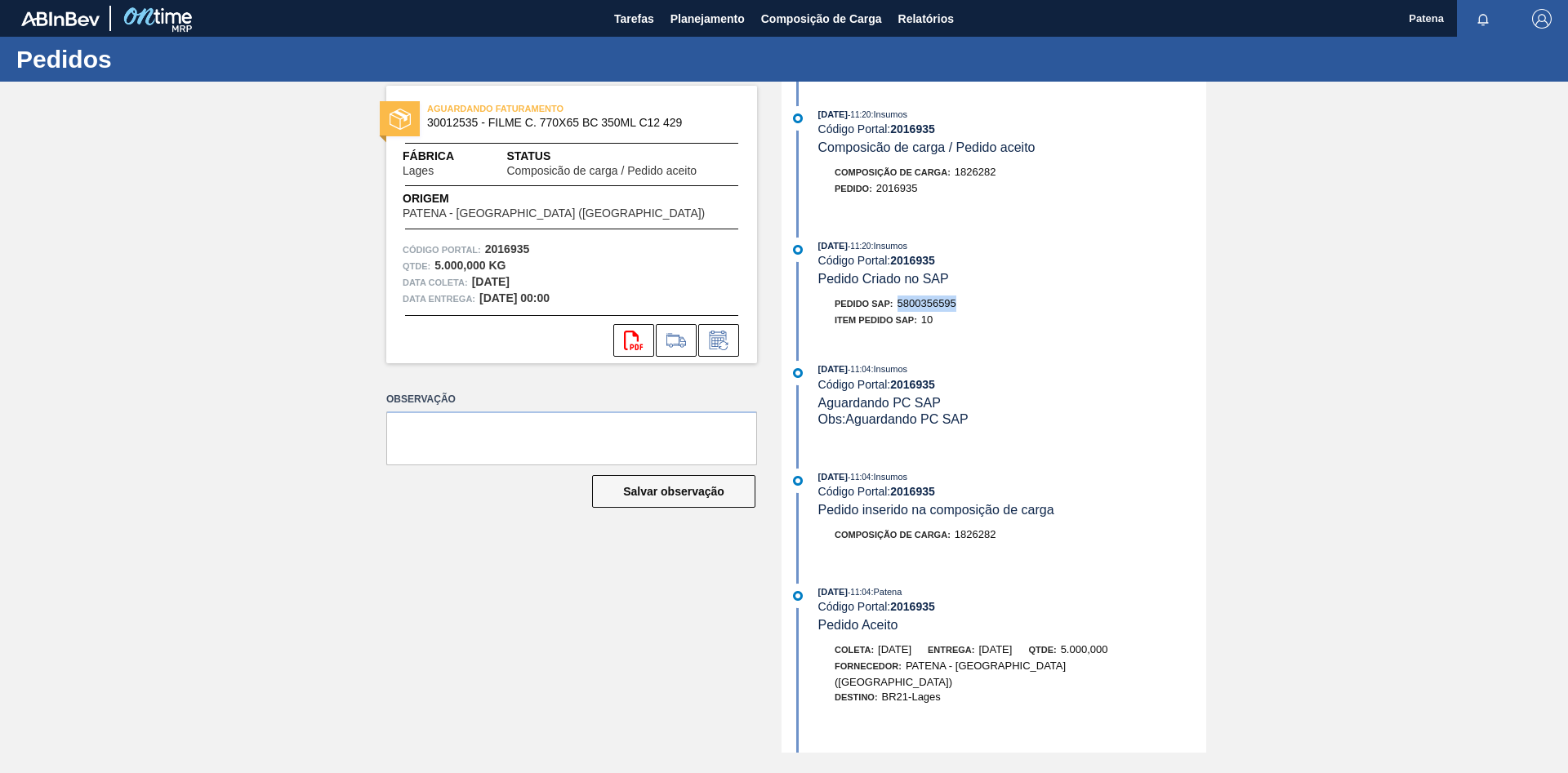
drag, startPoint x: 963, startPoint y: 307, endPoint x: 899, endPoint y: 306, distance: 64.0
click at [899, 306] on div "Pedido SAP: 5800356595" at bounding box center [1012, 303] width 388 height 16
copy span "5800356595"
click at [1073, 468] on div "[DATE] 11:20 : Insumos Código Portal: 2016935 Composicão de carga / Pedido acei…" at bounding box center [996, 417] width 420 height 671
click at [708, 29] on button "Planejamento" at bounding box center [708, 18] width 91 height 37
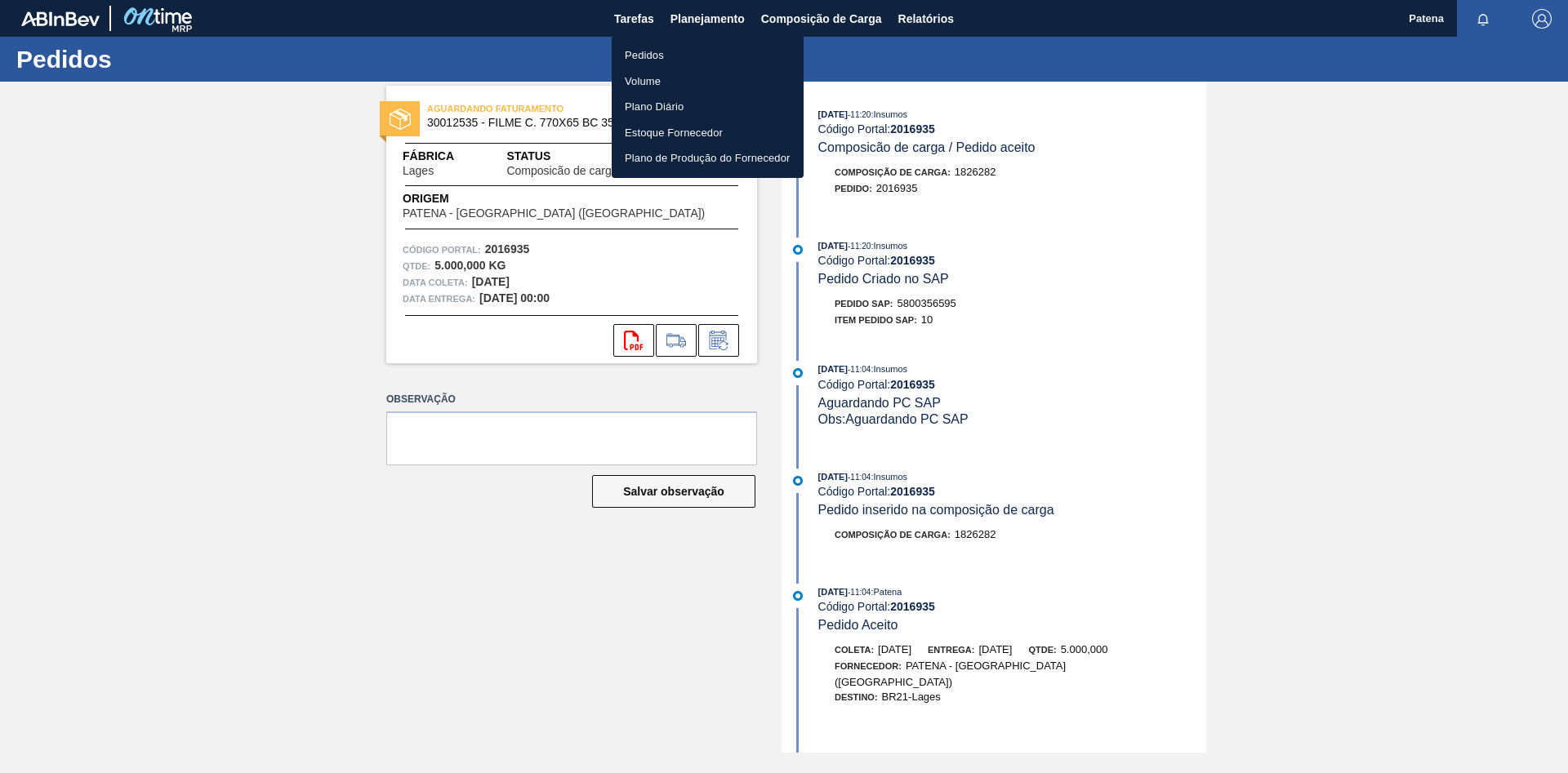
click at [647, 56] on li "Pedidos" at bounding box center [707, 55] width 192 height 26
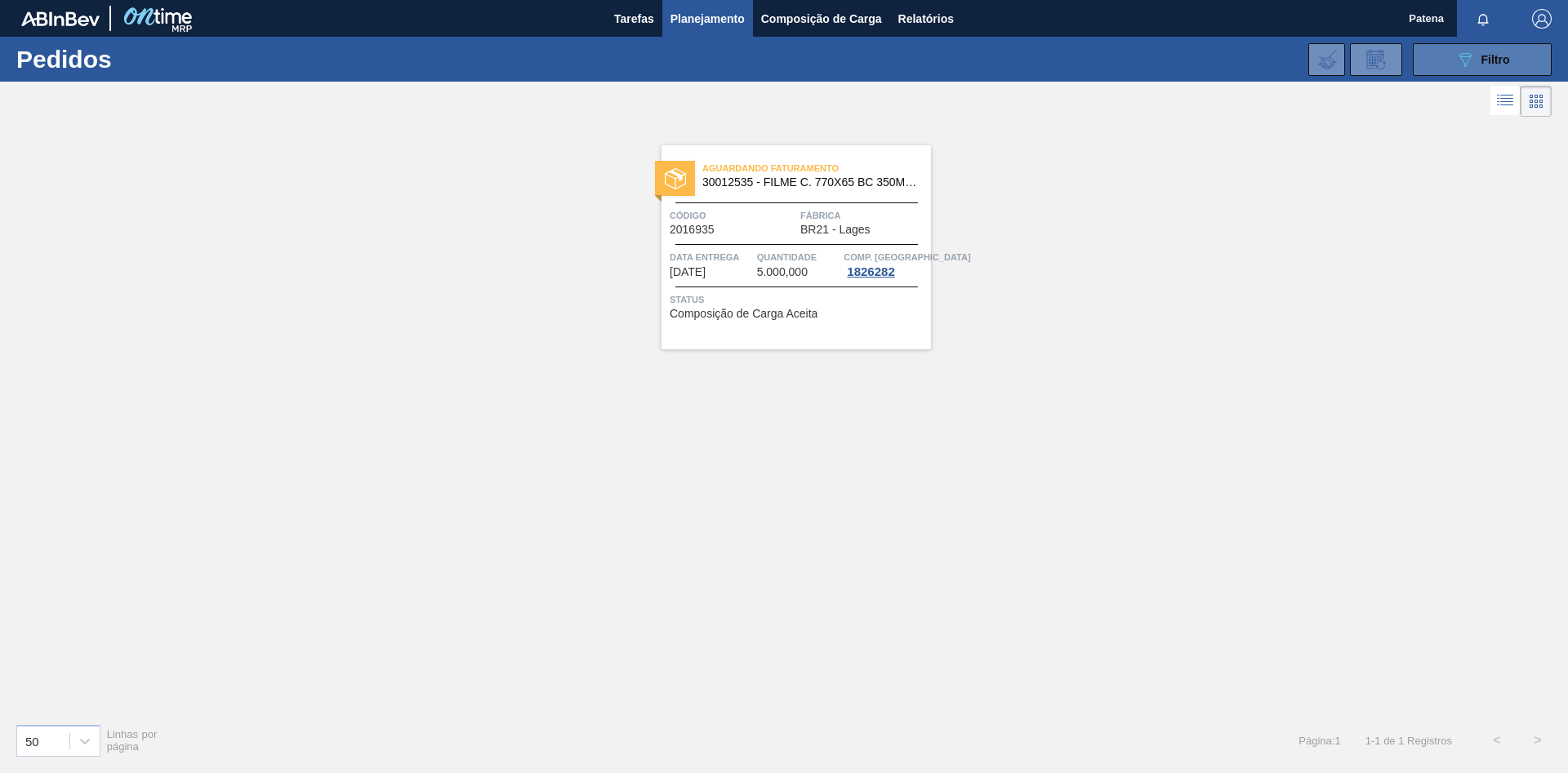
click at [1115, 56] on button "089F7B8B-B2A5-4AFE-B5C0-19BA573D28AC Filtro" at bounding box center [1482, 60] width 139 height 33
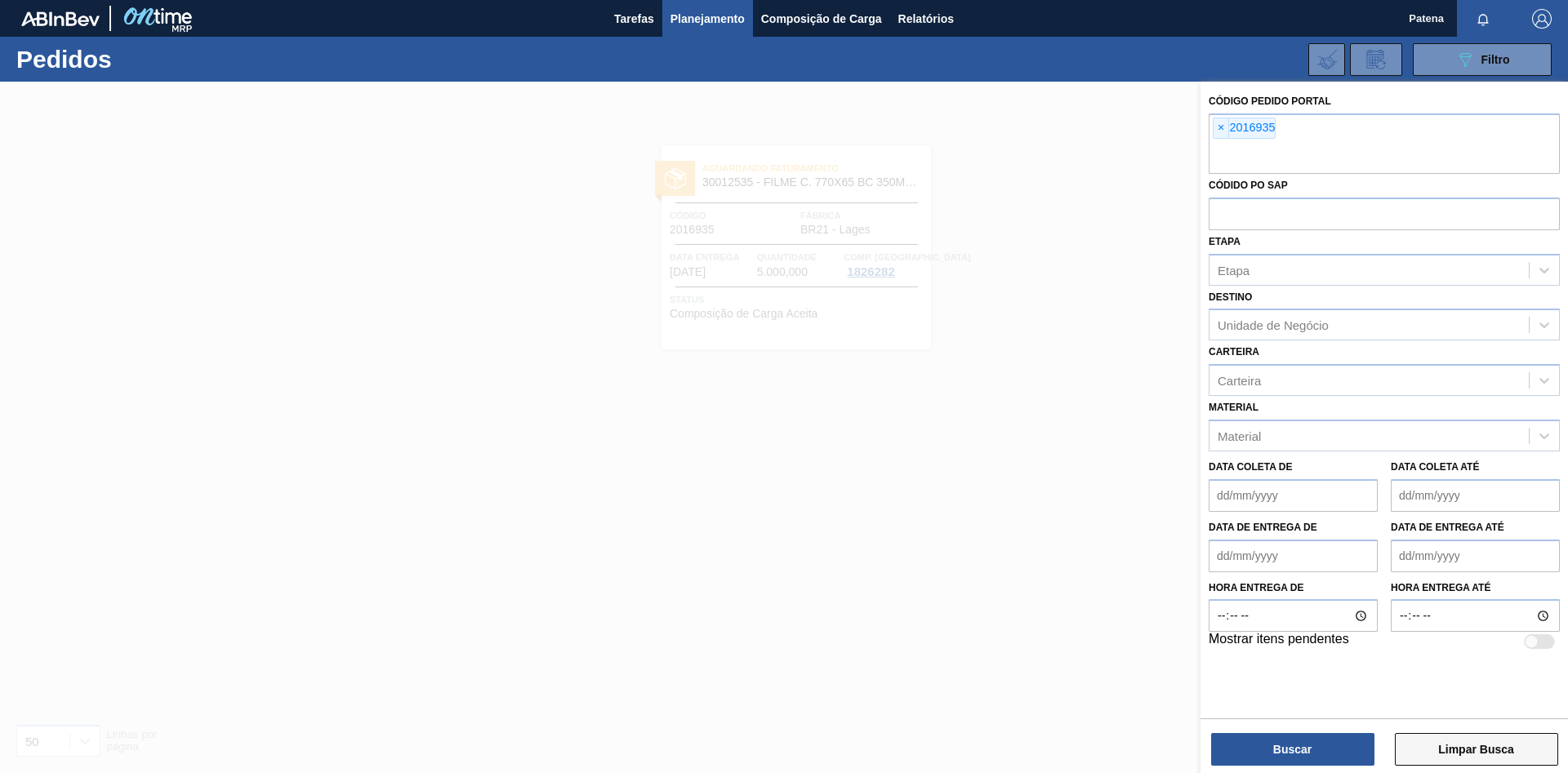
click at [1115, 518] on button "Limpar Busca" at bounding box center [1475, 749] width 163 height 33
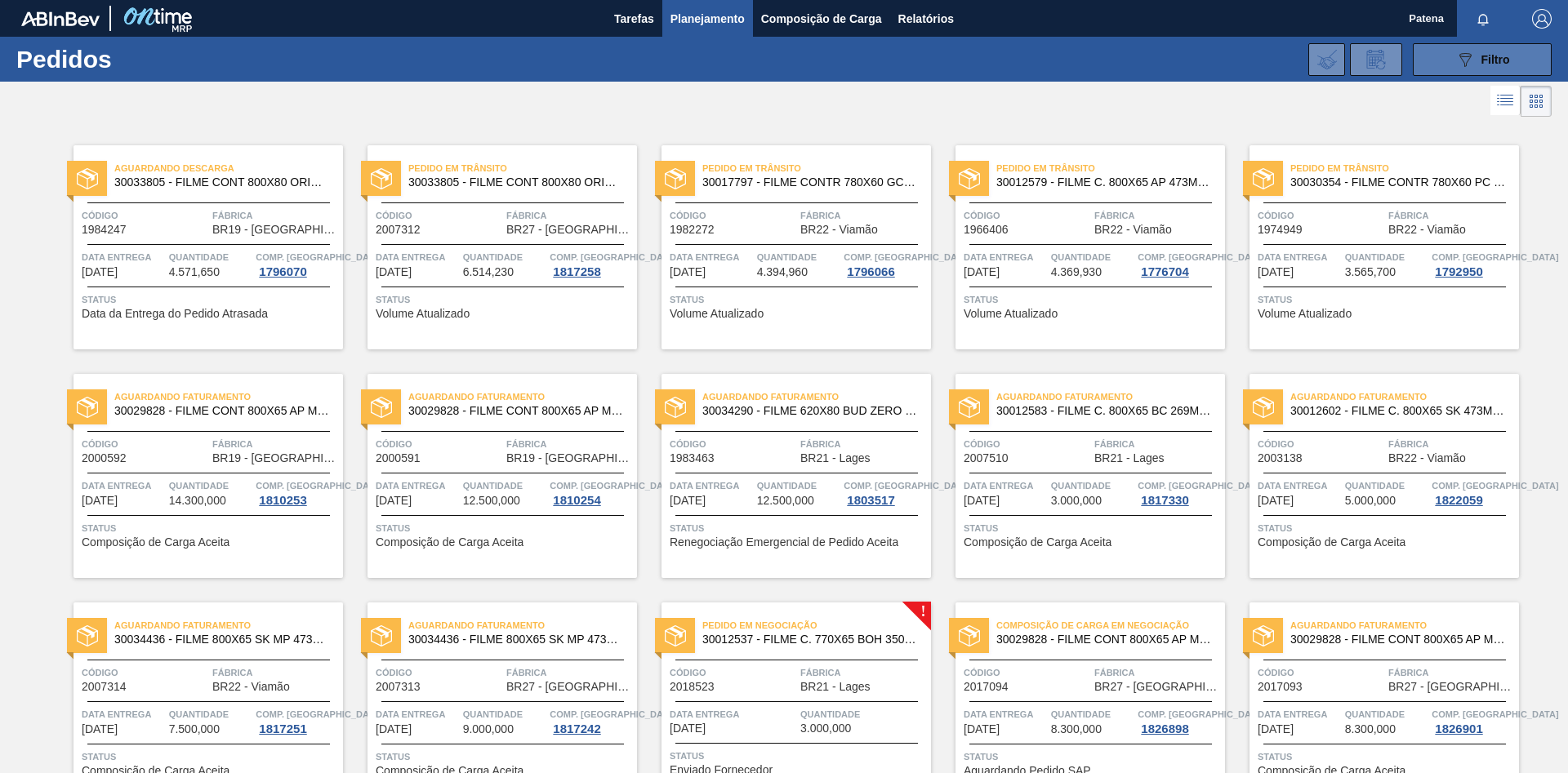
click at [1115, 62] on icon "089F7B8B-B2A5-4AFE-B5C0-19BA573D28AC" at bounding box center [1465, 60] width 19 height 19
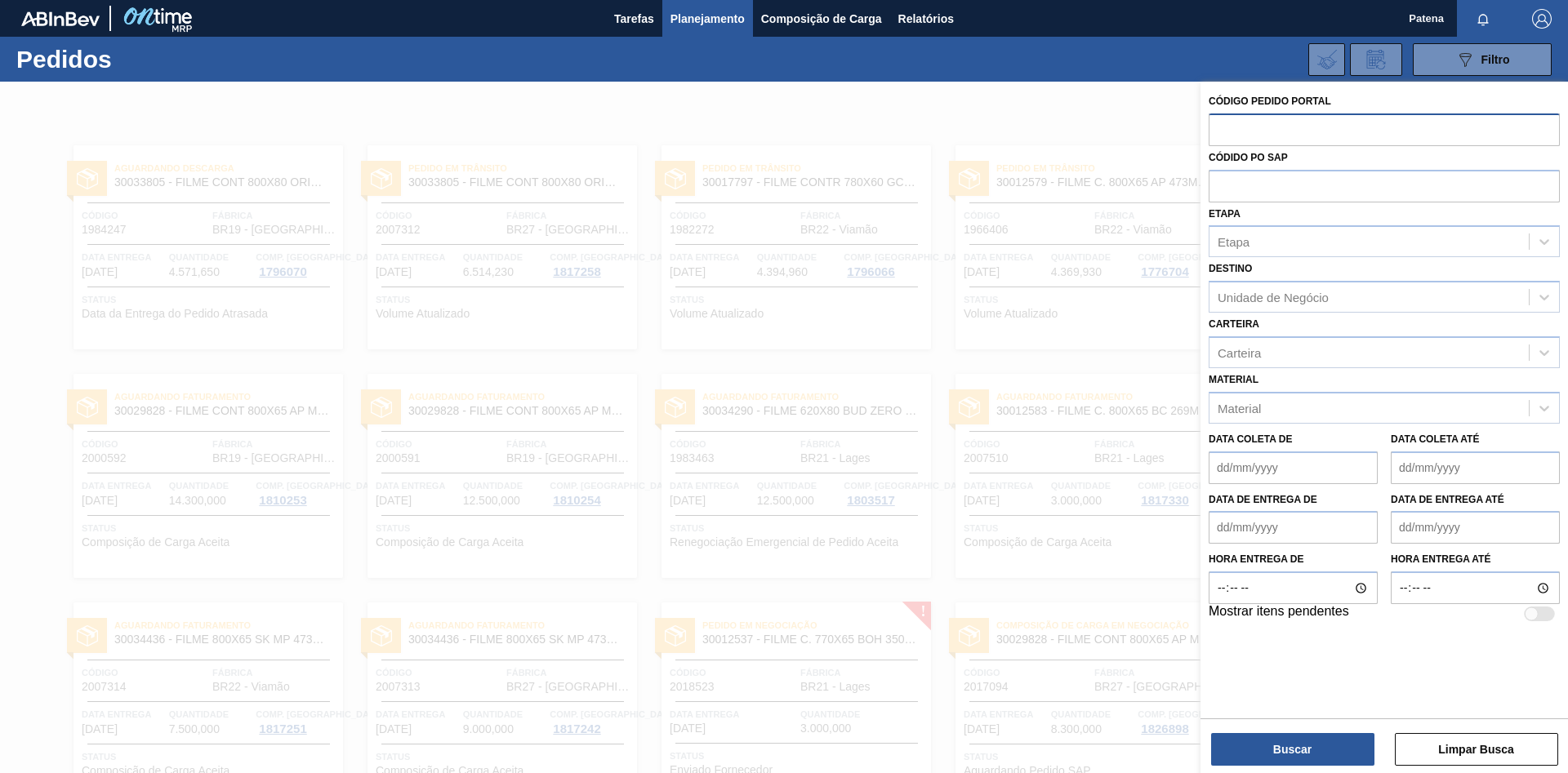
click at [1115, 131] on input "text" at bounding box center [1384, 129] width 351 height 31
type input "196406"
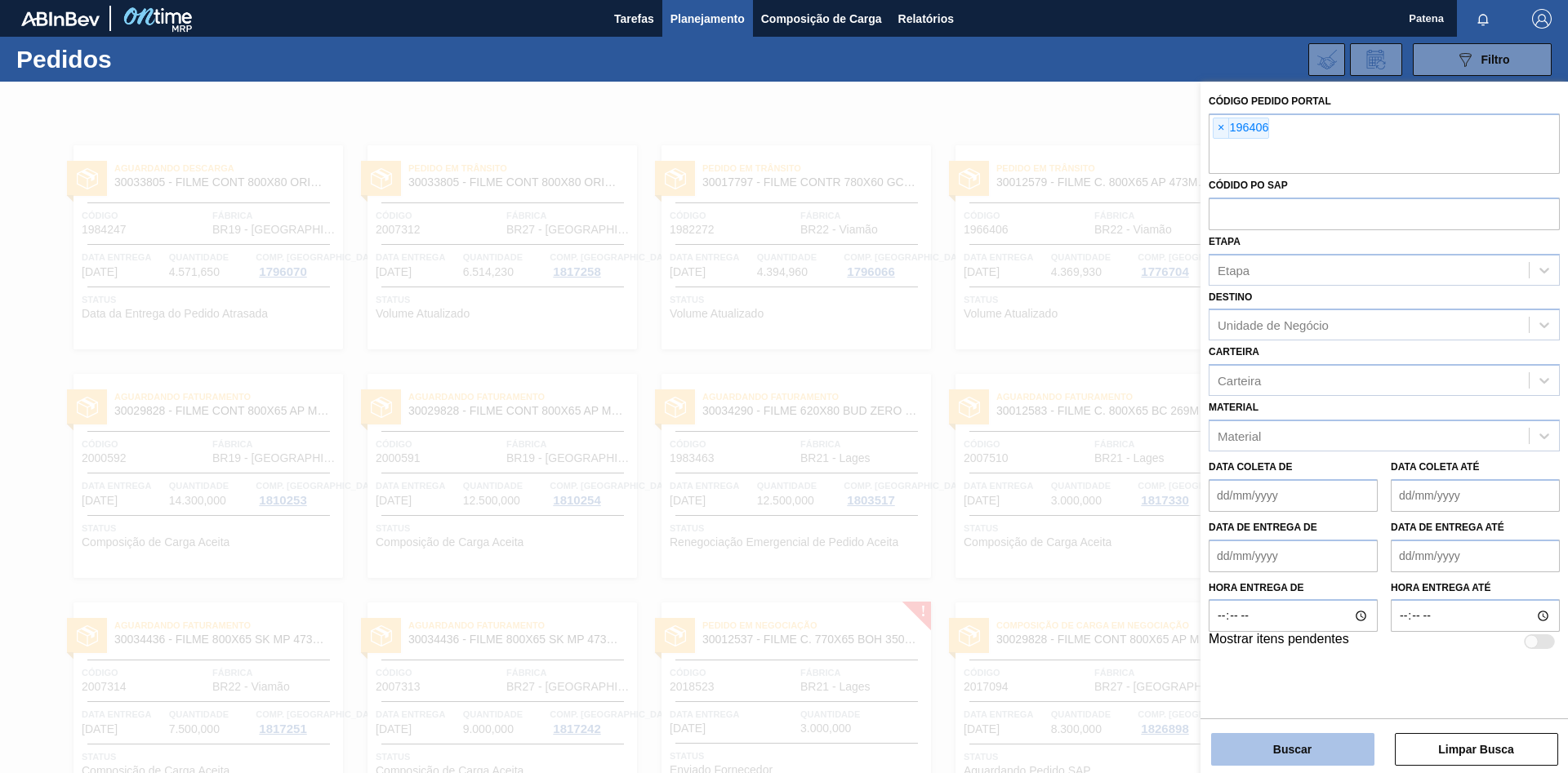
click at [1115, 518] on button "Buscar" at bounding box center [1292, 749] width 163 height 33
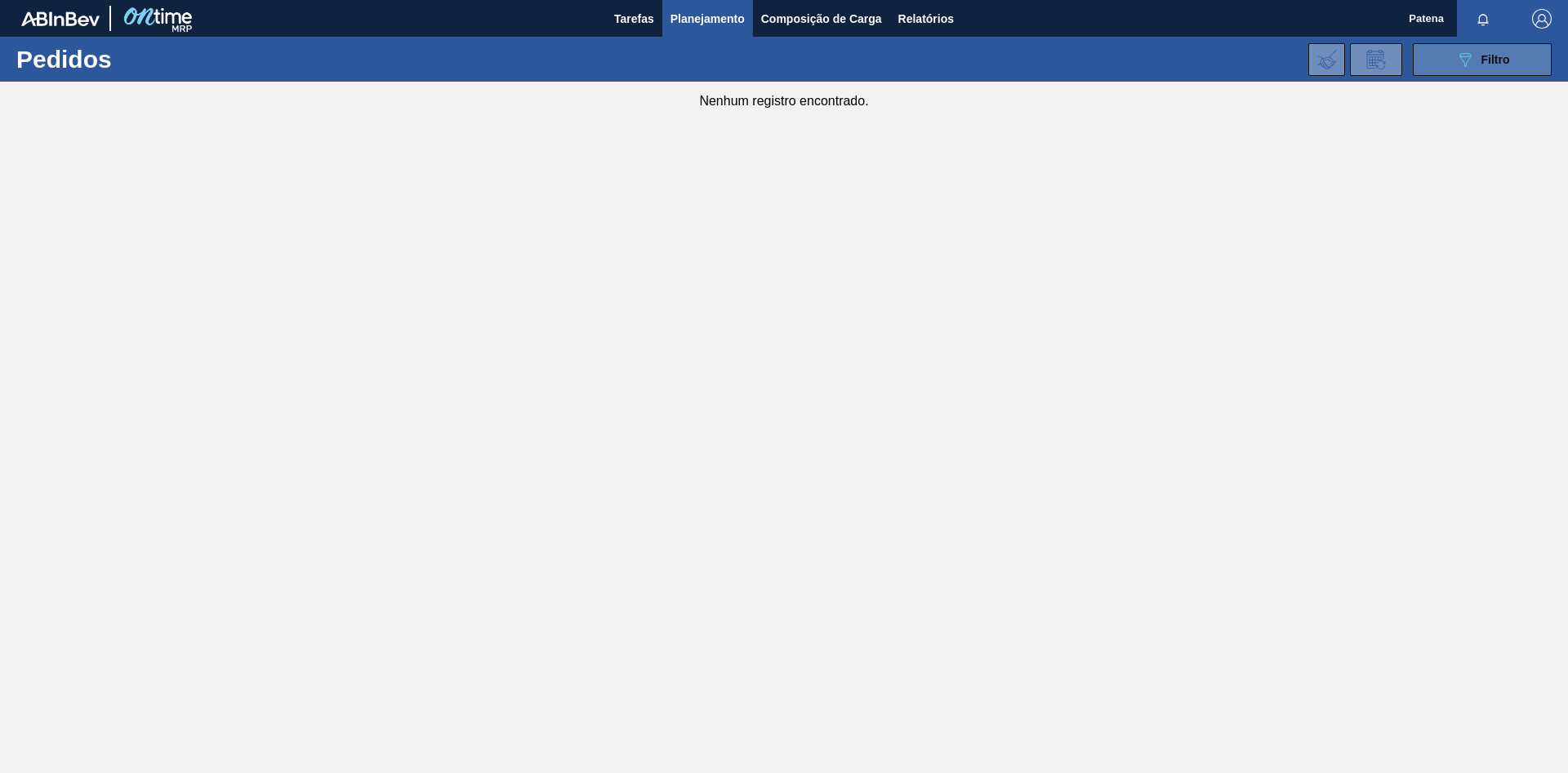
click at [1115, 47] on button "089F7B8B-B2A5-4AFE-B5C0-19BA573D28AC Filtro" at bounding box center [1482, 60] width 139 height 33
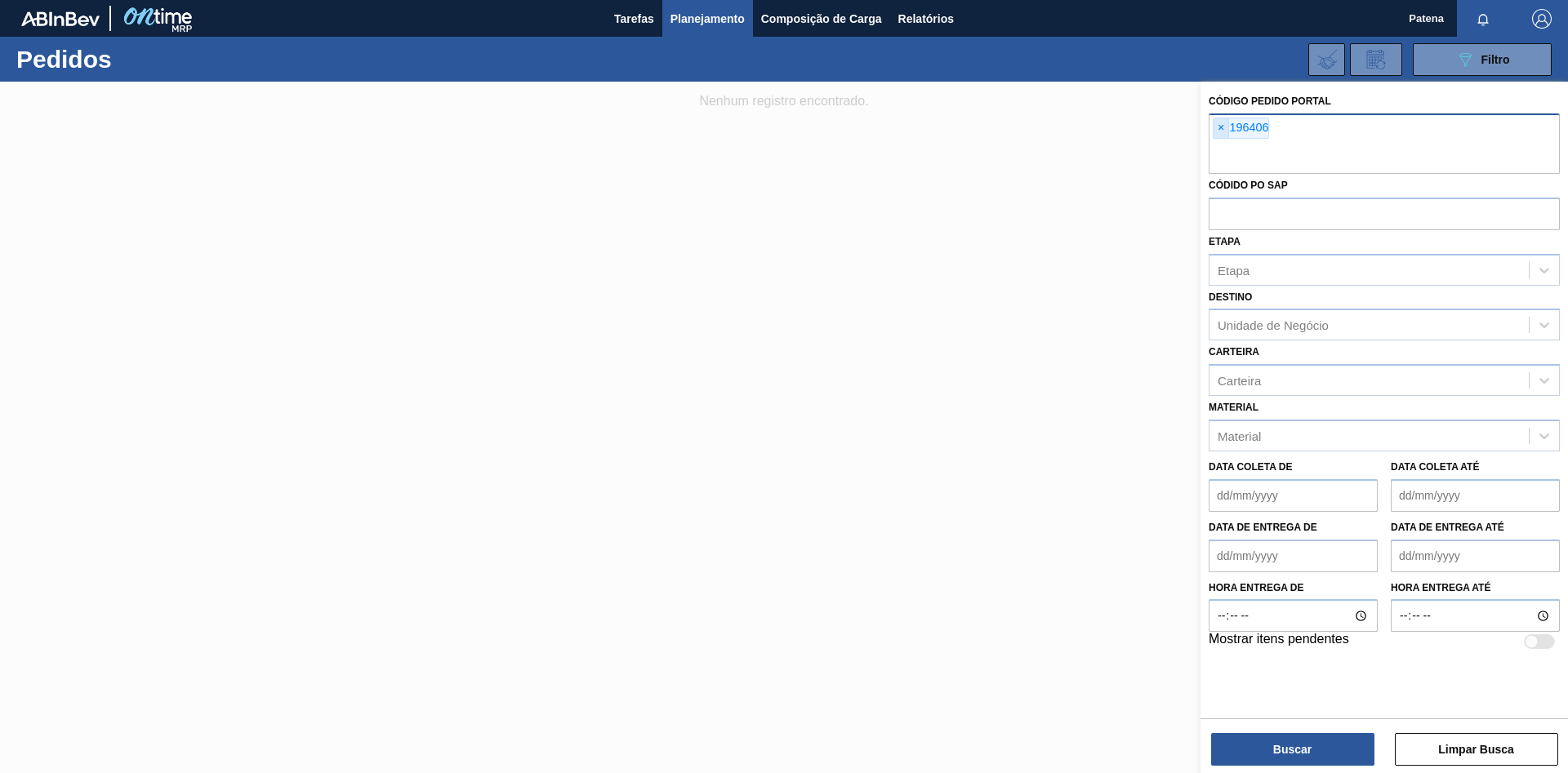
click at [1115, 131] on span "×" at bounding box center [1221, 128] width 15 height 19
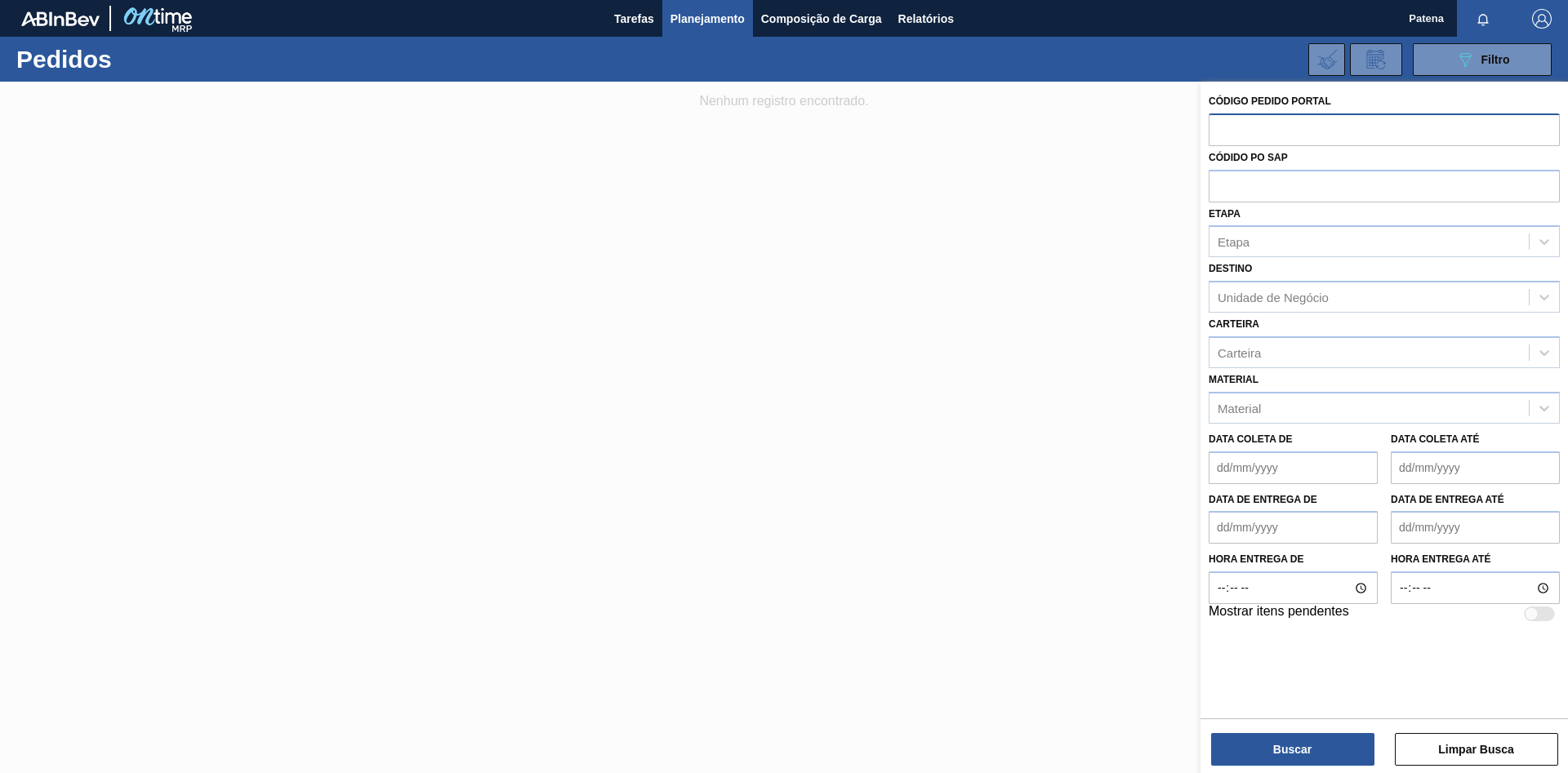
click at [1115, 136] on input "text" at bounding box center [1384, 129] width 351 height 31
type input "1"
type input "1966406"
click at [1115, 518] on button "Buscar" at bounding box center [1292, 749] width 163 height 33
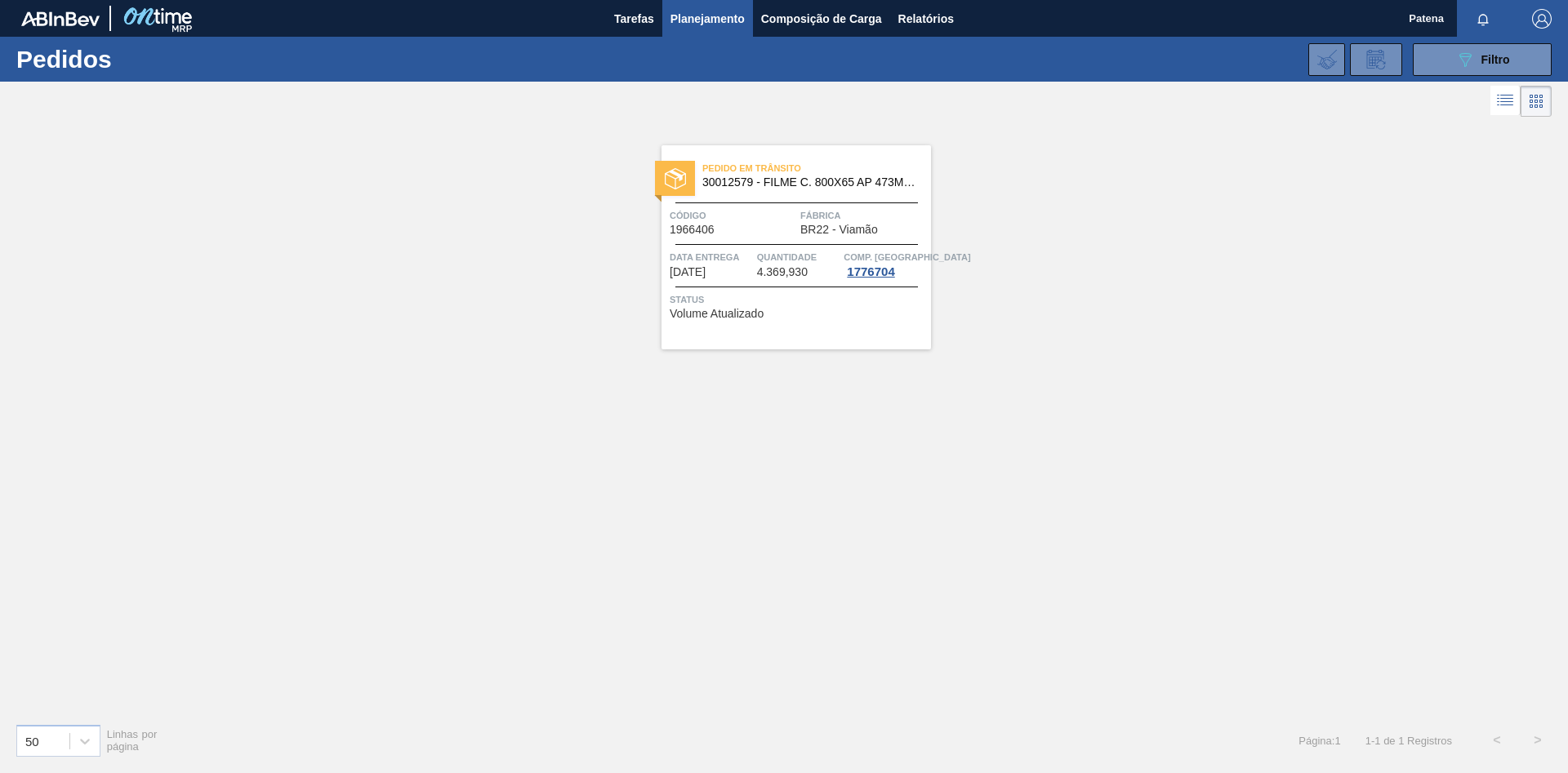
click at [745, 197] on div "Pedido em Trânsito 30012579 - FILME C. 800X65 AP 473ML C12 429 Código 1966406 F…" at bounding box center [796, 248] width 269 height 204
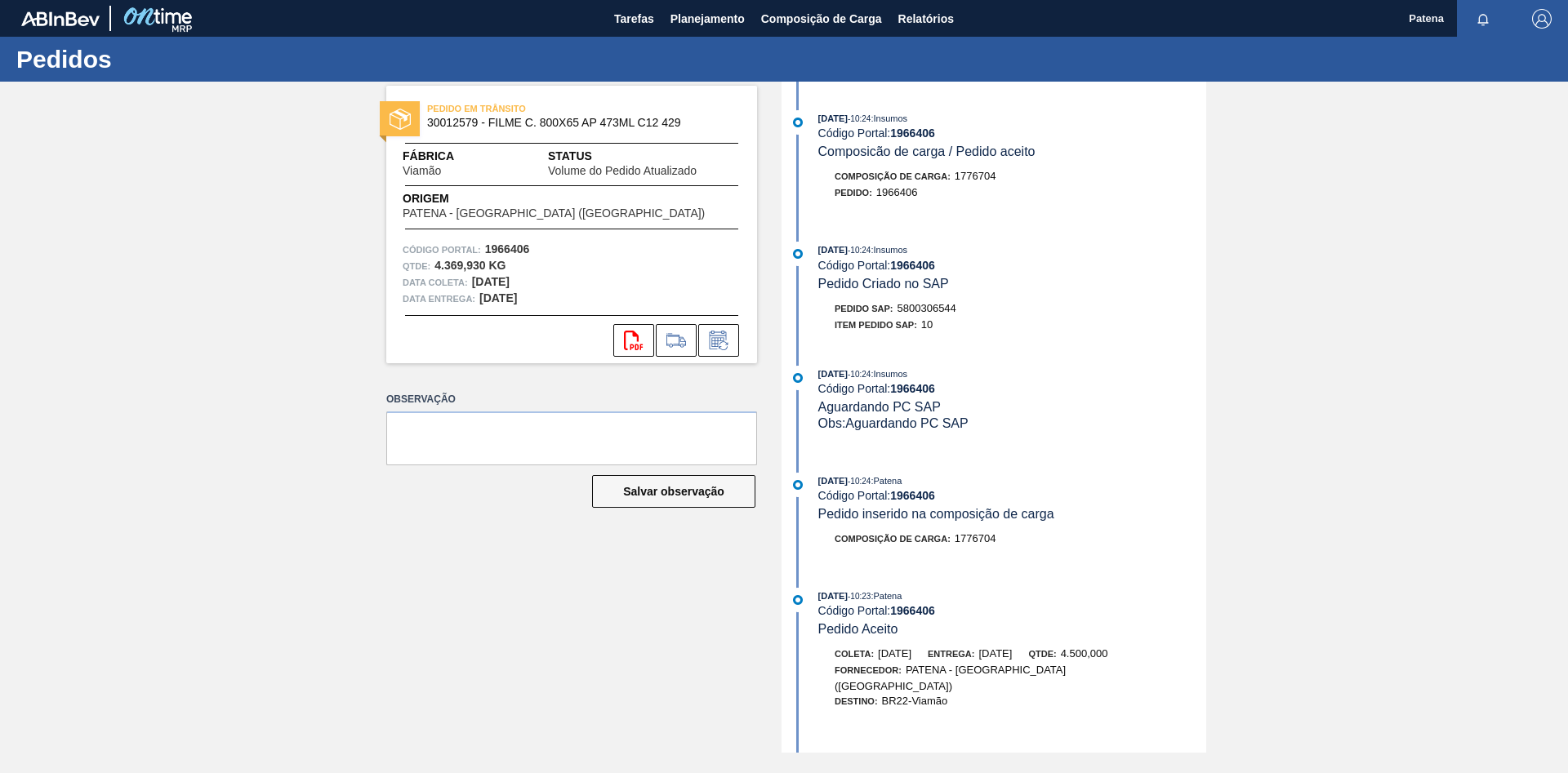
scroll to position [749, 0]
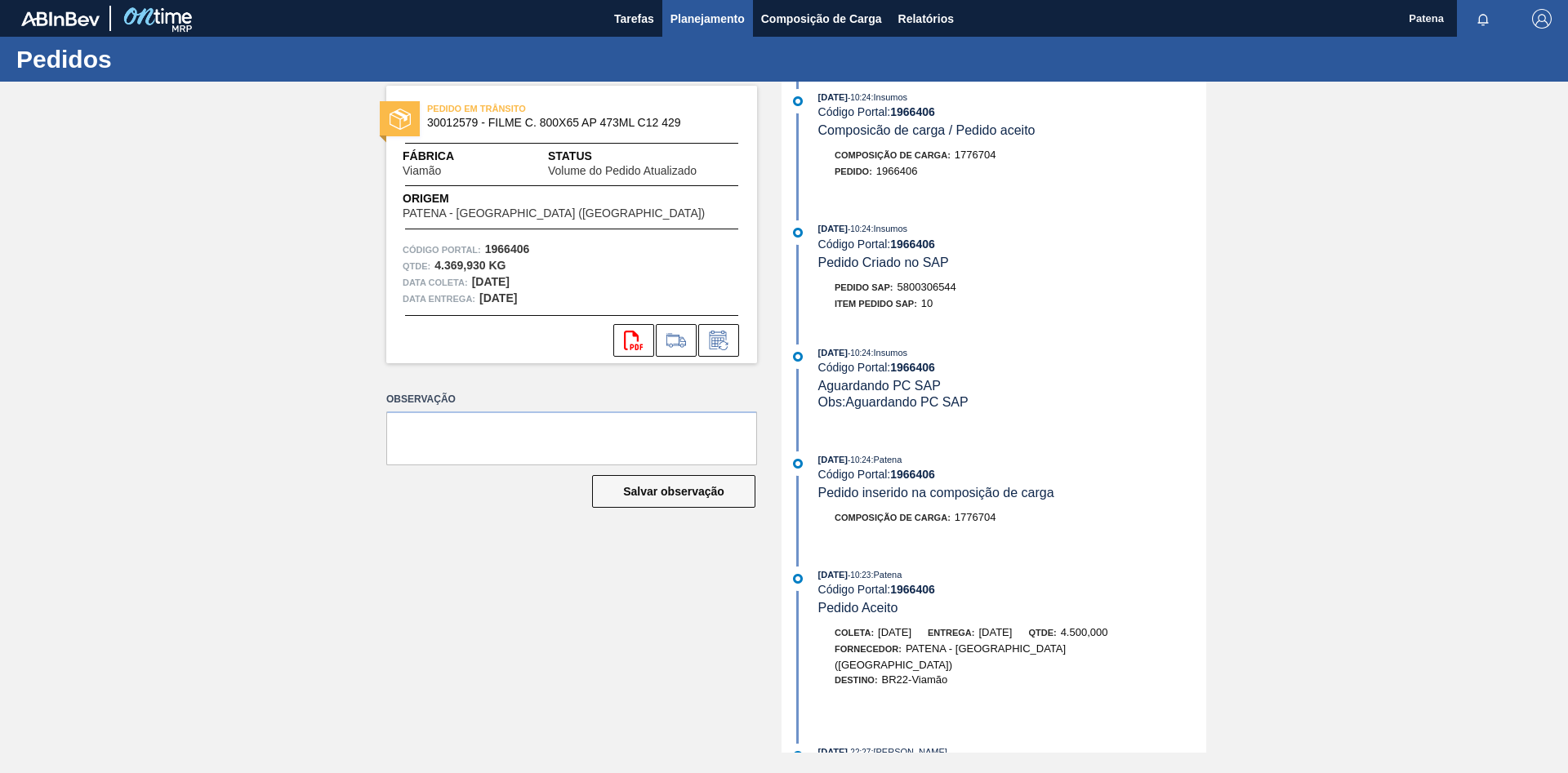
click at [690, 16] on span "Planejamento" at bounding box center [707, 18] width 74 height 19
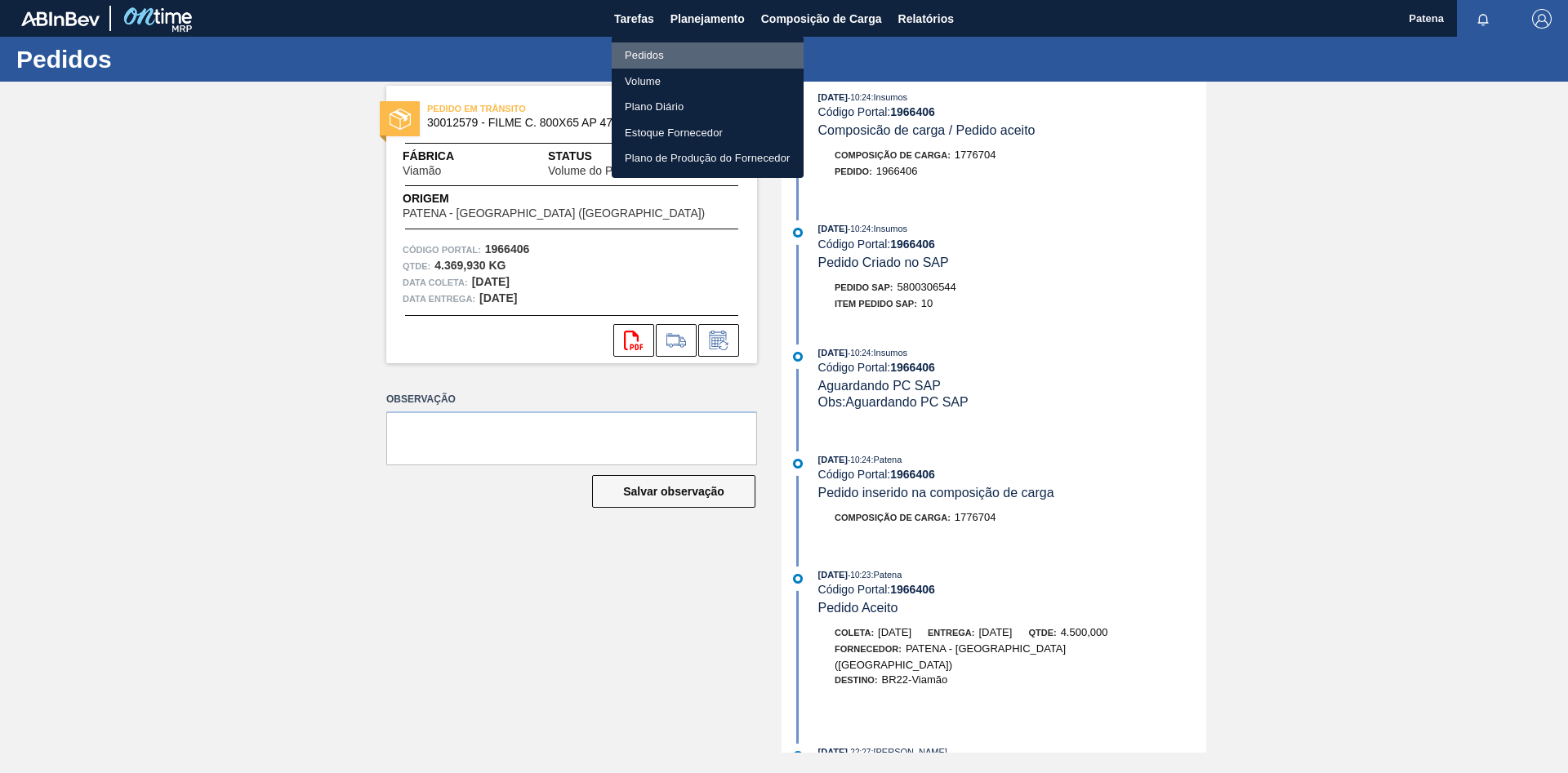
click at [653, 49] on li "Pedidos" at bounding box center [707, 55] width 192 height 26
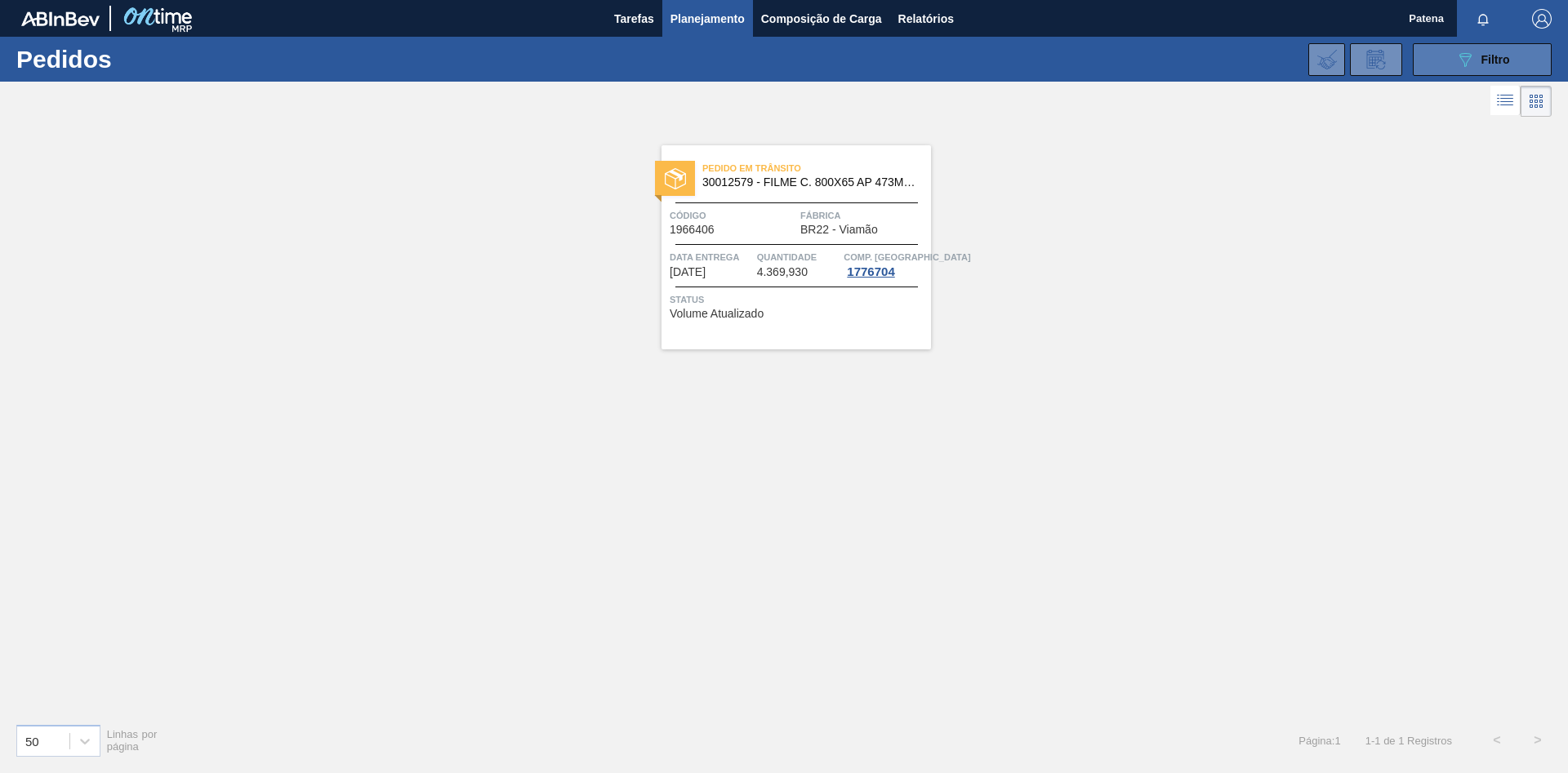
click at [1115, 67] on icon "089F7B8B-B2A5-4AFE-B5C0-19BA573D28AC" at bounding box center [1465, 60] width 19 height 19
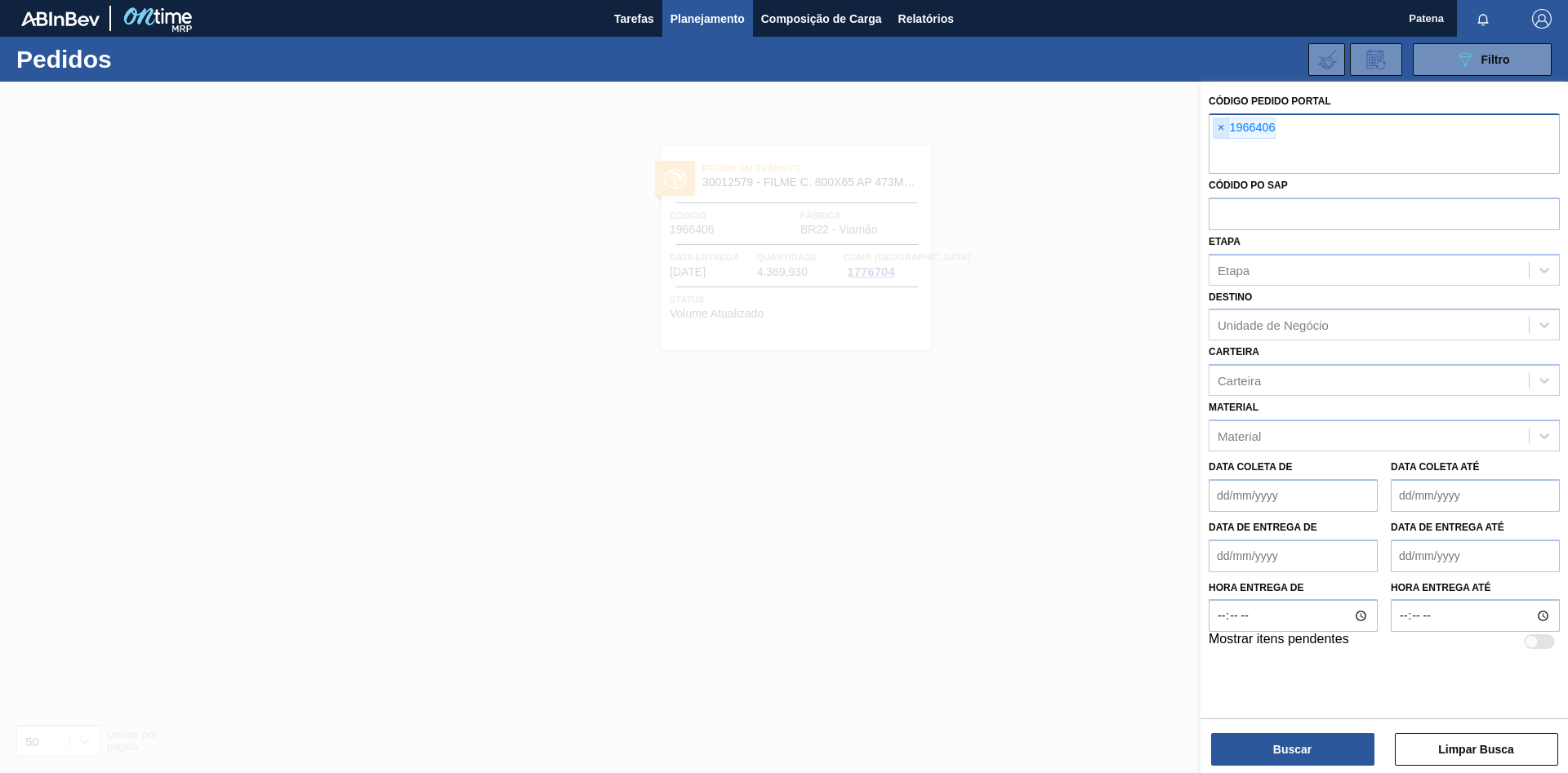
click at [1115, 126] on span "×" at bounding box center [1221, 128] width 15 height 19
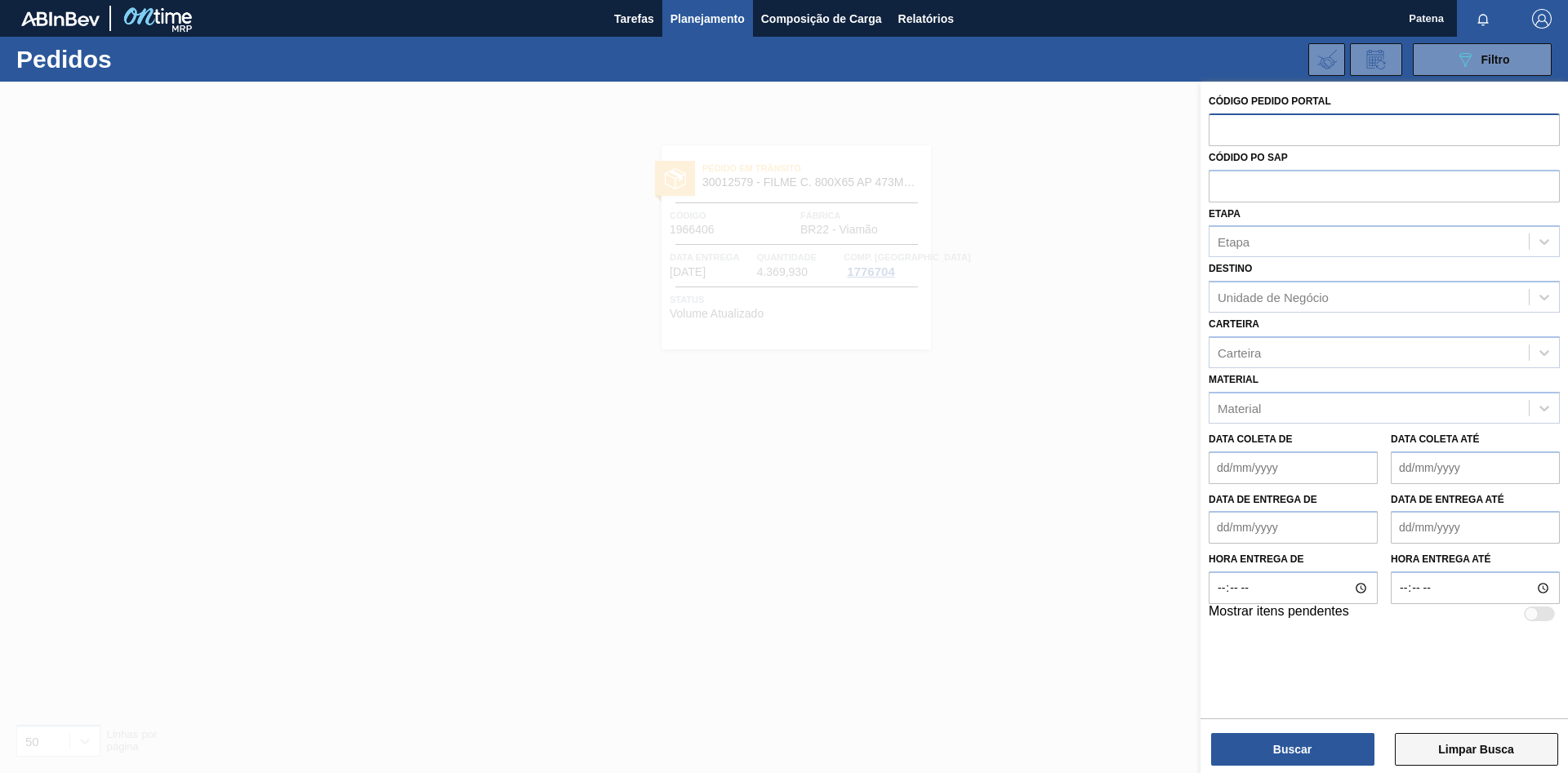
click at [1115, 518] on button "Limpar Busca" at bounding box center [1475, 749] width 163 height 33
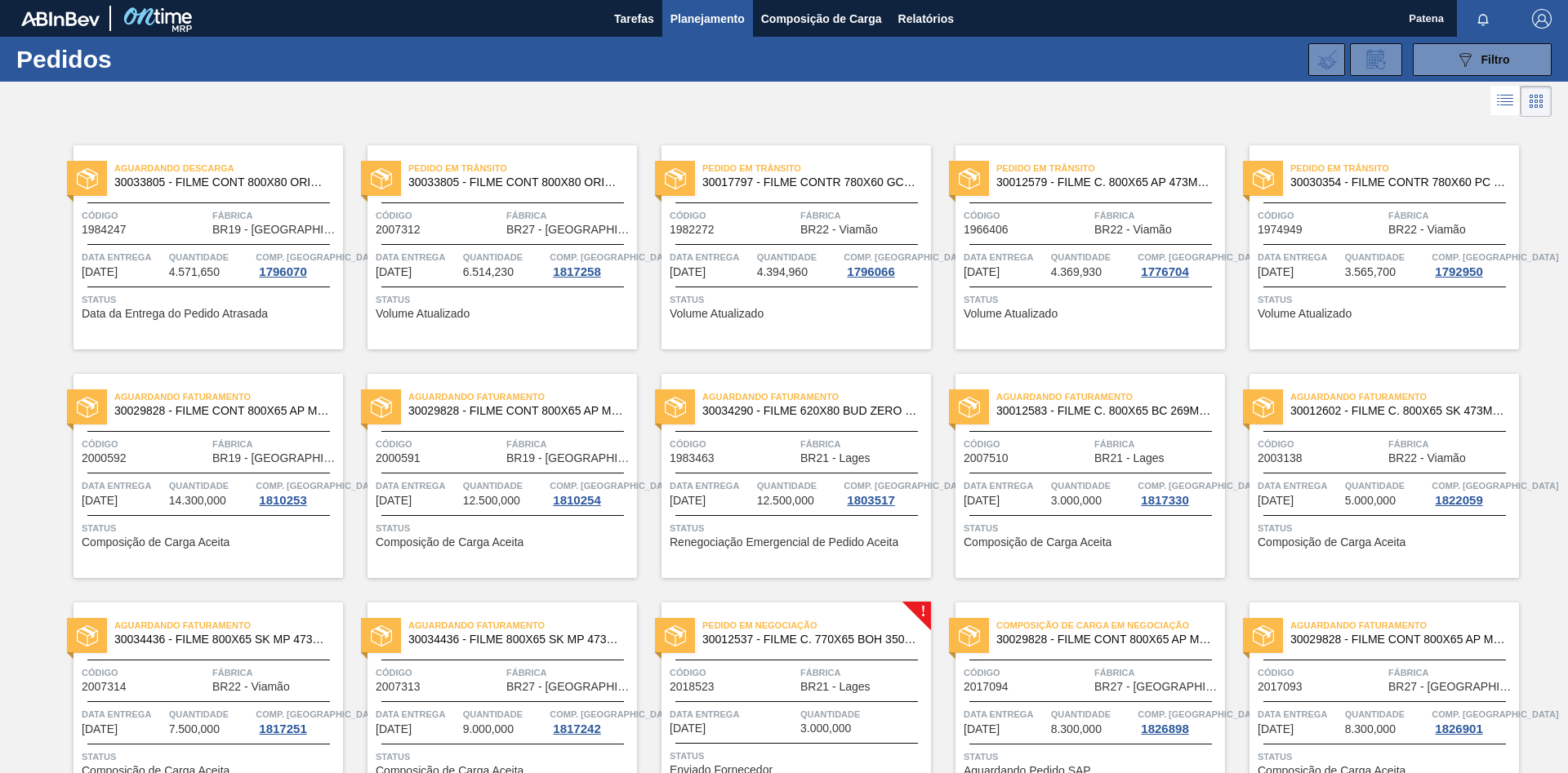
scroll to position [83, 0]
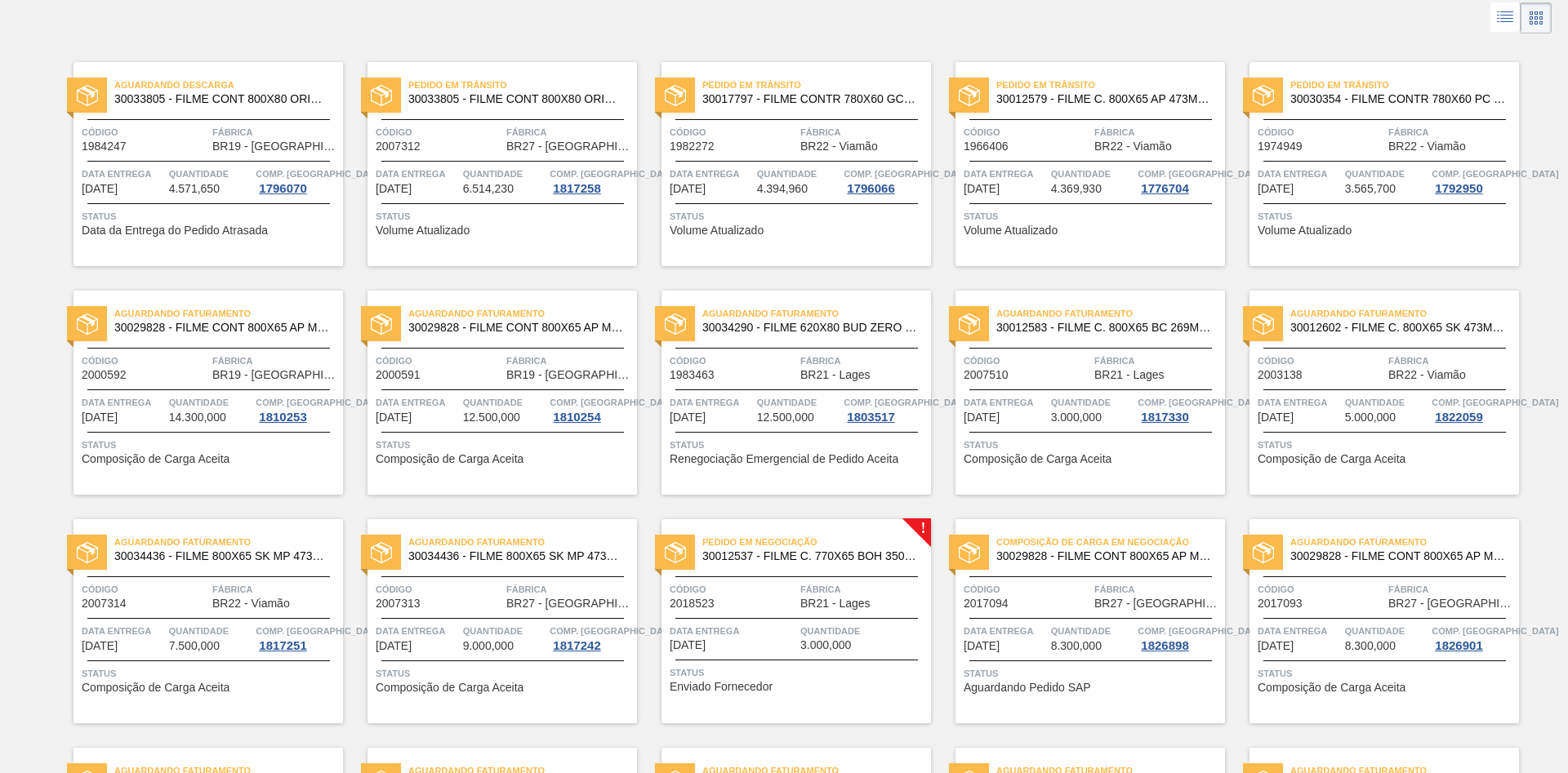
click at [1115, 333] on span "30012583 - FILME C. 800X65 BC 269ML MP C15 429" at bounding box center [1104, 328] width 216 height 13
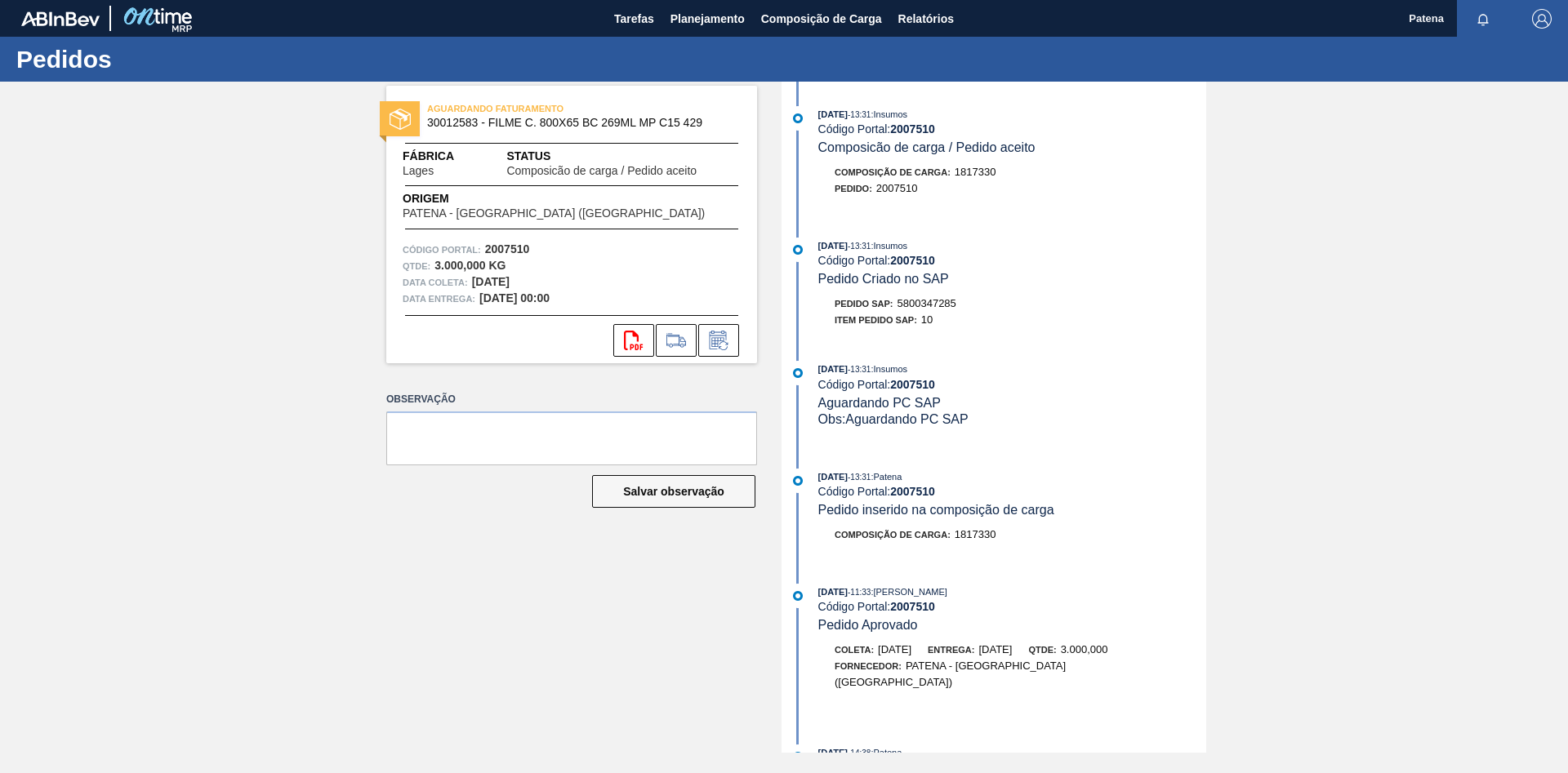
click at [439, 518] on div "AGUARDANDO FATURAMENTO 30012583 - FILME C. 800X65 BC 269ML MP C15 429 Fábrica L…" at bounding box center [559, 417] width 395 height 671
click at [707, 26] on span "Planejamento" at bounding box center [707, 18] width 74 height 19
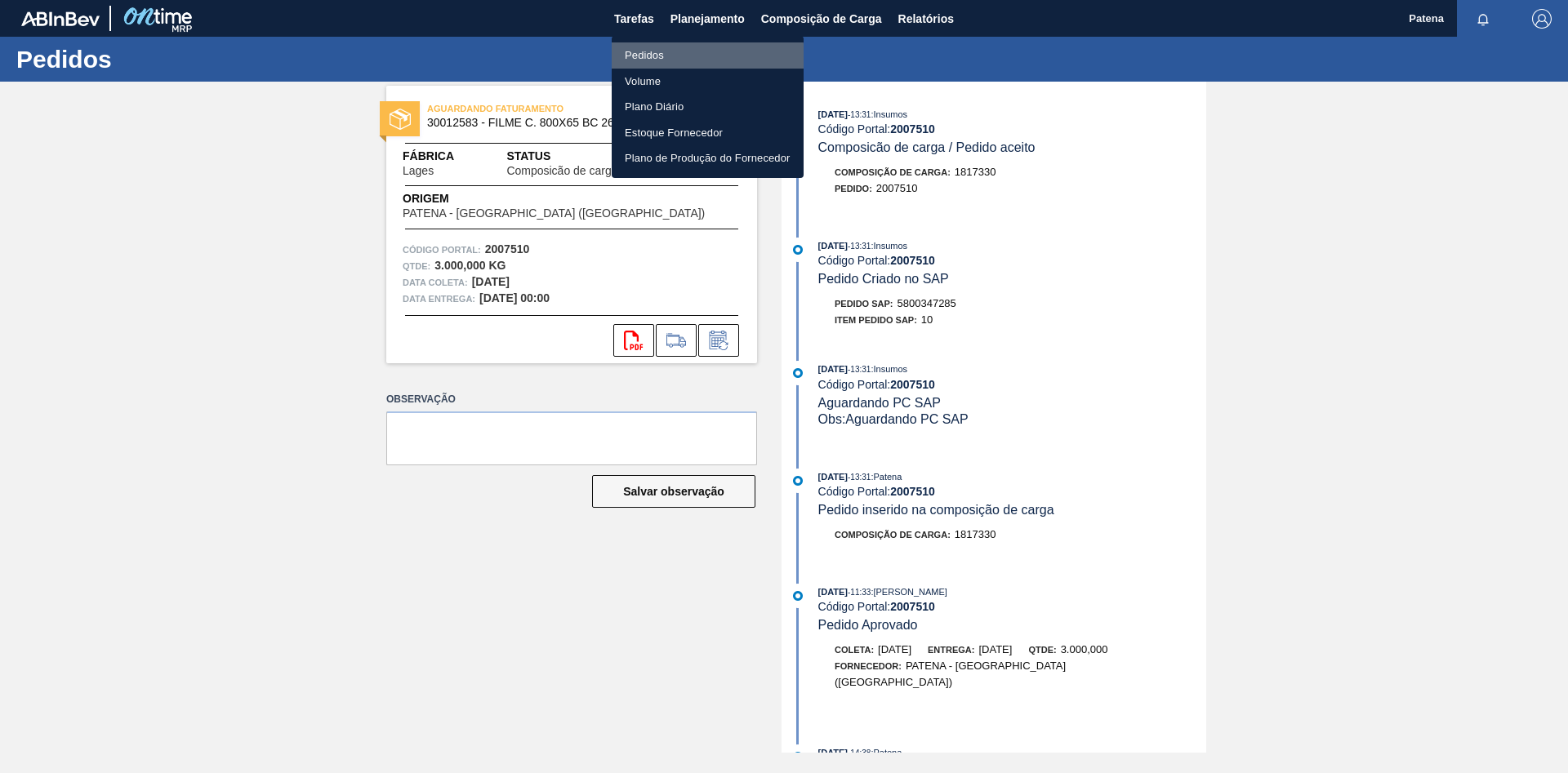
click at [706, 56] on li "Pedidos" at bounding box center [707, 55] width 192 height 26
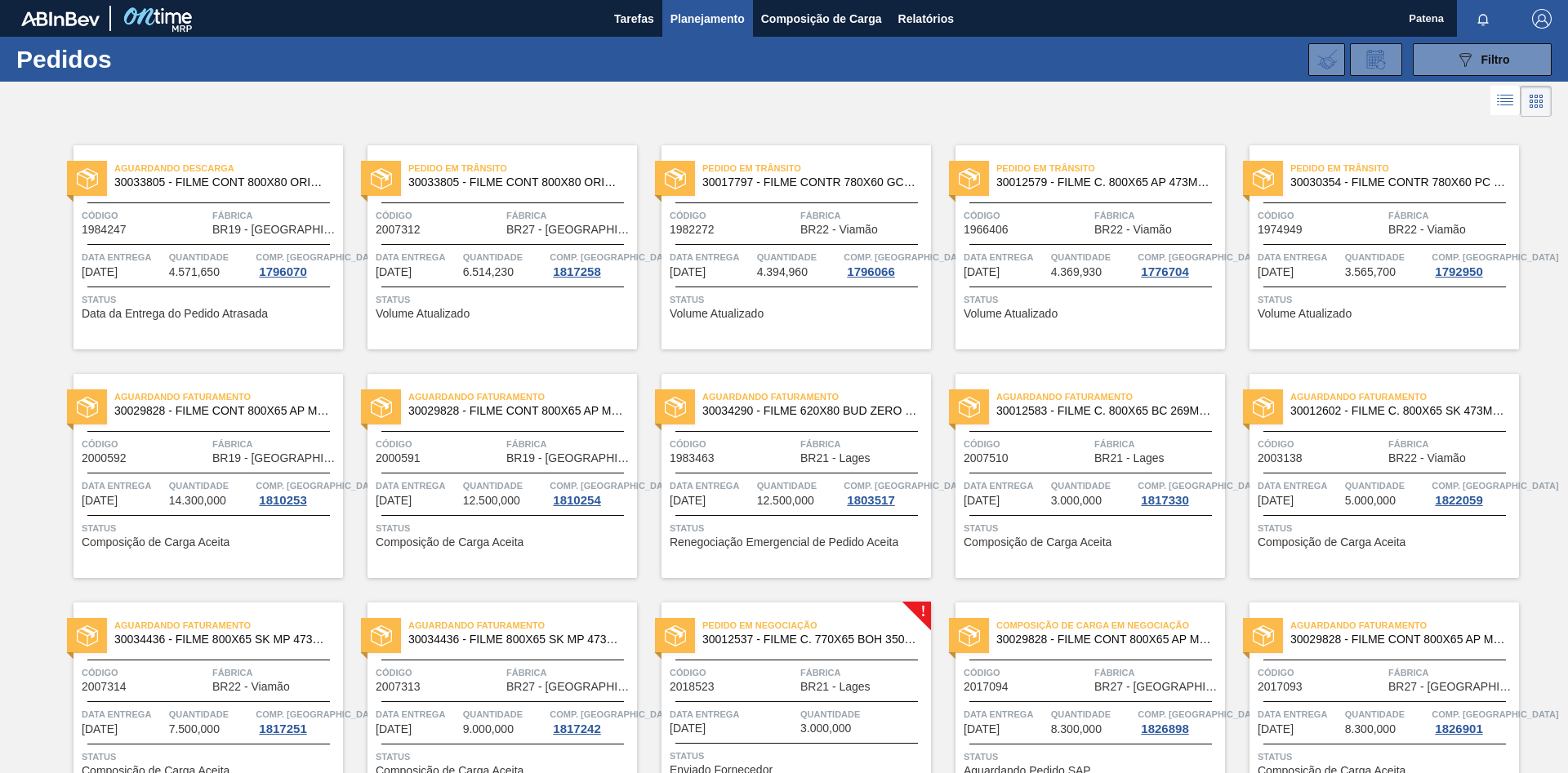
click at [1061, 415] on span "30012583 - FILME C. 800X65 BC 269ML MP C15 429" at bounding box center [1104, 411] width 216 height 13
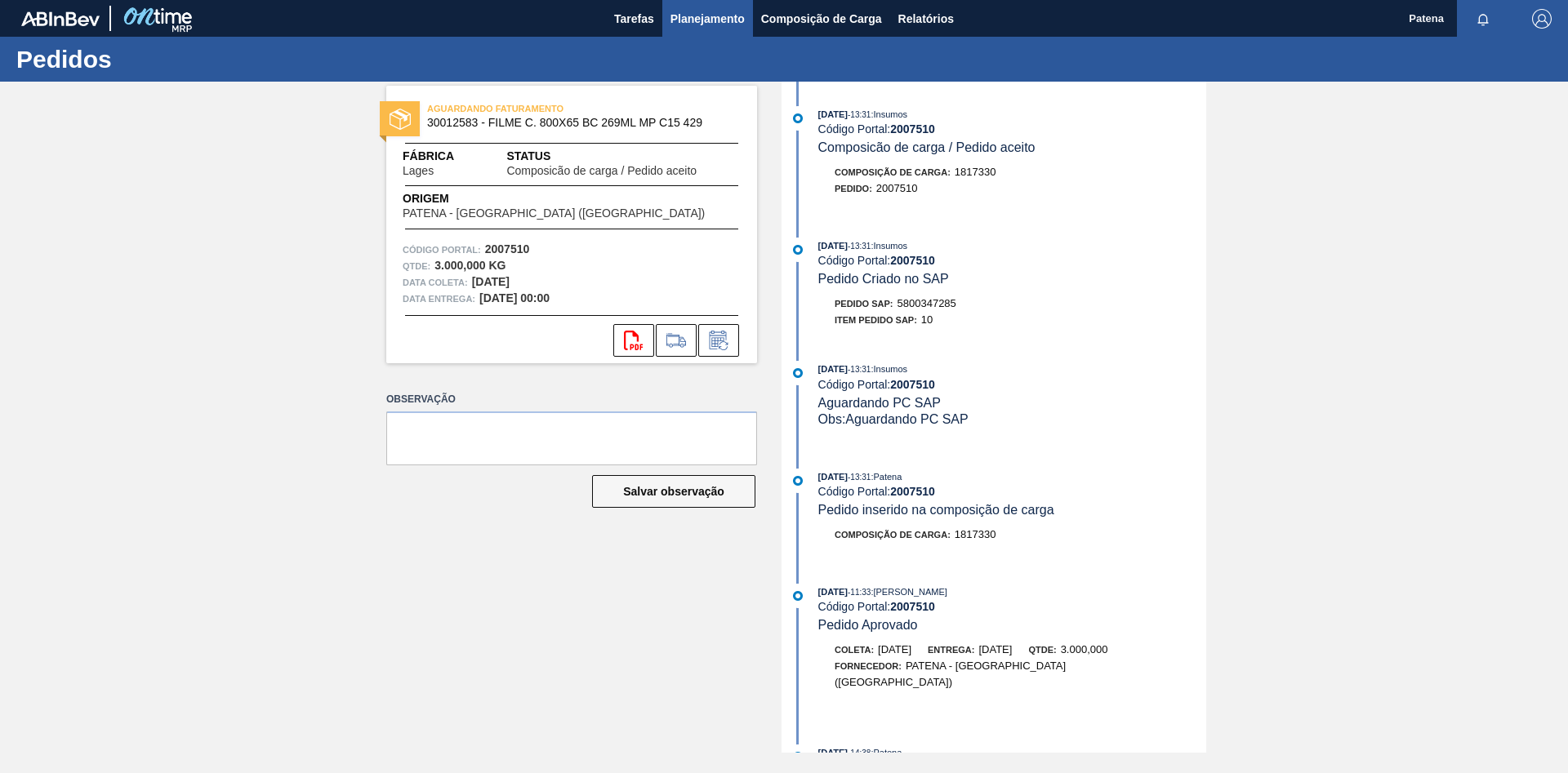
click at [716, 21] on span "Planejamento" at bounding box center [707, 18] width 74 height 19
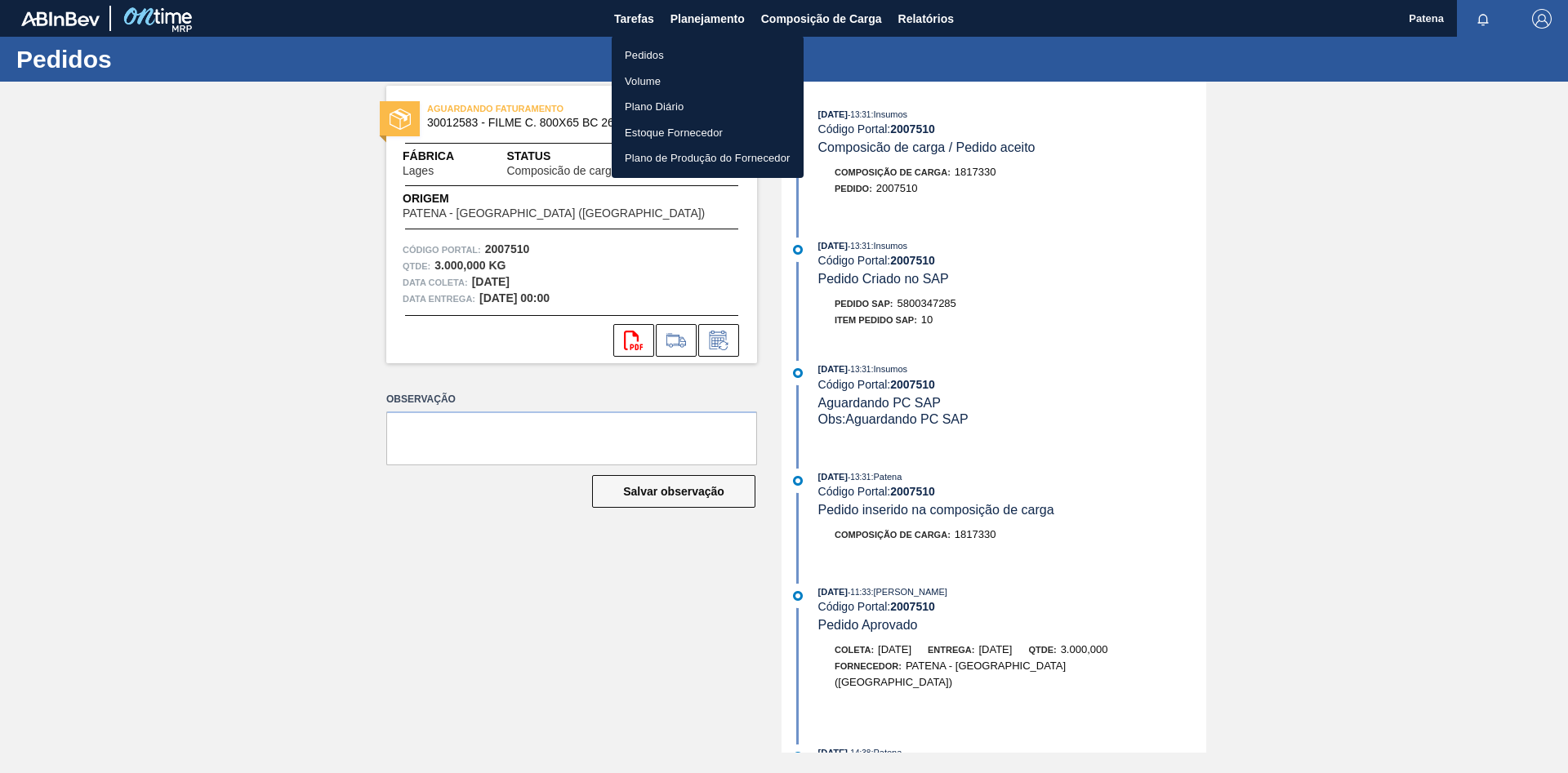
click at [680, 63] on li "Pedidos" at bounding box center [707, 55] width 192 height 26
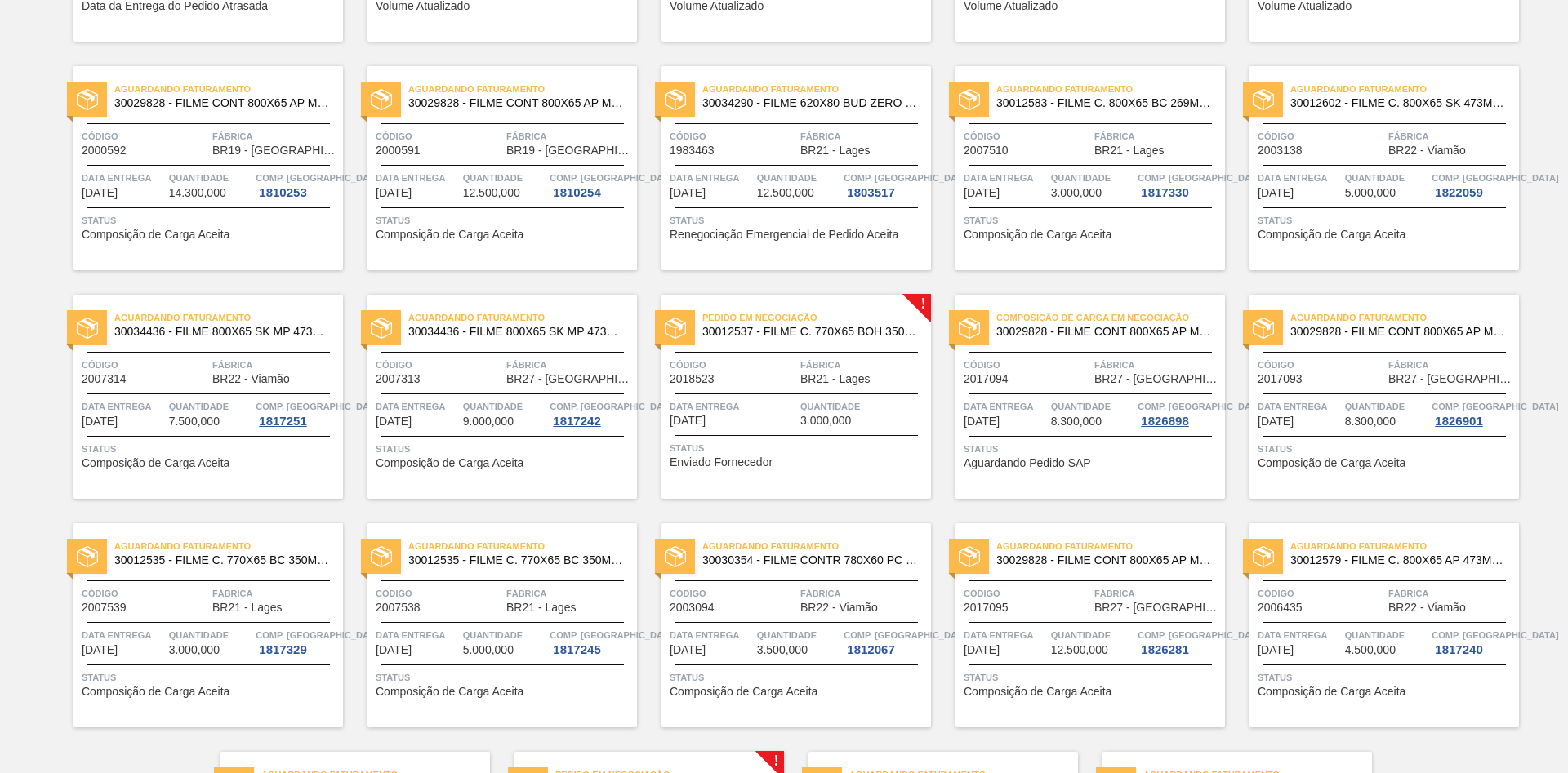
scroll to position [333, 0]
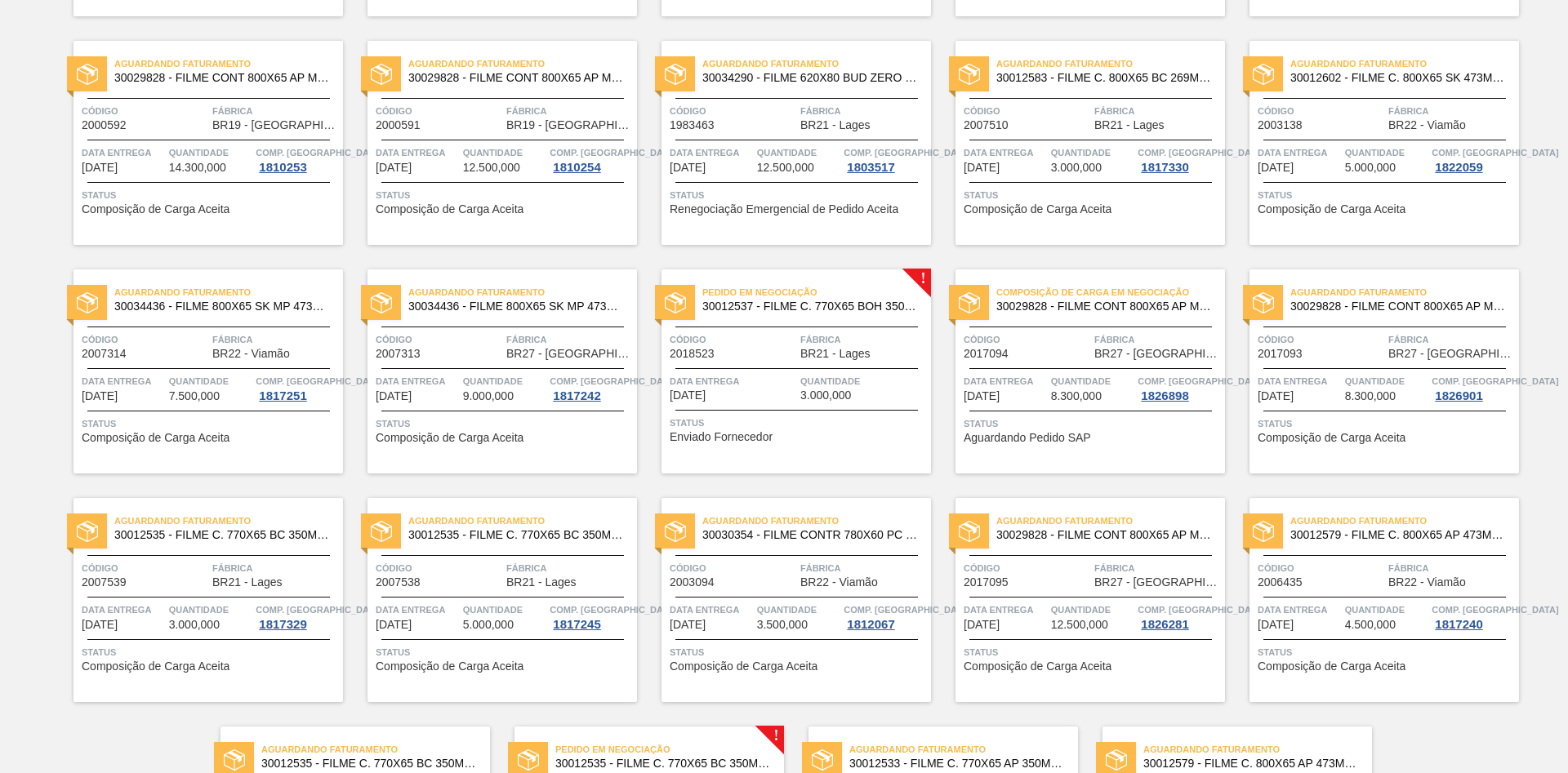
click at [529, 518] on span "Aguardando Faturamento" at bounding box center [522, 520] width 229 height 16
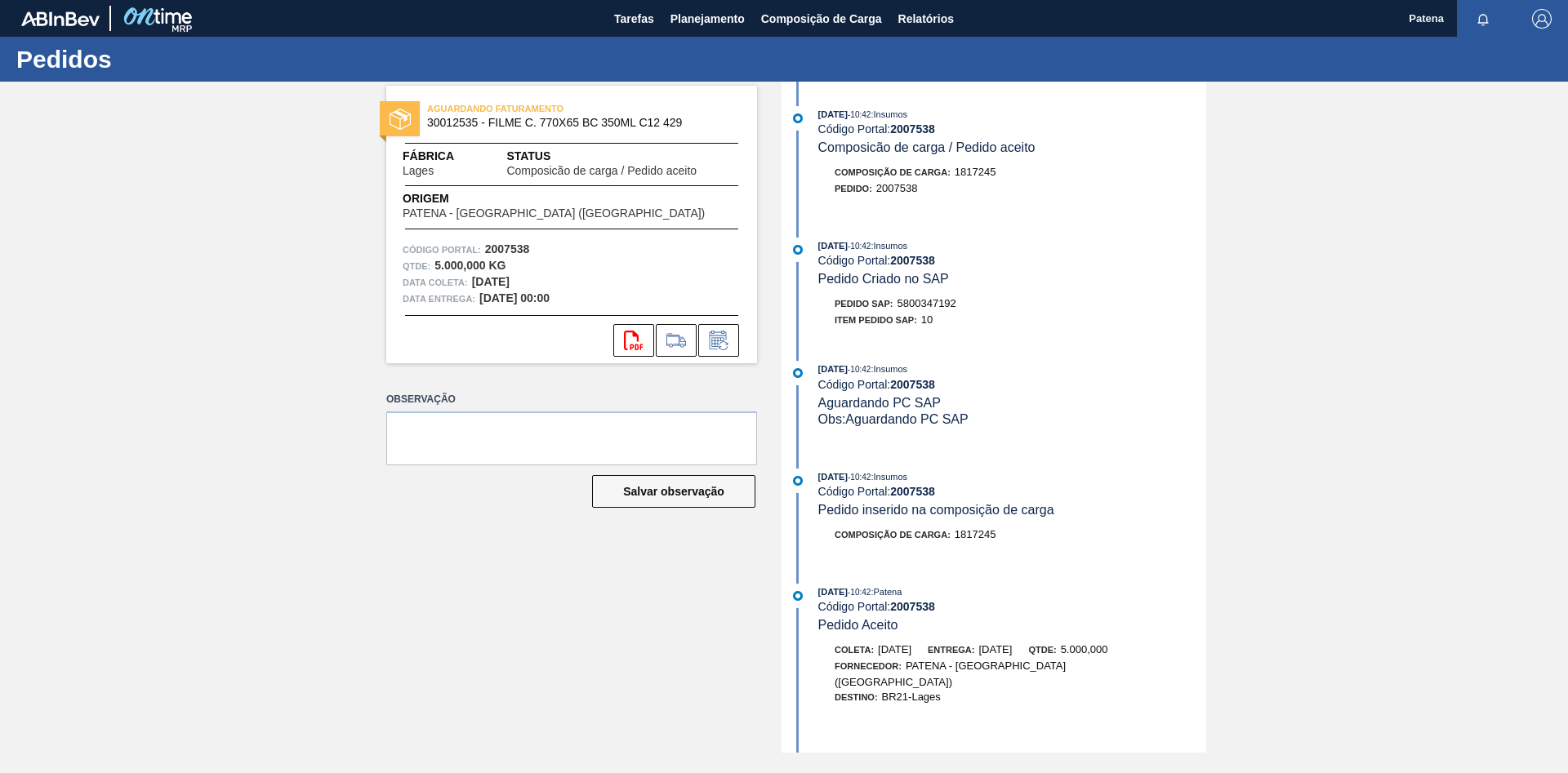
click at [538, 518] on div "AGUARDANDO FATURAMENTO 30012535 - FILME C. 770X65 BC 350ML C12 429 Fábrica Lage…" at bounding box center [559, 417] width 395 height 671
click at [676, 15] on span "Planejamento" at bounding box center [707, 18] width 74 height 19
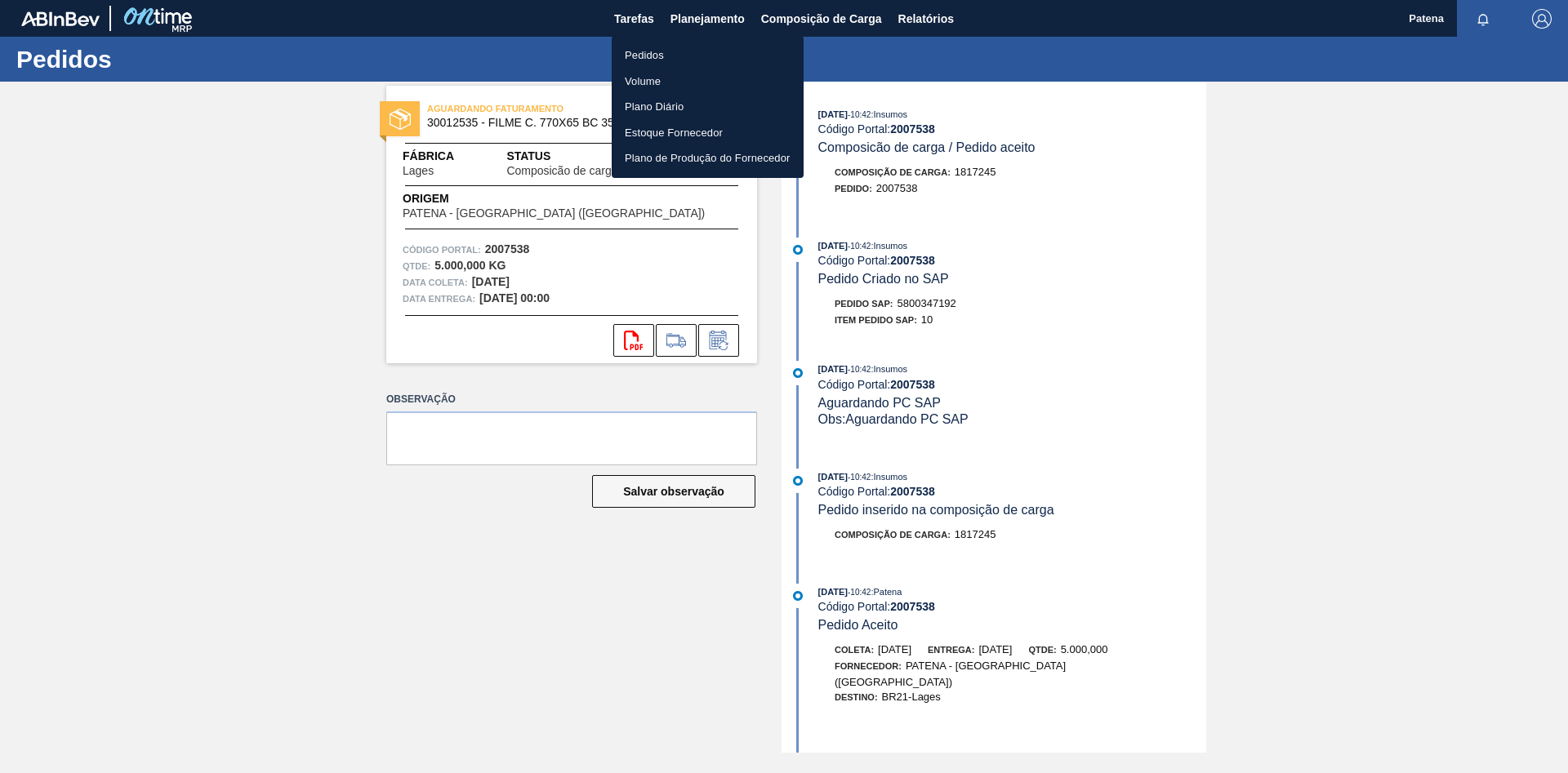
click at [658, 56] on li "Pedidos" at bounding box center [707, 55] width 192 height 26
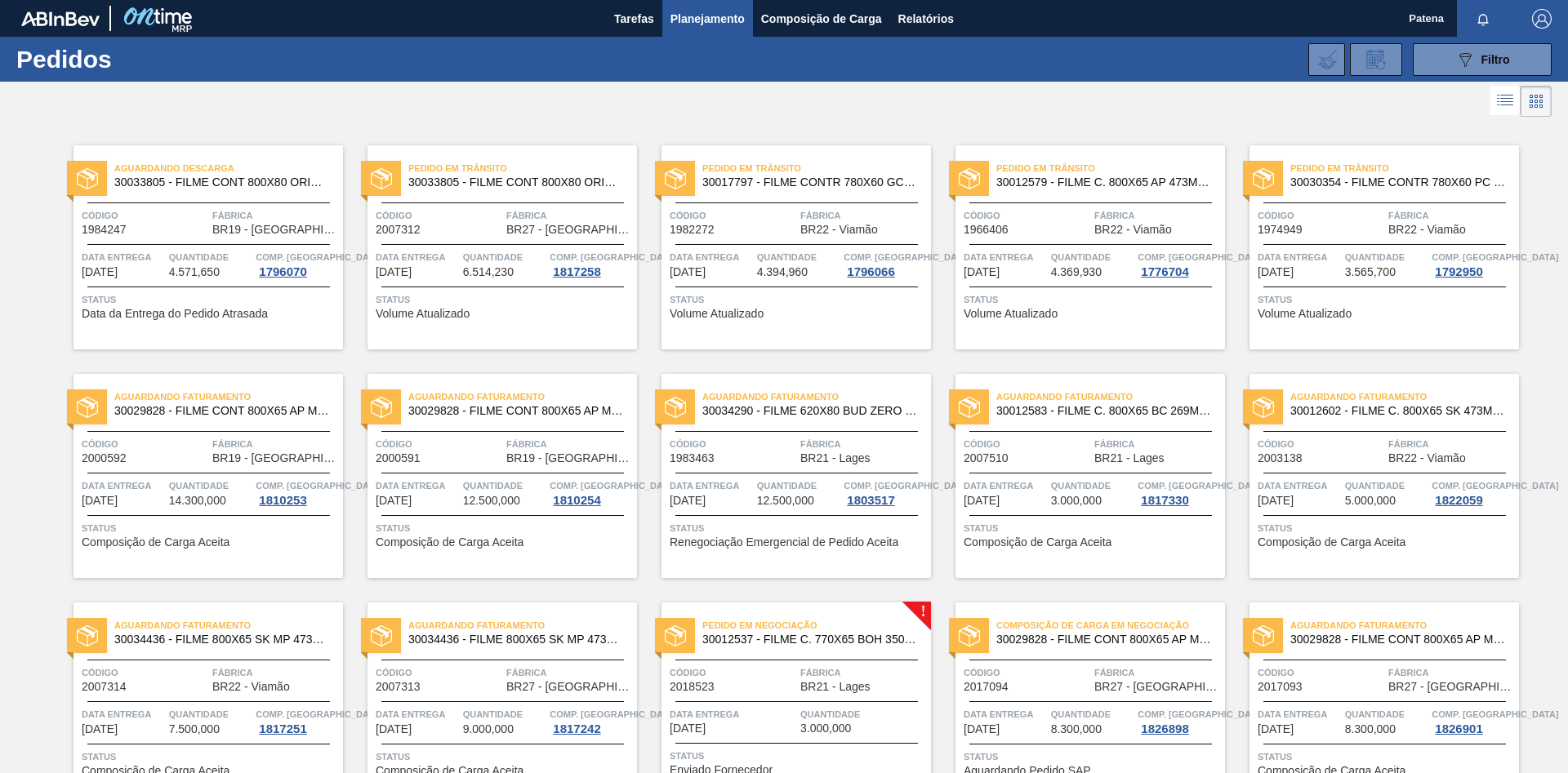
click at [542, 192] on div "Pedido em Trânsito 30033805 - FILME CONT 800X80 ORIG 473 MP C12 429" at bounding box center [501, 175] width 269 height 37
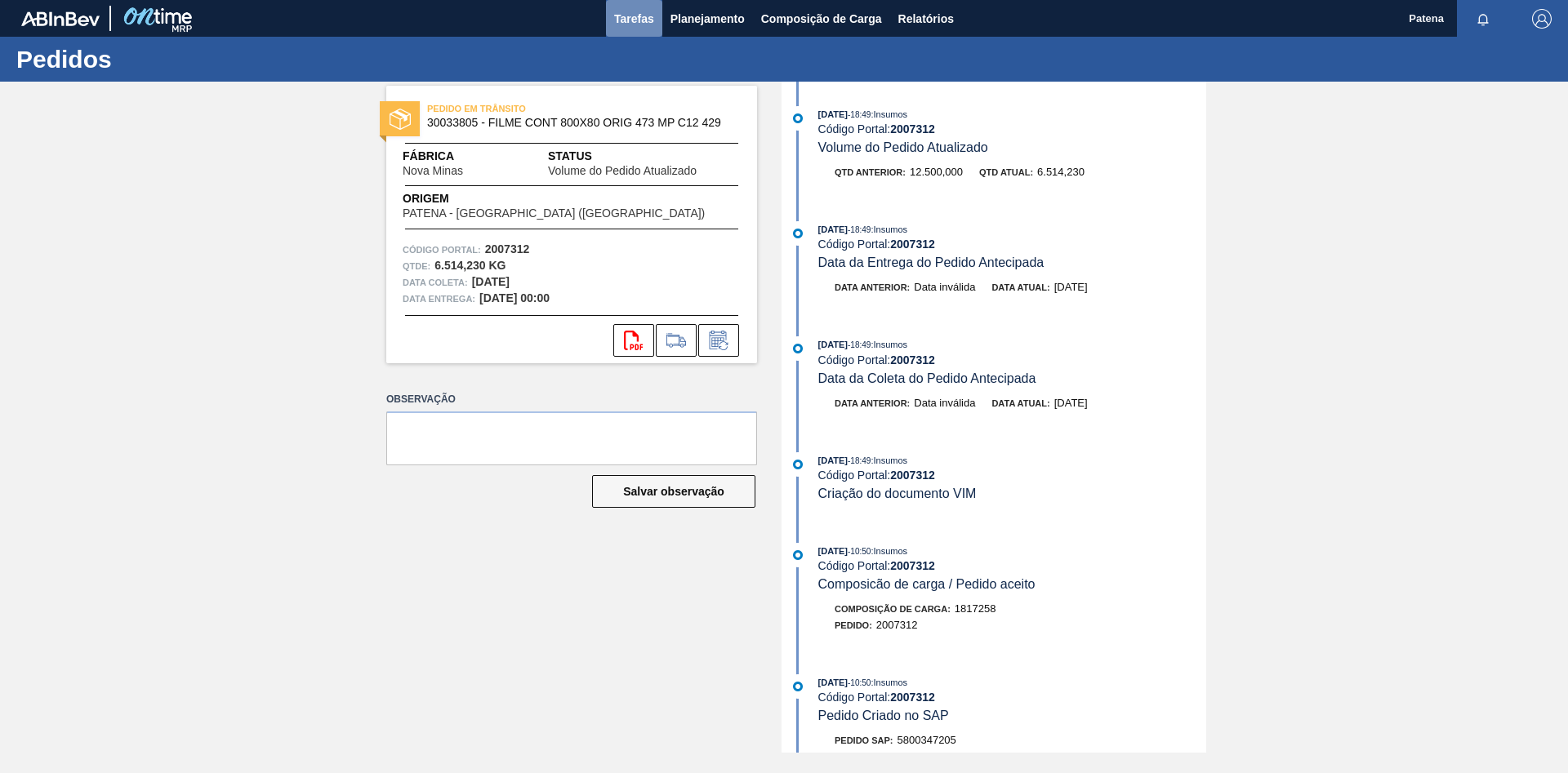
click at [639, 18] on span "Tarefas" at bounding box center [634, 18] width 40 height 19
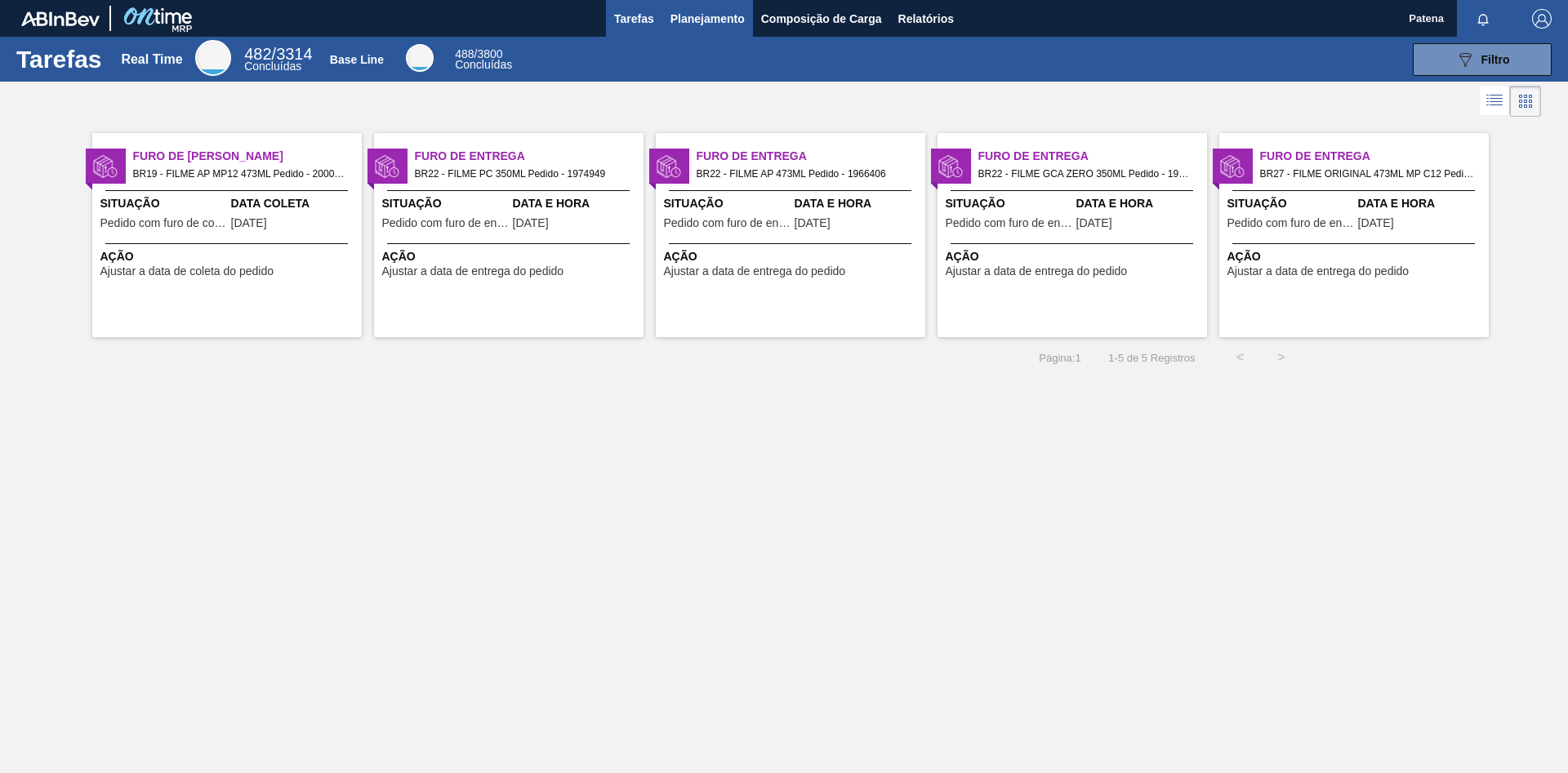
click at [695, 18] on span "Planejamento" at bounding box center [707, 18] width 74 height 19
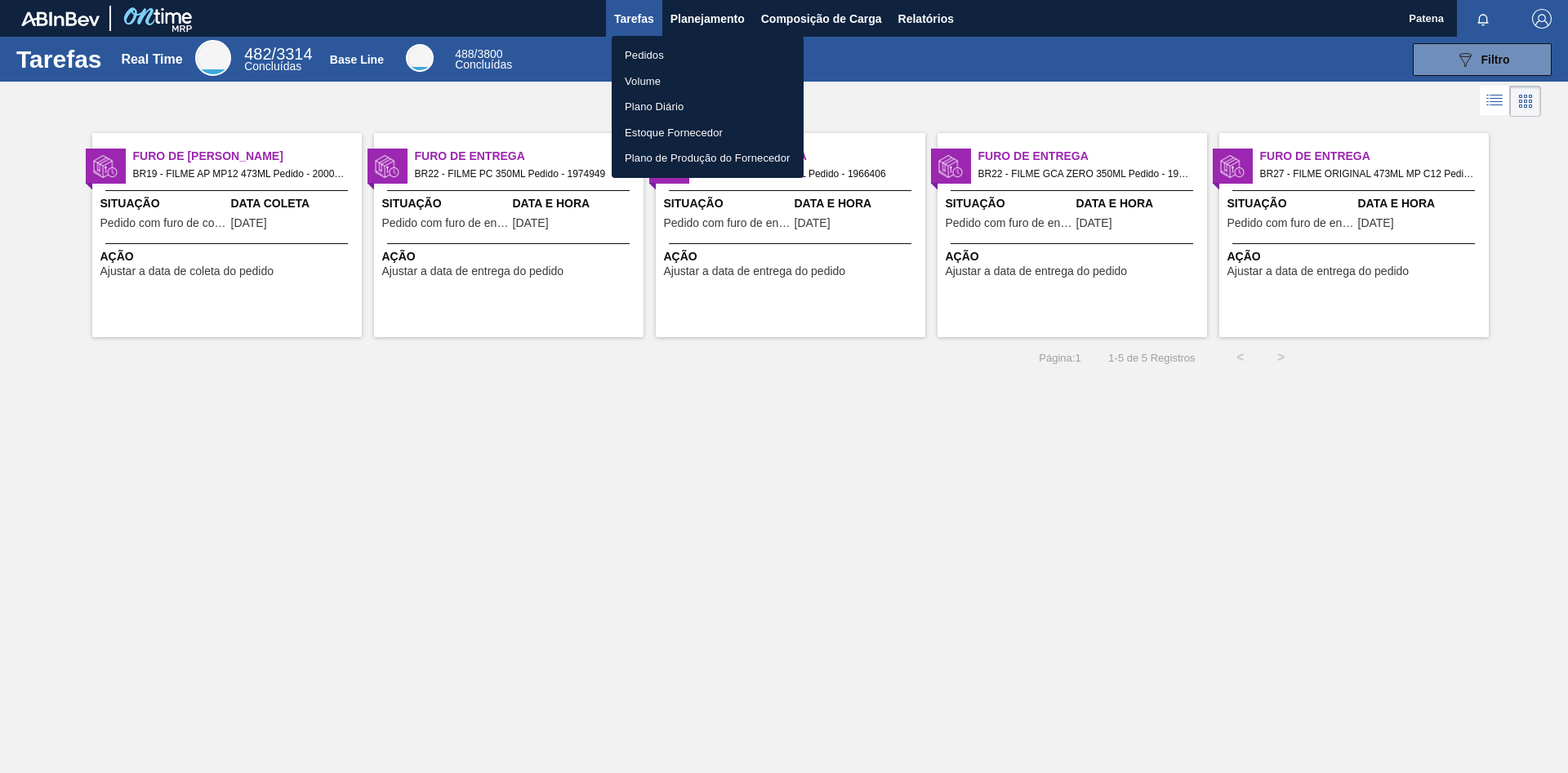
click at [642, 53] on li "Pedidos" at bounding box center [707, 55] width 192 height 26
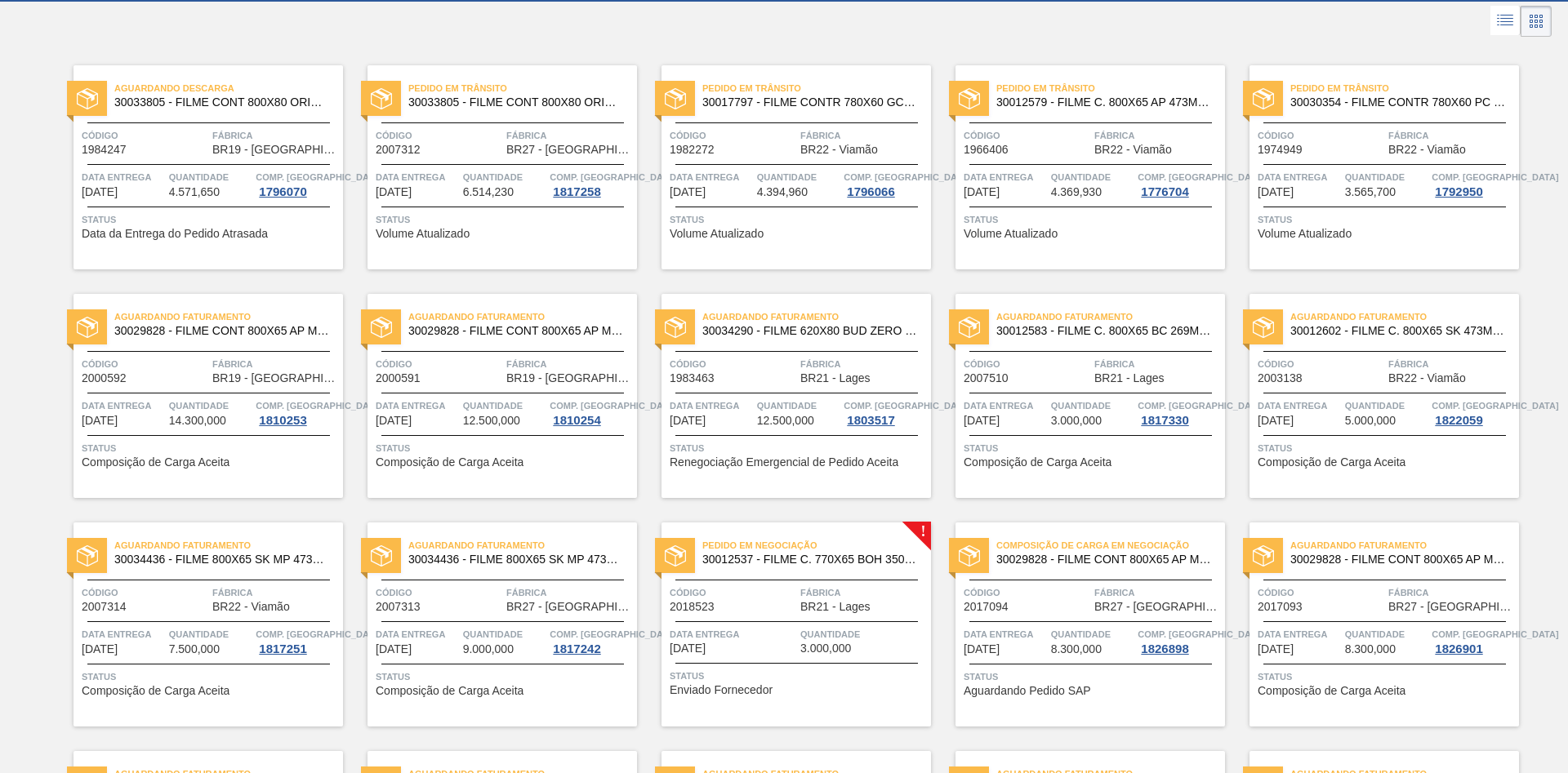
scroll to position [333, 0]
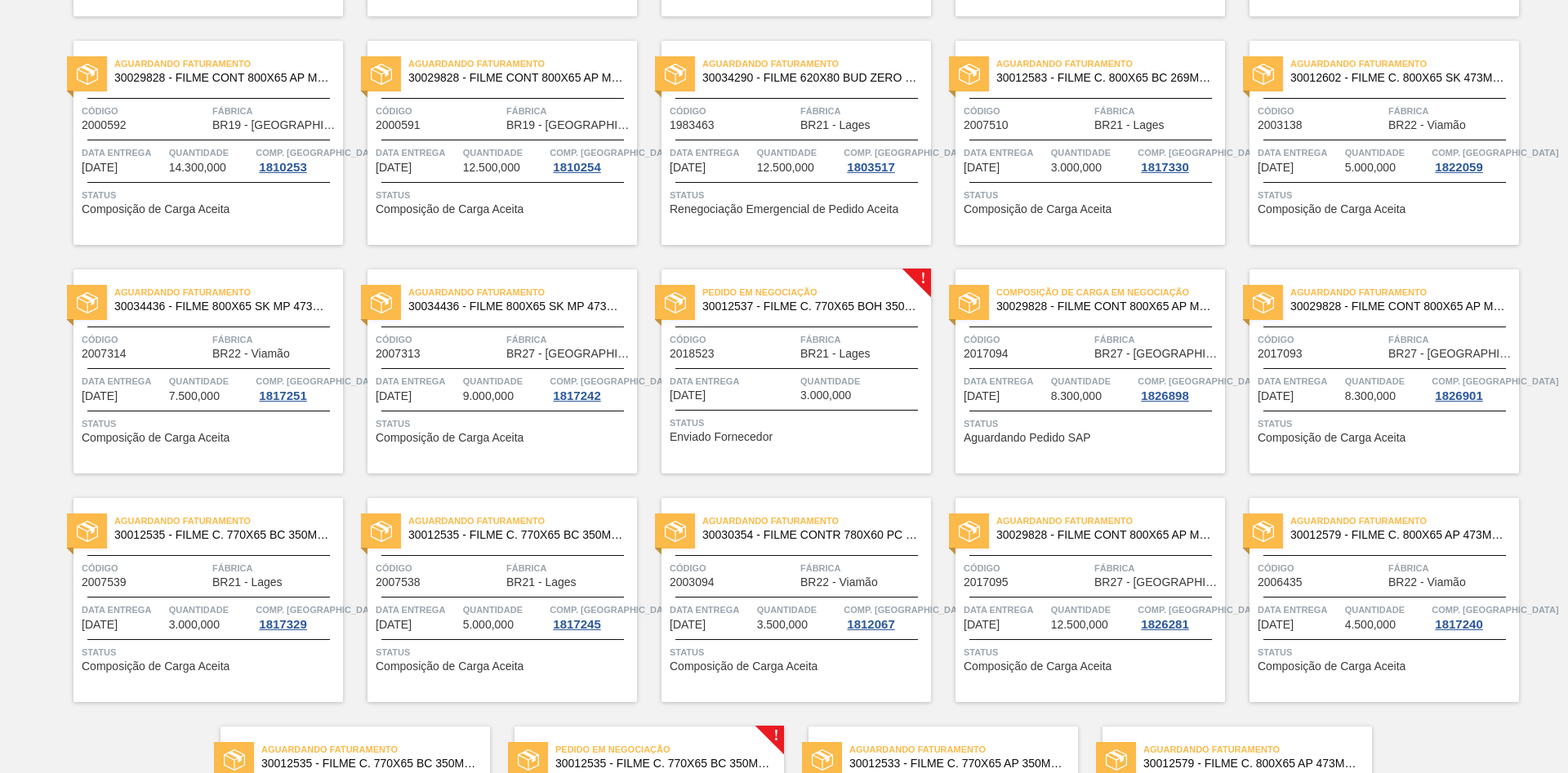
click at [1115, 102] on div "Aguardando Faturamento 30012602 - FILME C. 800X65 SK 473ML C12 429 Código 20031…" at bounding box center [1383, 143] width 269 height 204
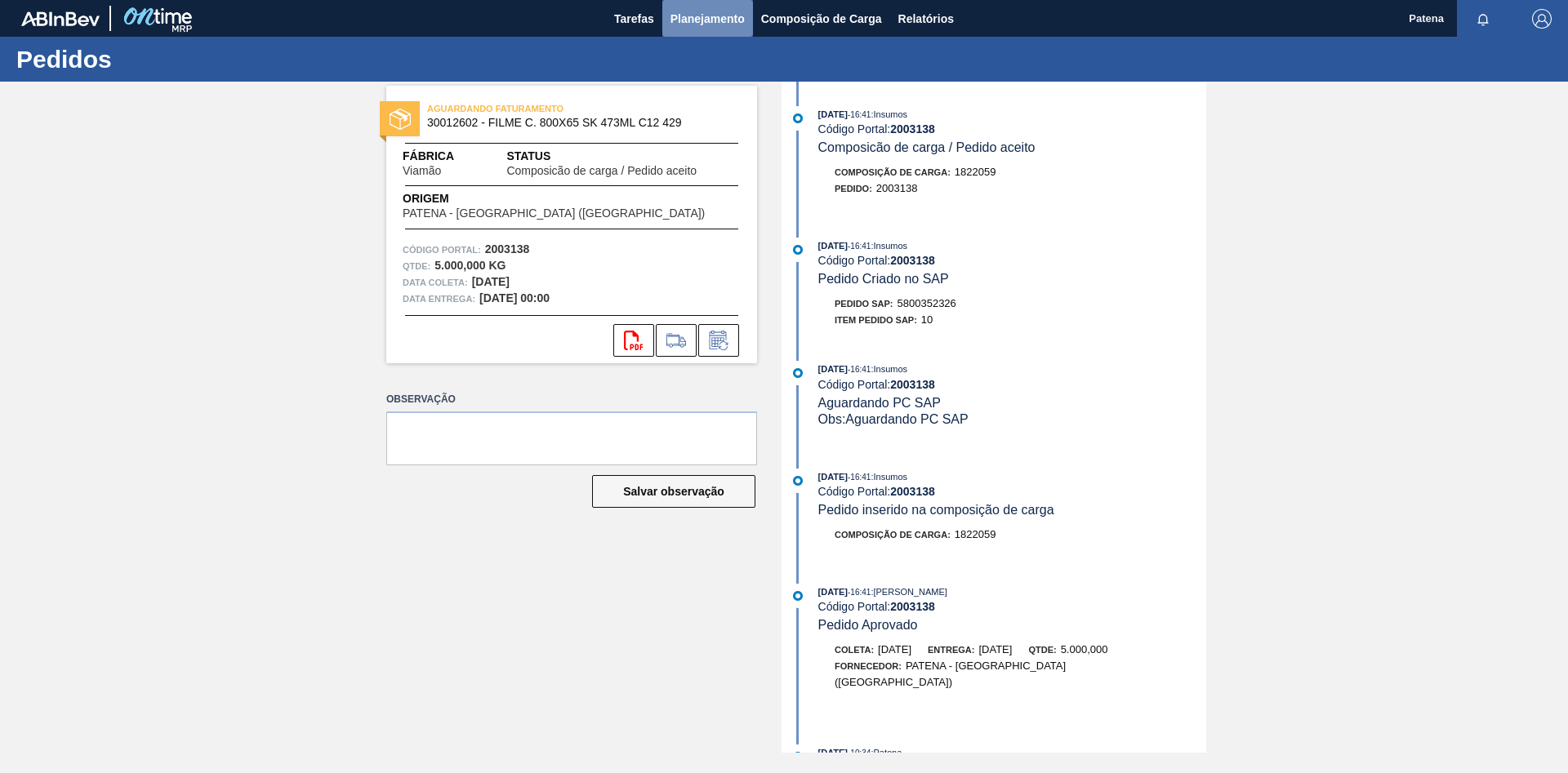
click at [707, 20] on span "Planejamento" at bounding box center [707, 18] width 74 height 19
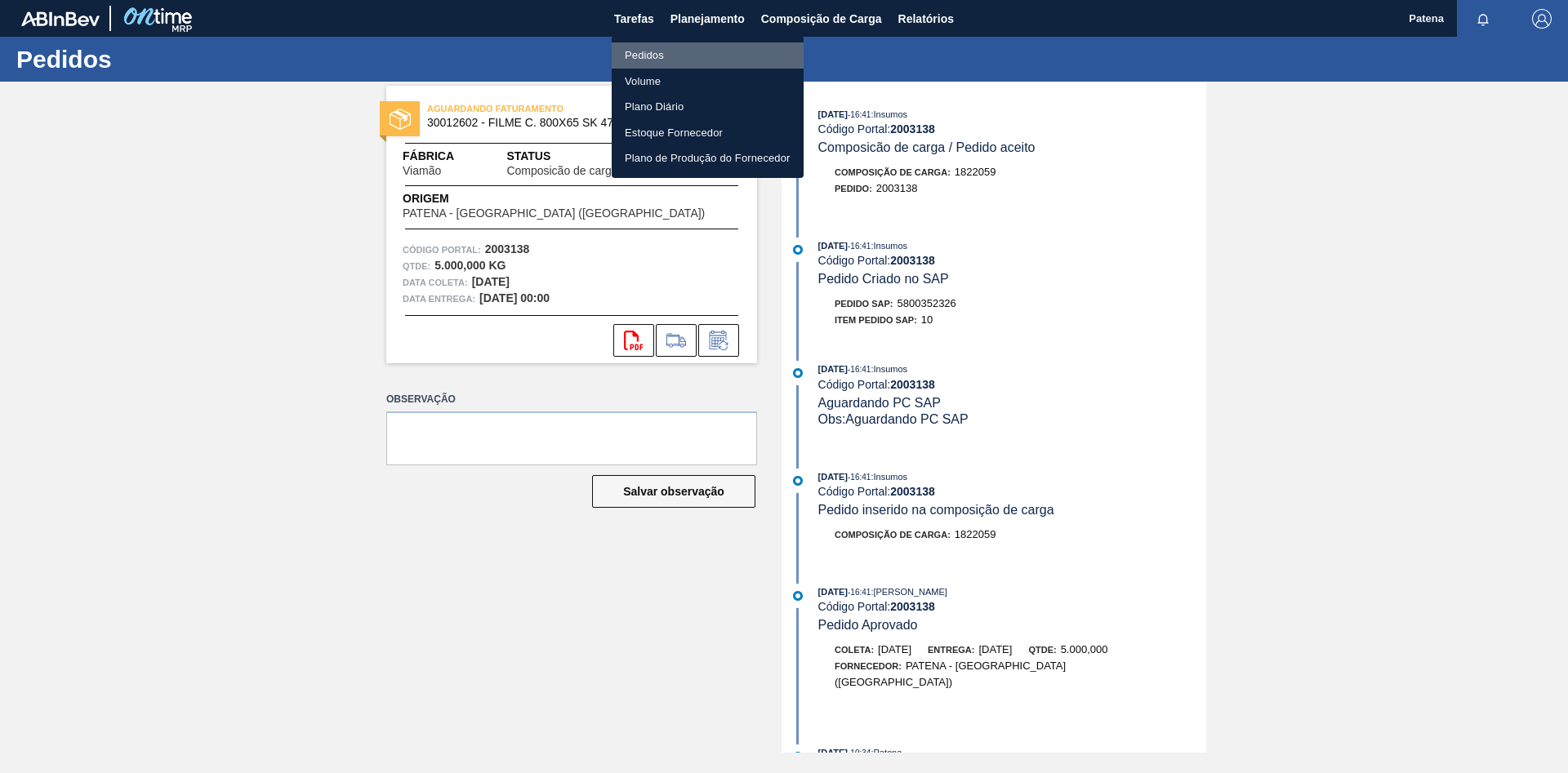
click at [658, 52] on li "Pedidos" at bounding box center [707, 55] width 192 height 26
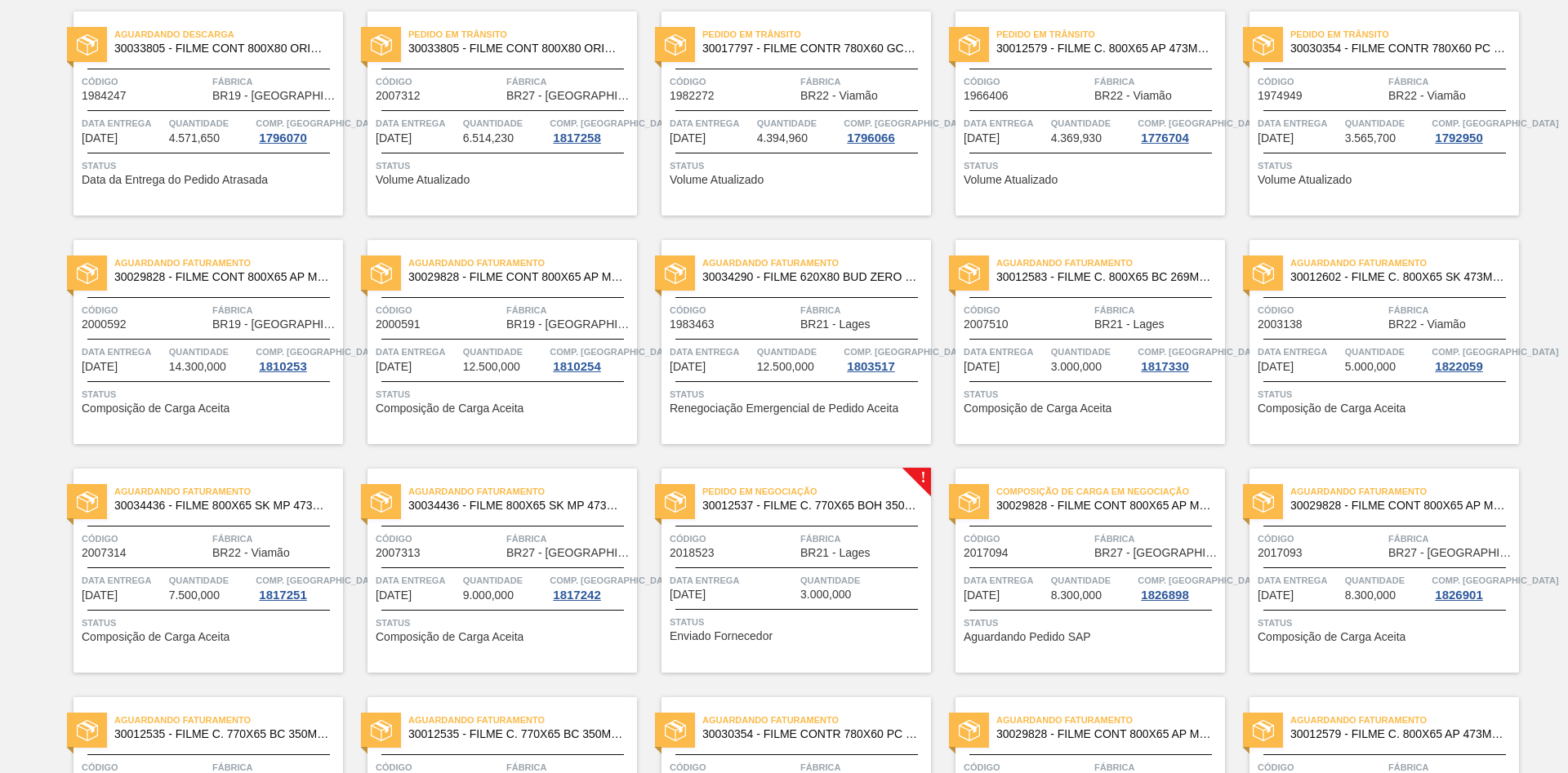
scroll to position [167, 0]
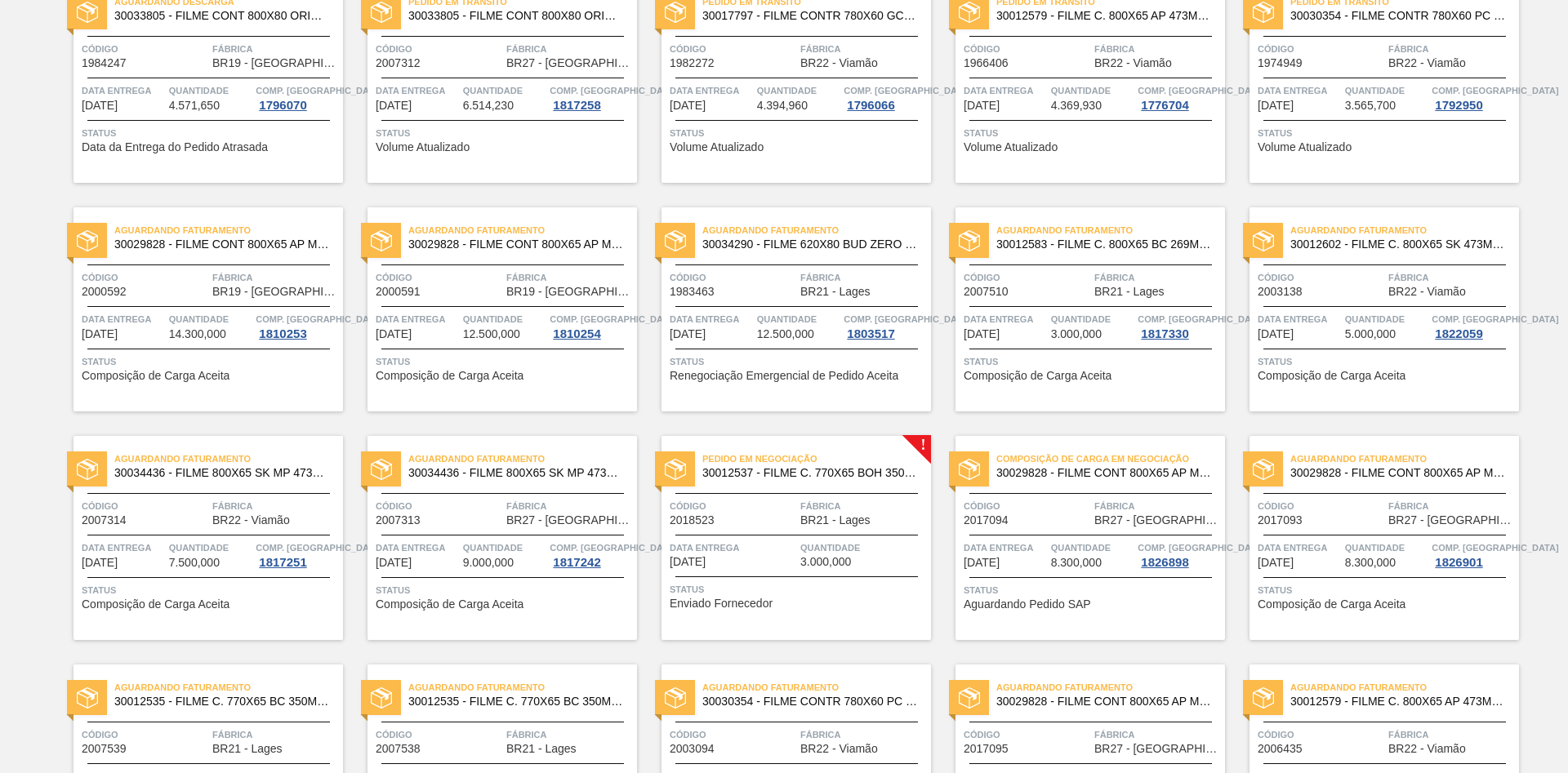
click at [445, 479] on div "Aguardando Faturamento 30034436 - FILME 800X65 SK MP 473ML C12" at bounding box center [501, 466] width 269 height 37
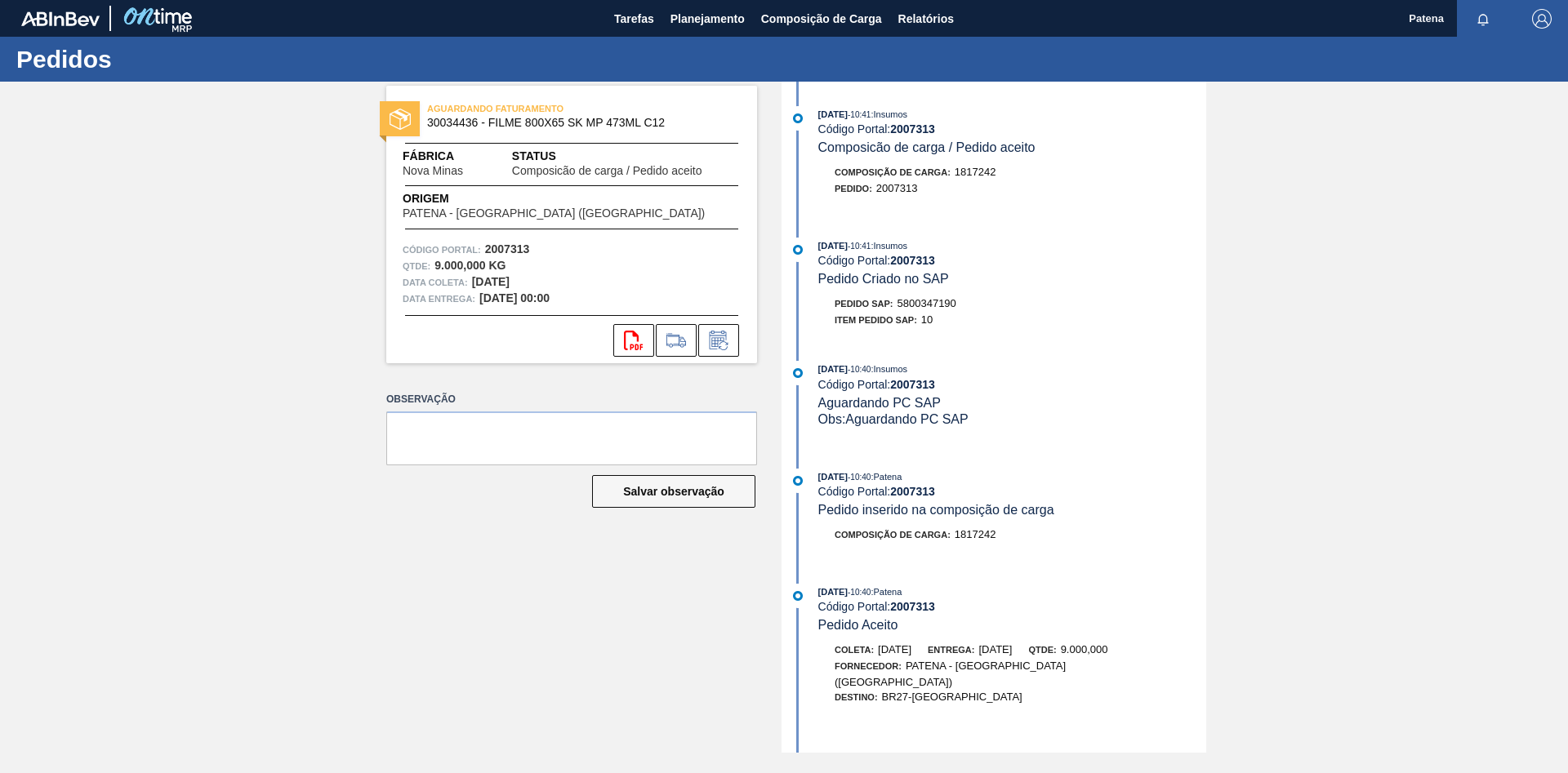
click at [269, 518] on div "AGUARDANDO FATURAMENTO 30034436 - FILME 800X65 SK MP 473ML C12 Fábrica Nova Min…" at bounding box center [784, 417] width 1568 height 671
click at [705, 19] on span "Planejamento" at bounding box center [707, 18] width 74 height 19
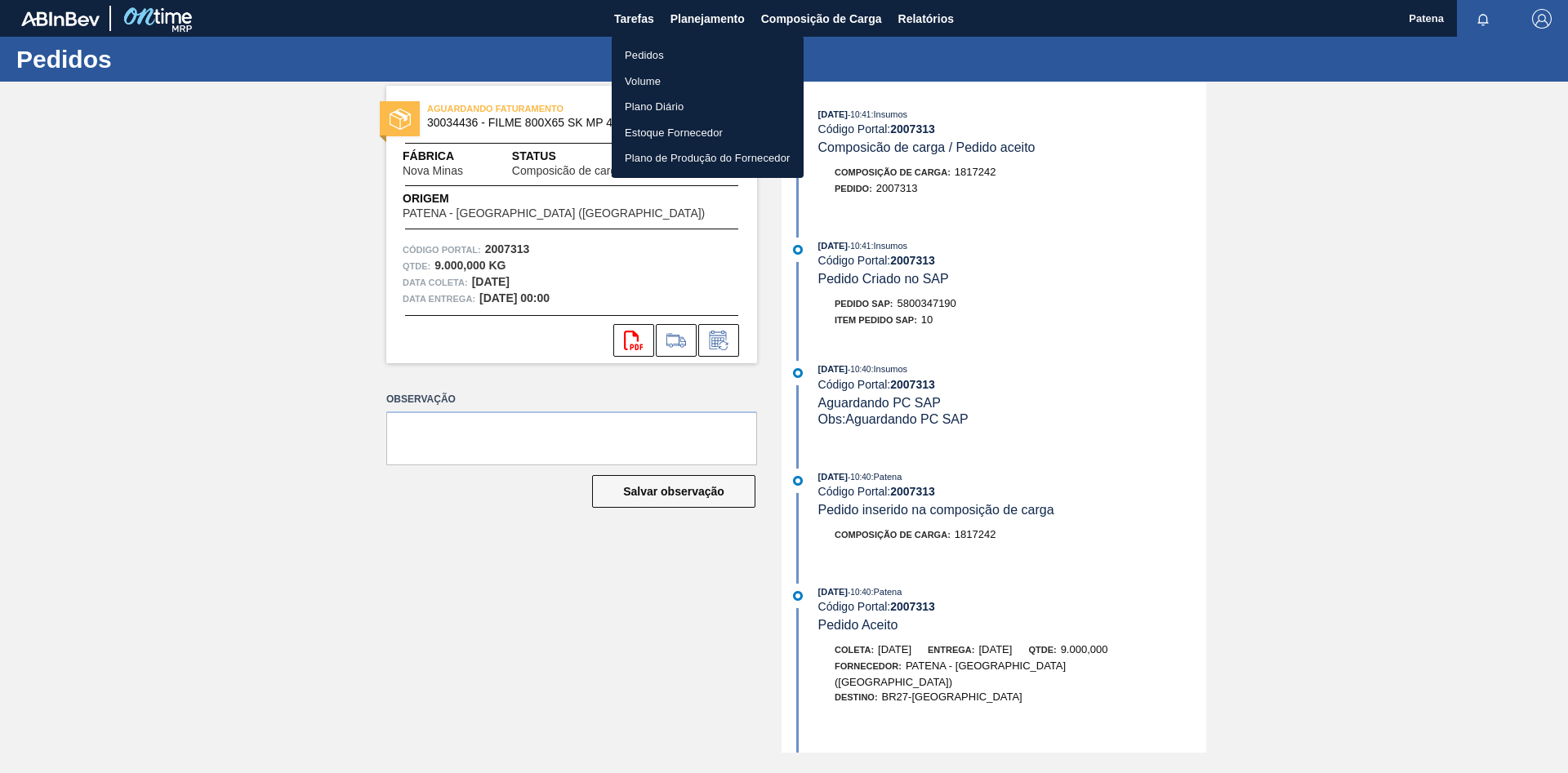
click at [685, 57] on li "Pedidos" at bounding box center [707, 55] width 192 height 26
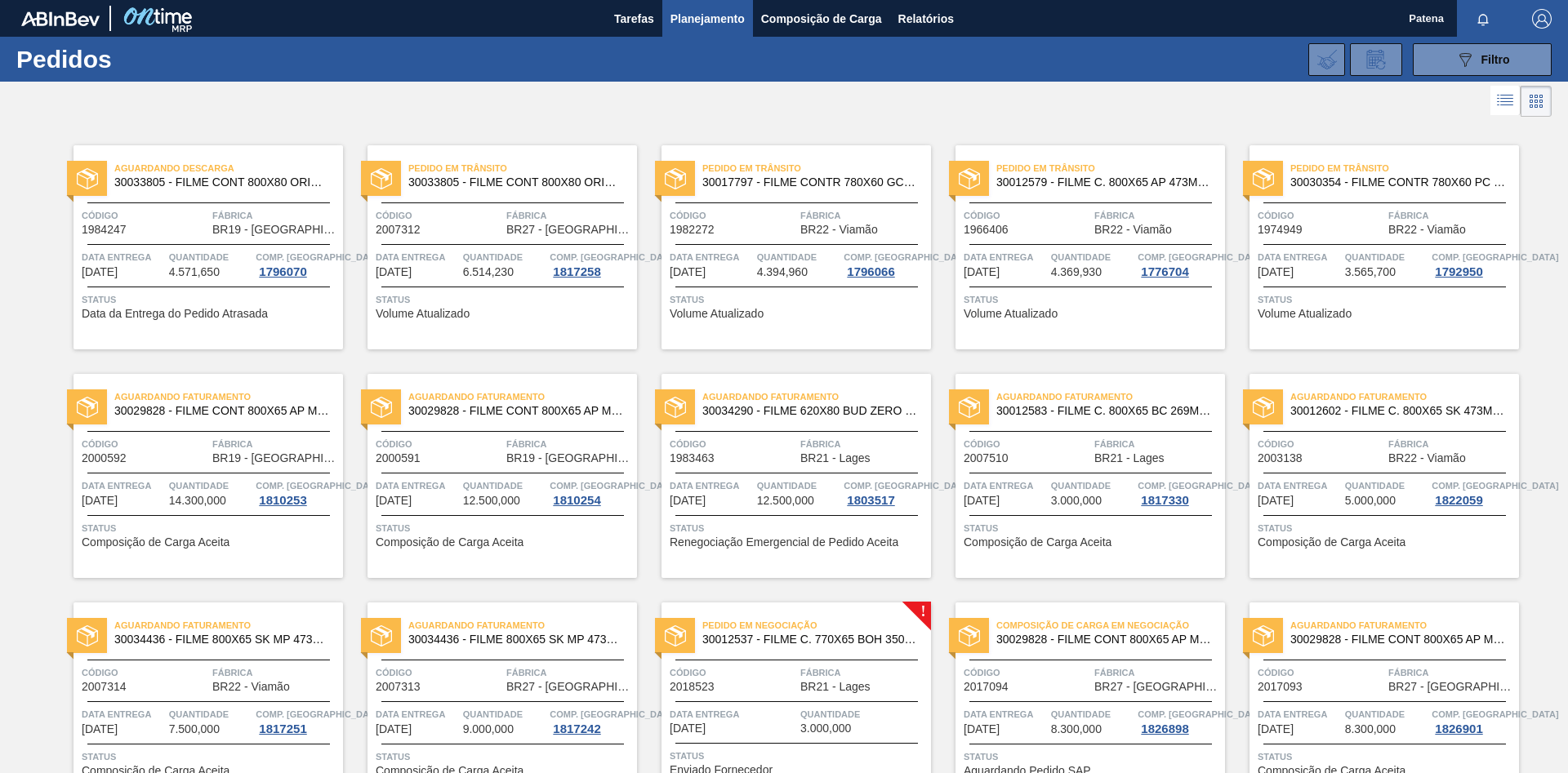
click at [487, 229] on div "Código 2007312" at bounding box center [438, 222] width 126 height 29
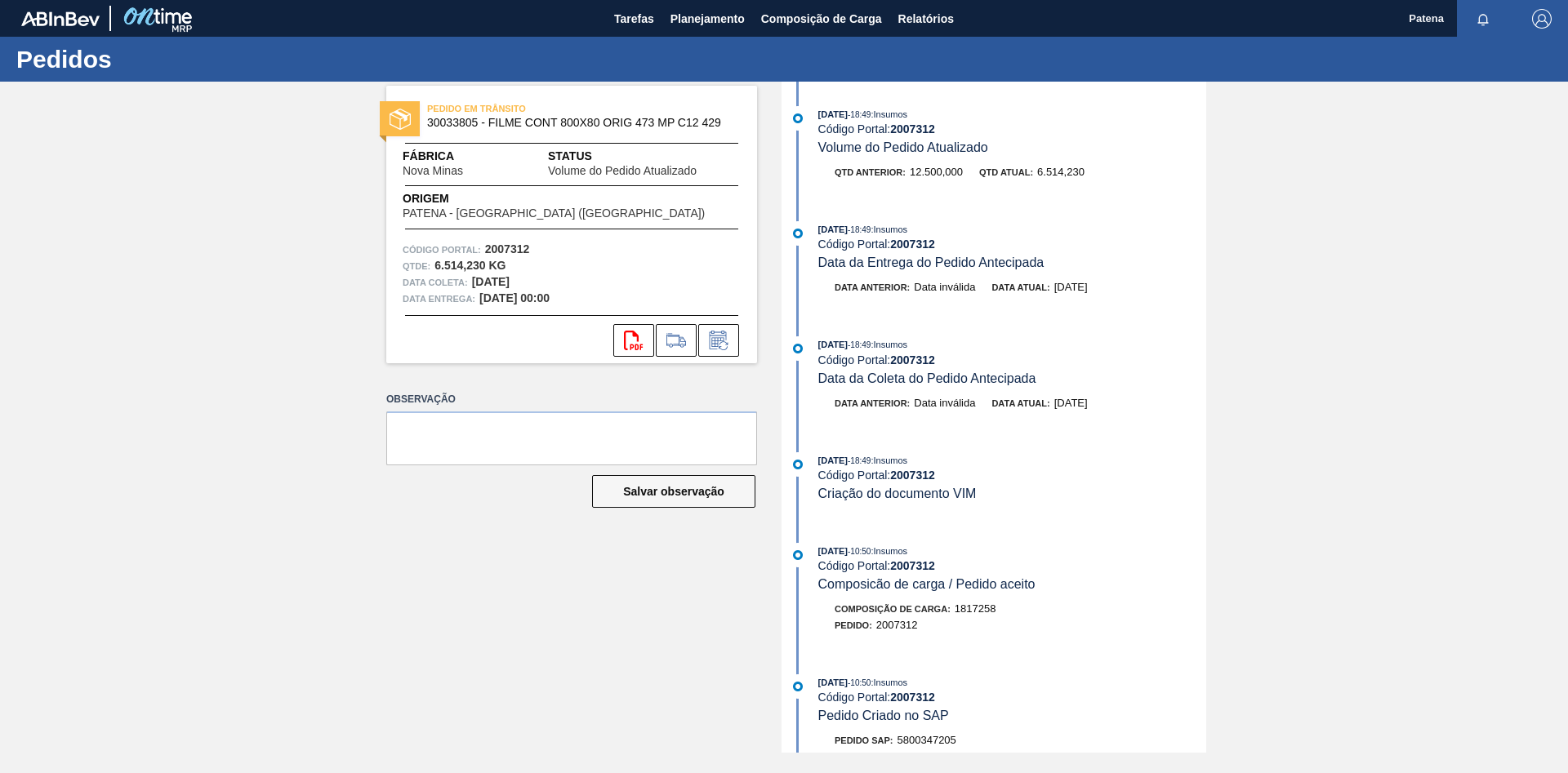
click at [1115, 438] on div "PEDIDO EM TRÂNSITO 30033805 - FILME CONT 800X80 ORIG 473 MP C12 429 Fábrica Nov…" at bounding box center [784, 417] width 1568 height 671
click at [327, 339] on div "PEDIDO EM TRÂNSITO 30033805 - FILME CONT 800X80 ORIG 473 MP C12 429 Fábrica Nov…" at bounding box center [784, 417] width 1568 height 671
click at [716, 23] on span "Planejamento" at bounding box center [707, 18] width 74 height 19
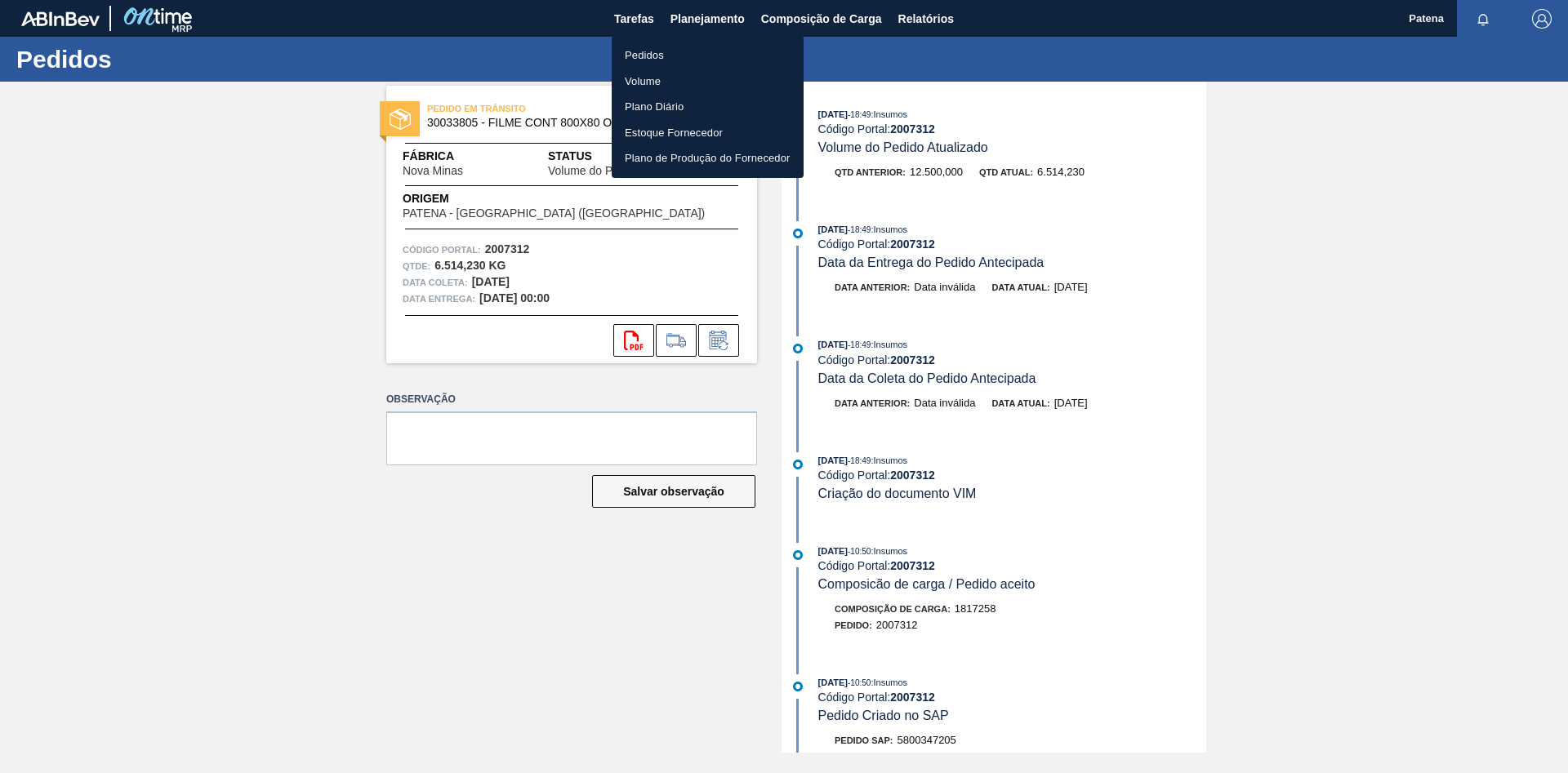
click at [692, 62] on li "Pedidos" at bounding box center [707, 55] width 192 height 26
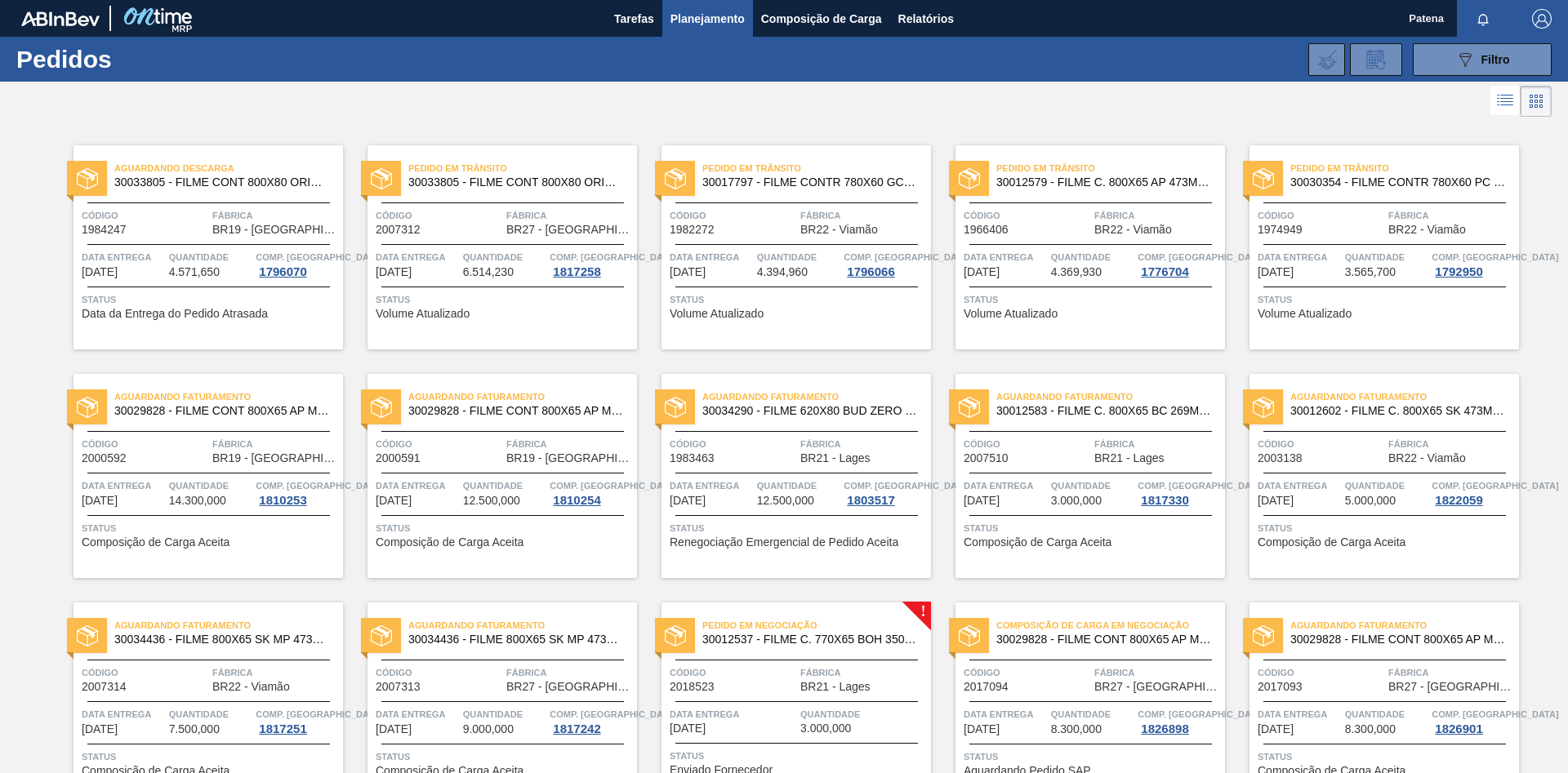
click at [236, 188] on span "30033805 - FILME CONT 800X80 ORIG 473 MP C12 429" at bounding box center [223, 182] width 216 height 13
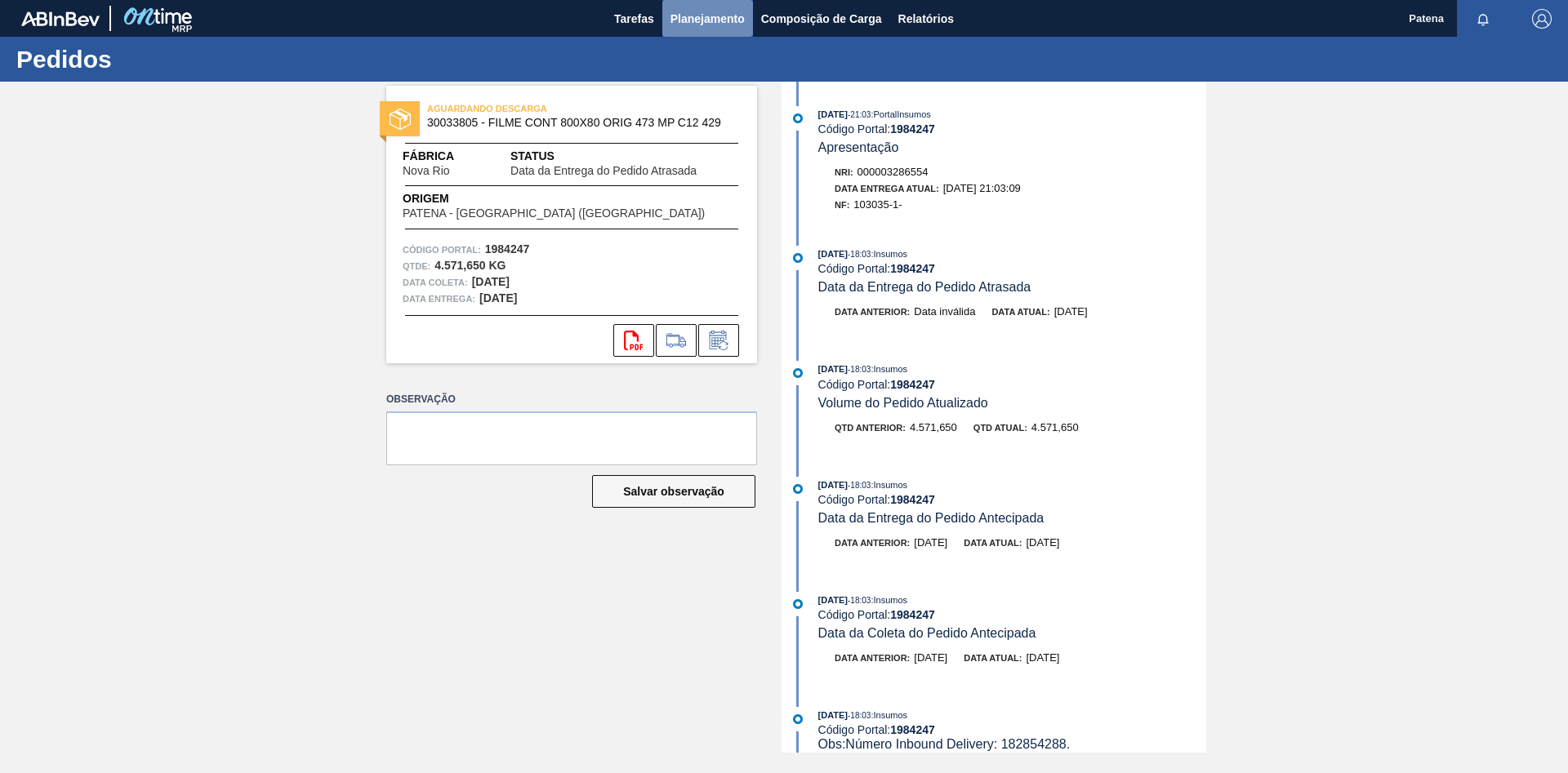
click at [678, 19] on span "Planejamento" at bounding box center [707, 18] width 74 height 19
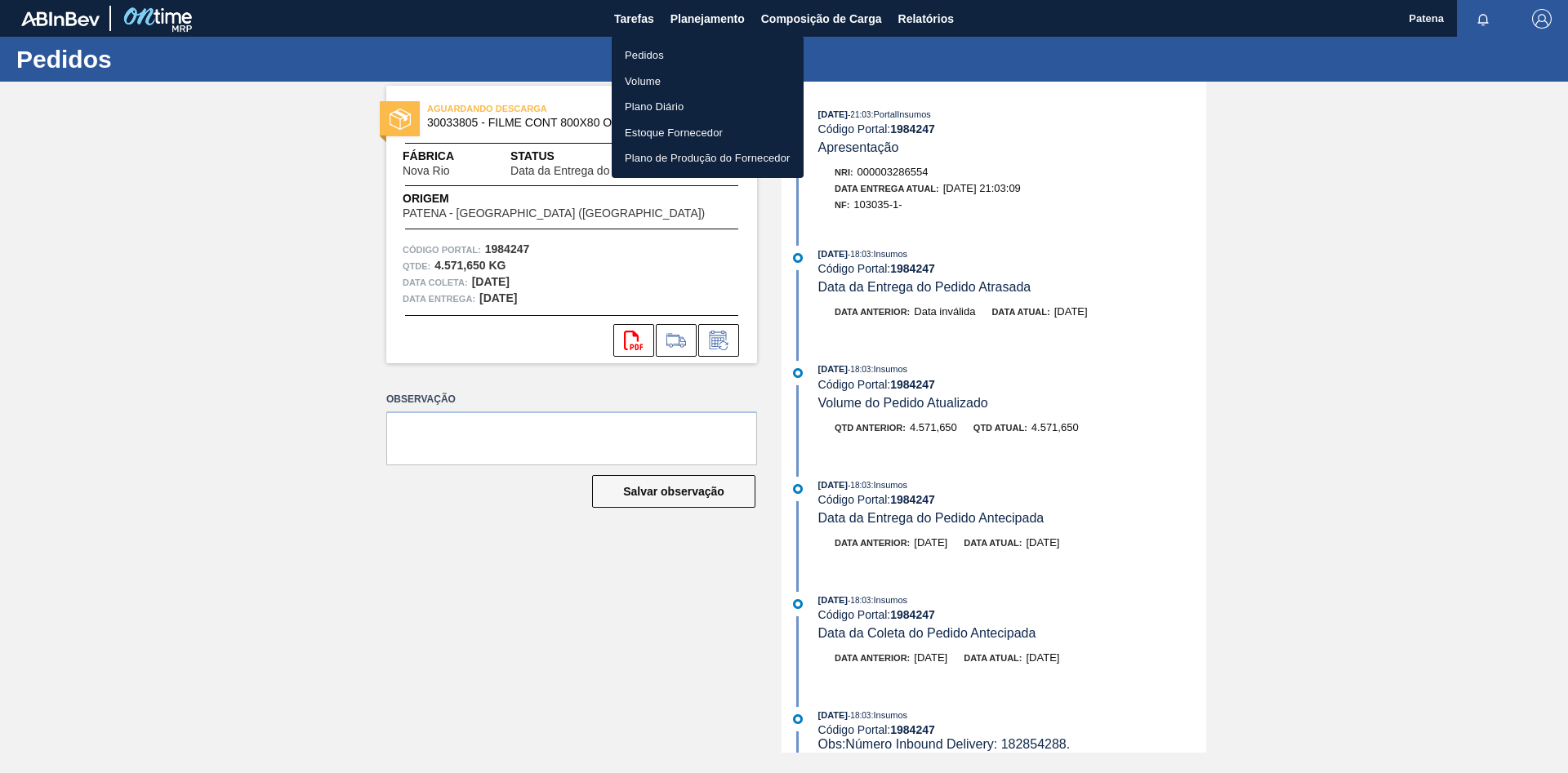
click at [642, 56] on li "Pedidos" at bounding box center [707, 55] width 192 height 26
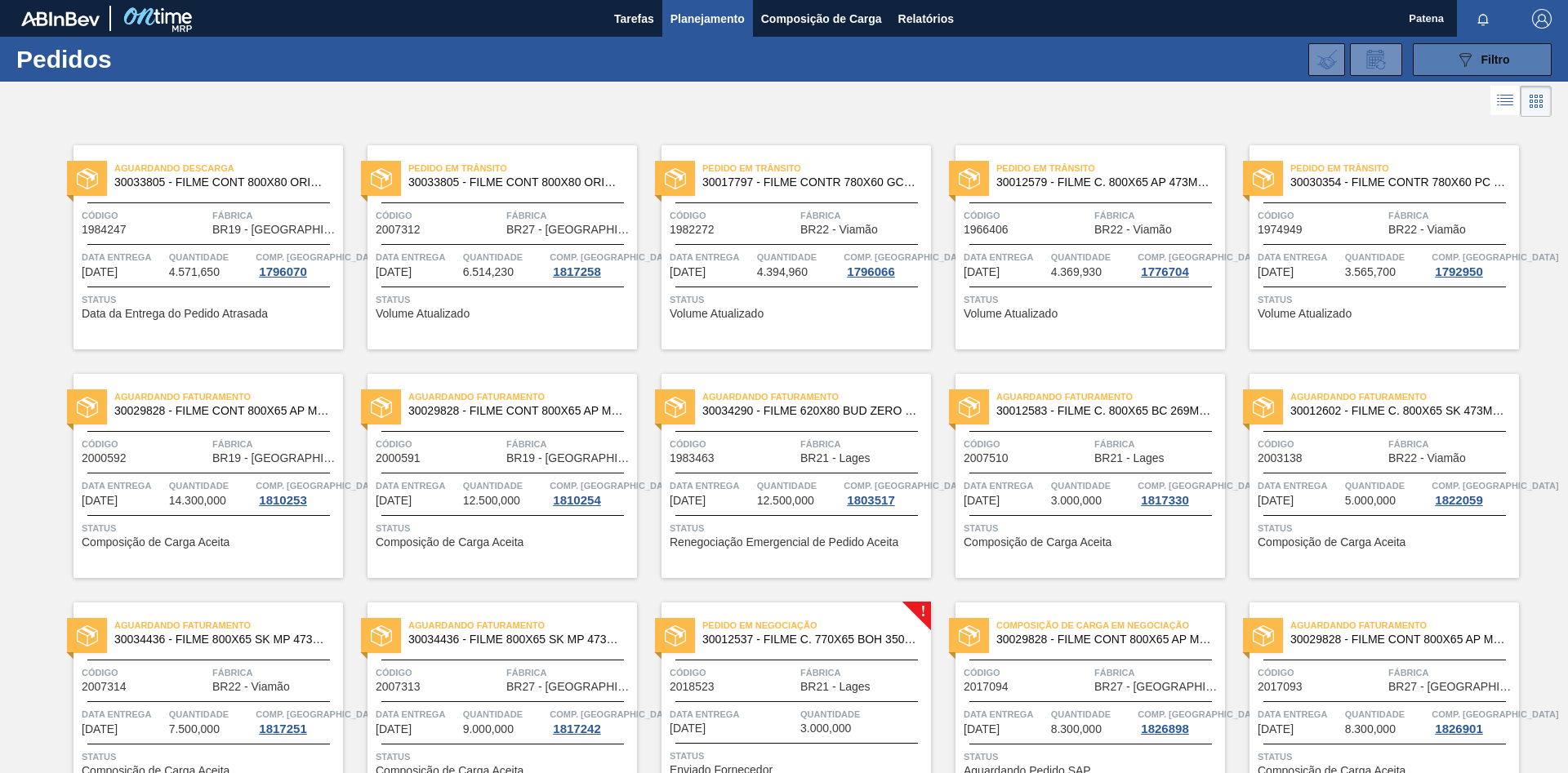
click at [1115, 62] on button "089F7B8B-B2A5-4AFE-B5C0-19BA573D28AC Filtro" at bounding box center [1482, 60] width 139 height 33
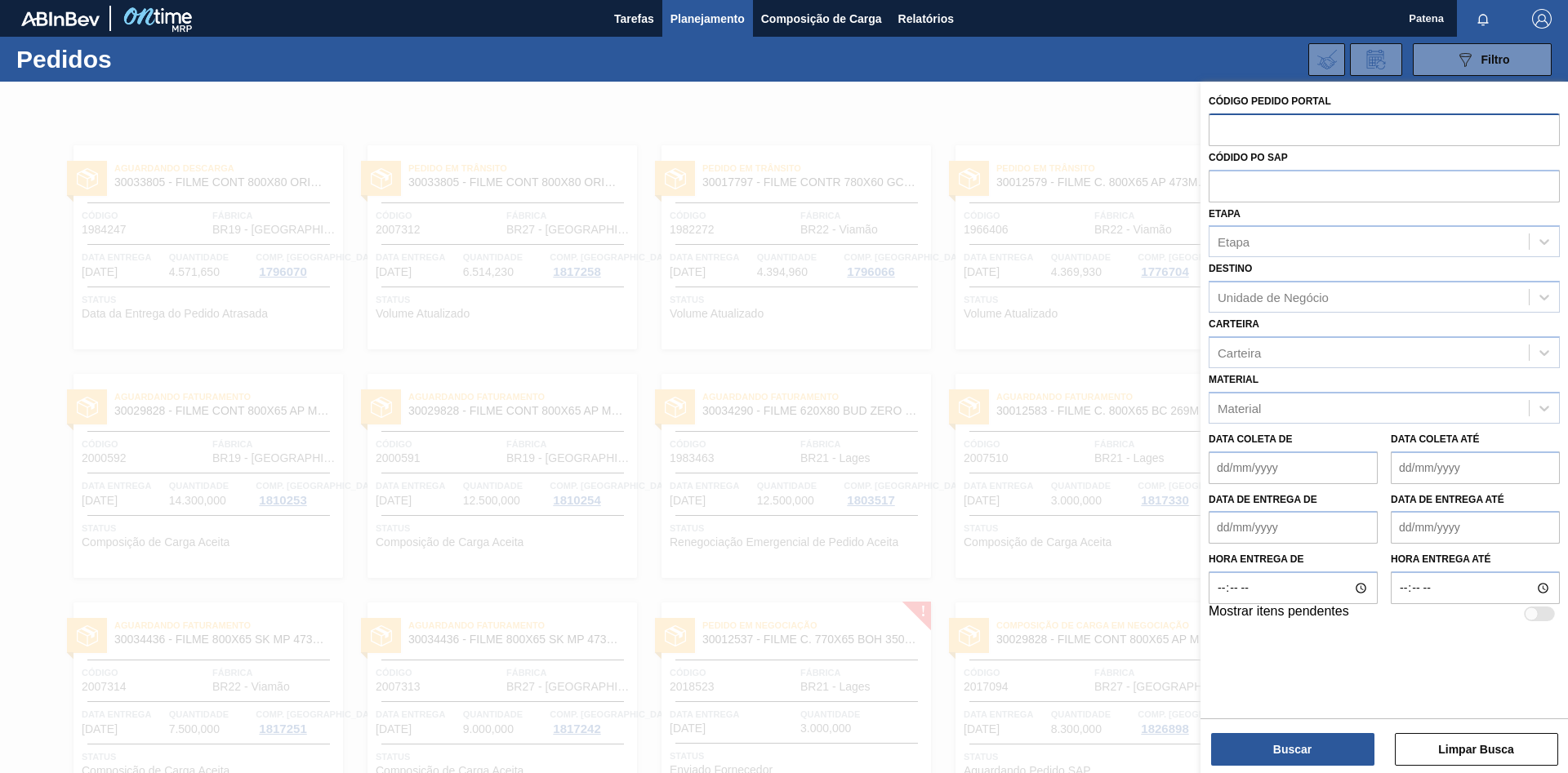
click at [1115, 130] on input "text" at bounding box center [1384, 129] width 351 height 31
click at [1115, 124] on input "text" at bounding box center [1384, 129] width 351 height 31
click at [1115, 407] on div "Material" at bounding box center [1368, 408] width 319 height 24
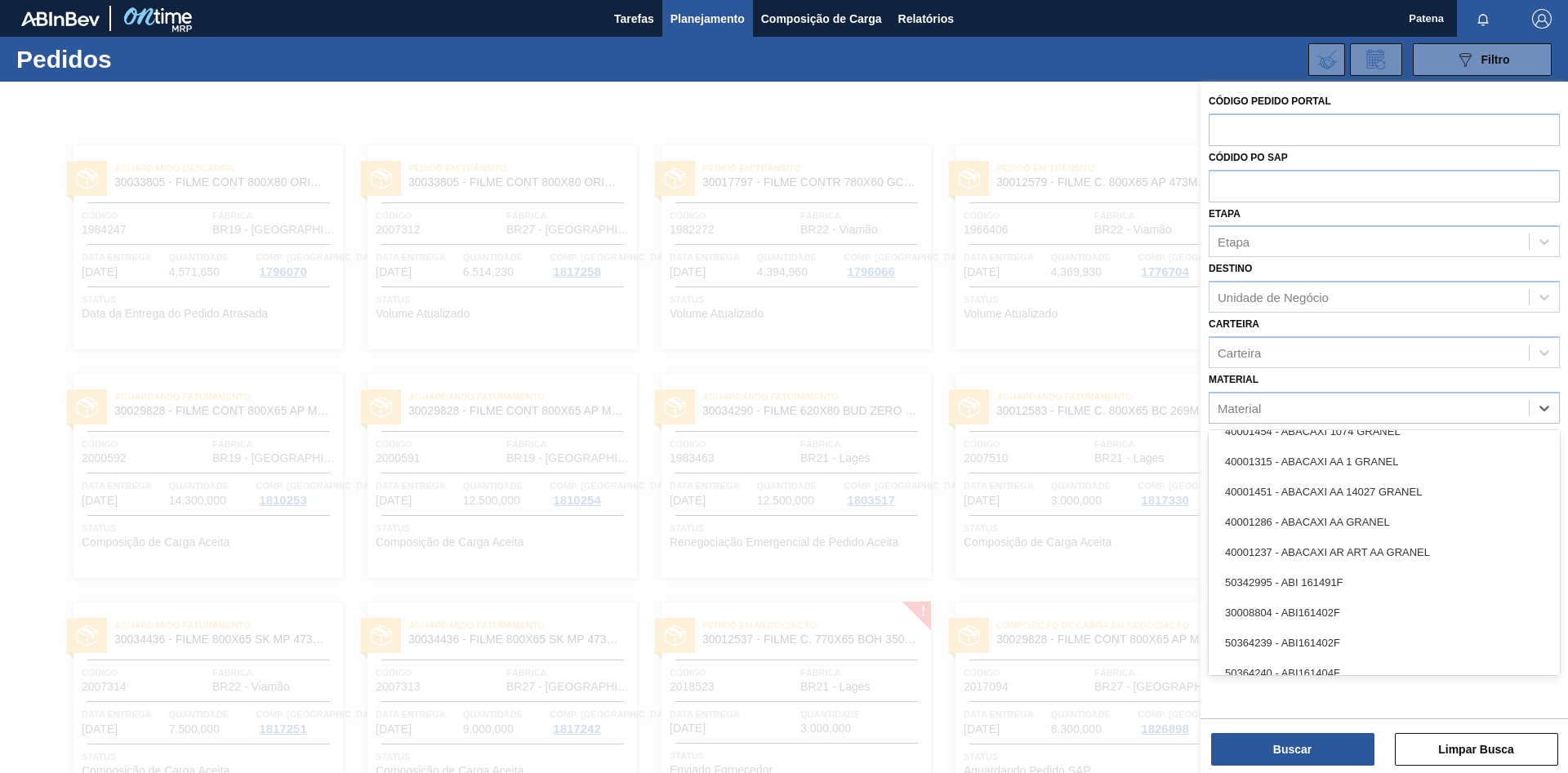
scroll to position [1498, 0]
click at [1115, 412] on div "Material" at bounding box center [1368, 408] width 319 height 24
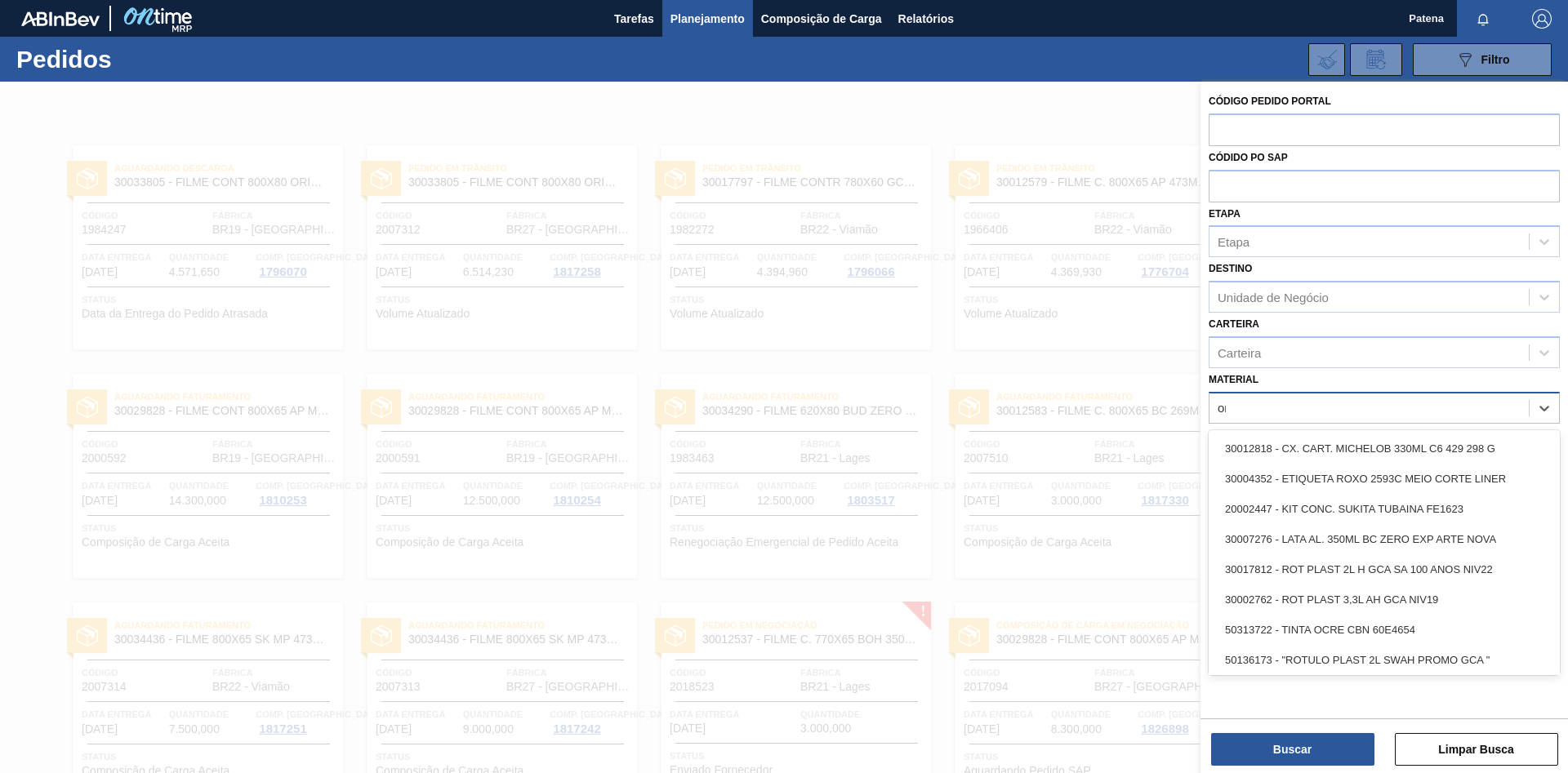
type input "ori"
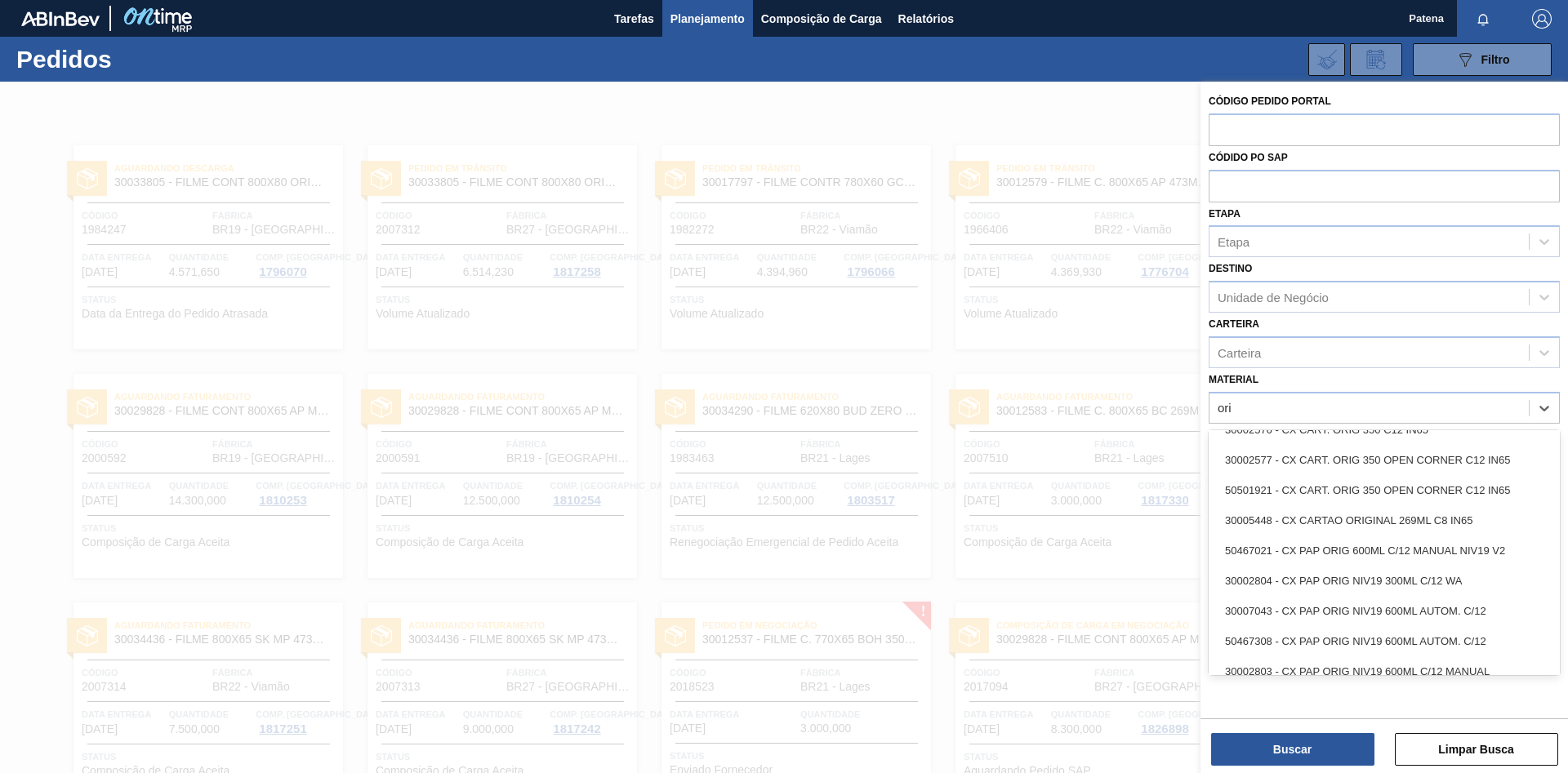
scroll to position [1914, 0]
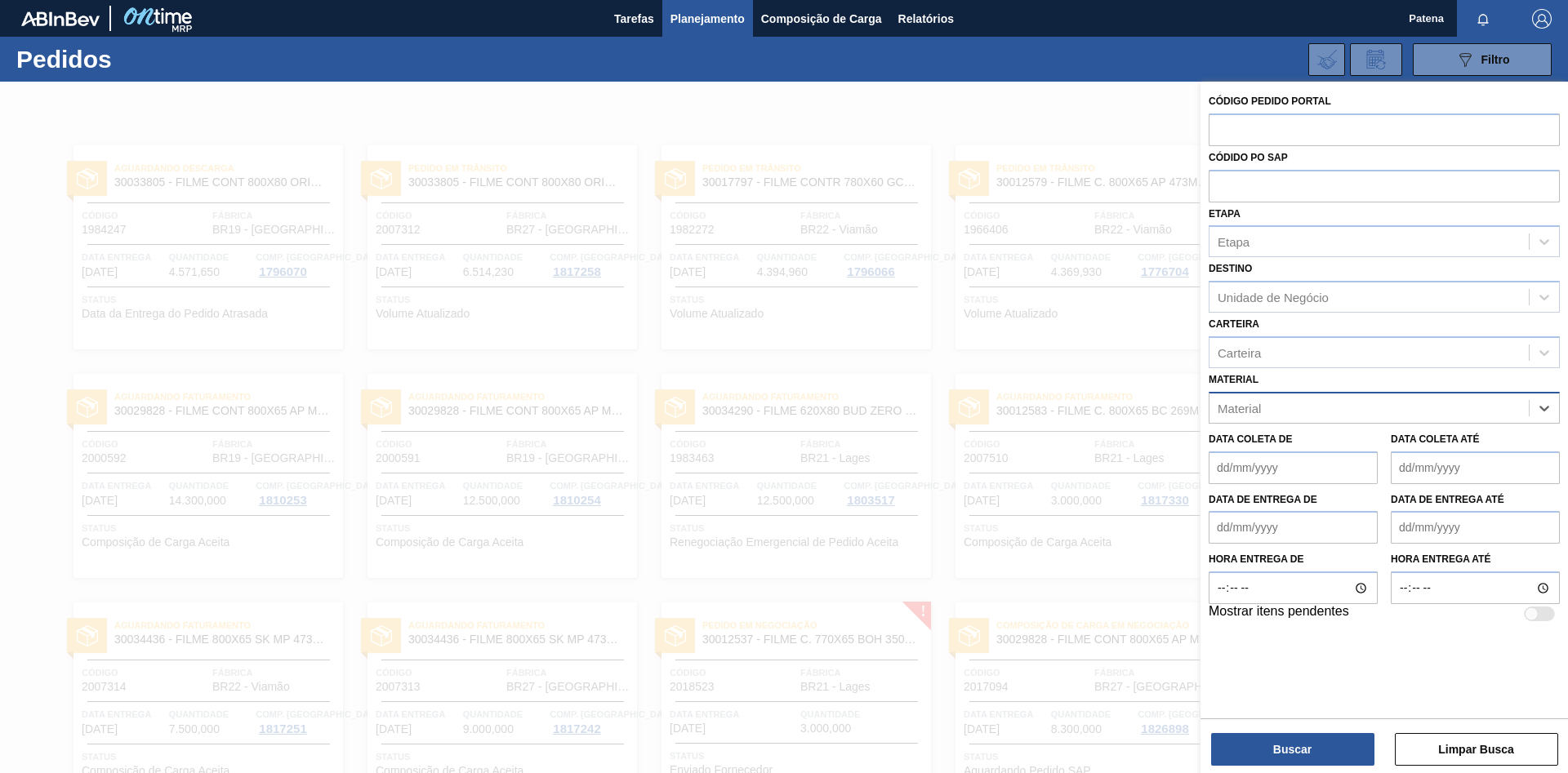
click at [1115, 397] on div "Material" at bounding box center [1368, 408] width 319 height 24
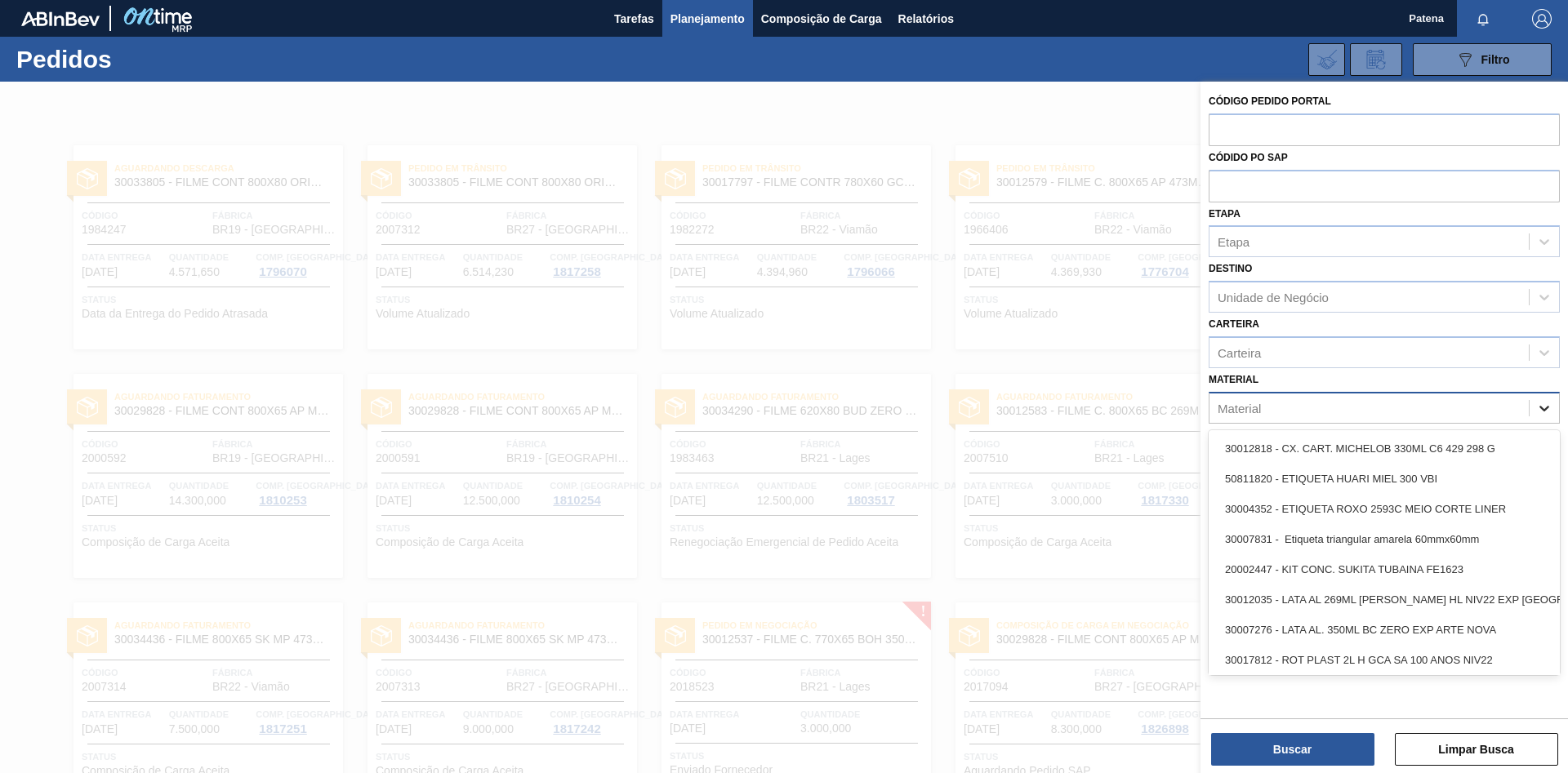
click at [1115, 409] on icon at bounding box center [1544, 408] width 16 height 16
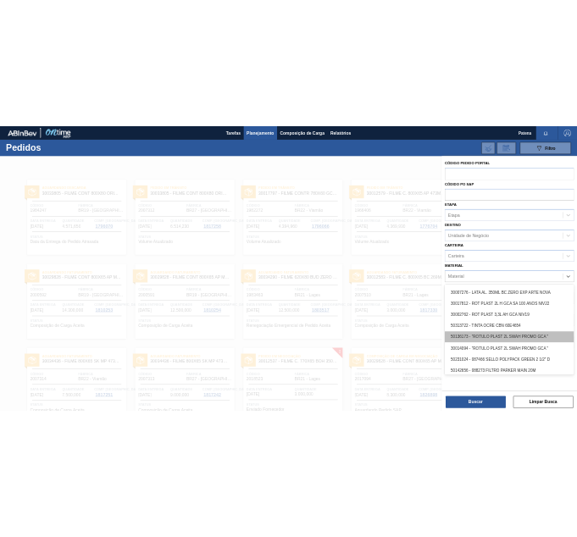
scroll to position [153, 0]
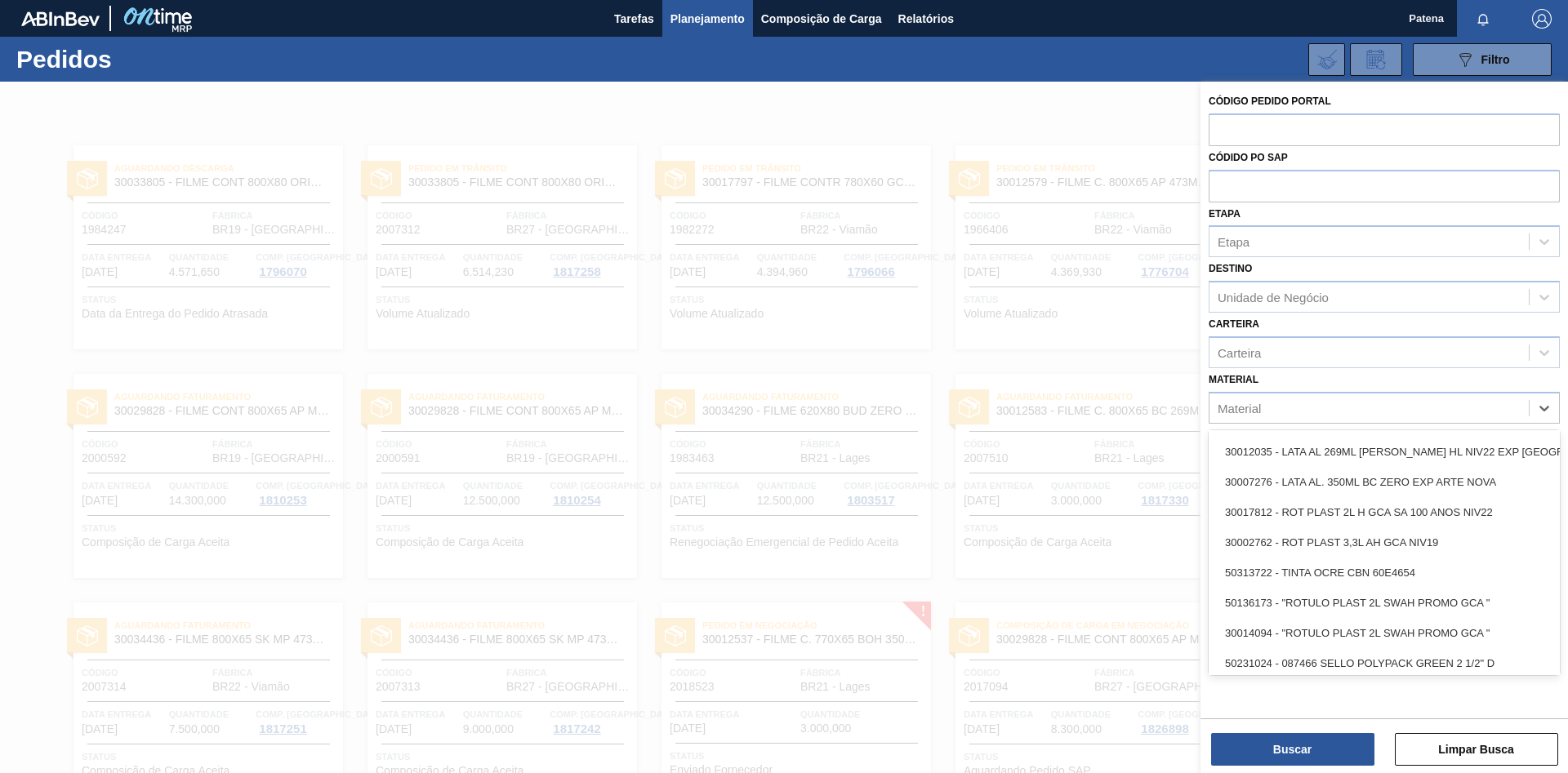
click at [1115, 358] on div at bounding box center [784, 468] width 1568 height 773
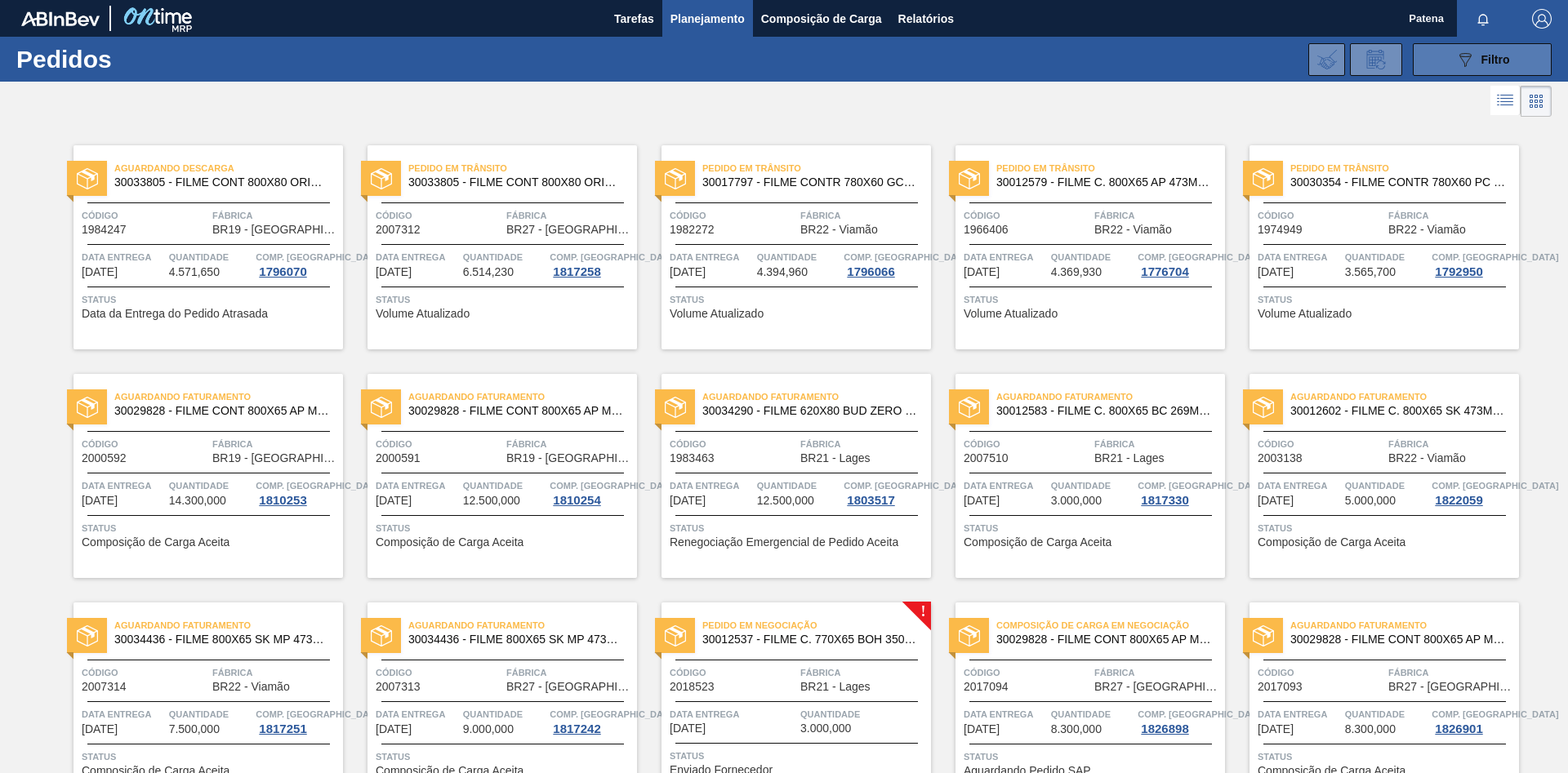
click at [1115, 67] on button "089F7B8B-B2A5-4AFE-B5C0-19BA573D28AC Filtro" at bounding box center [1482, 60] width 139 height 33
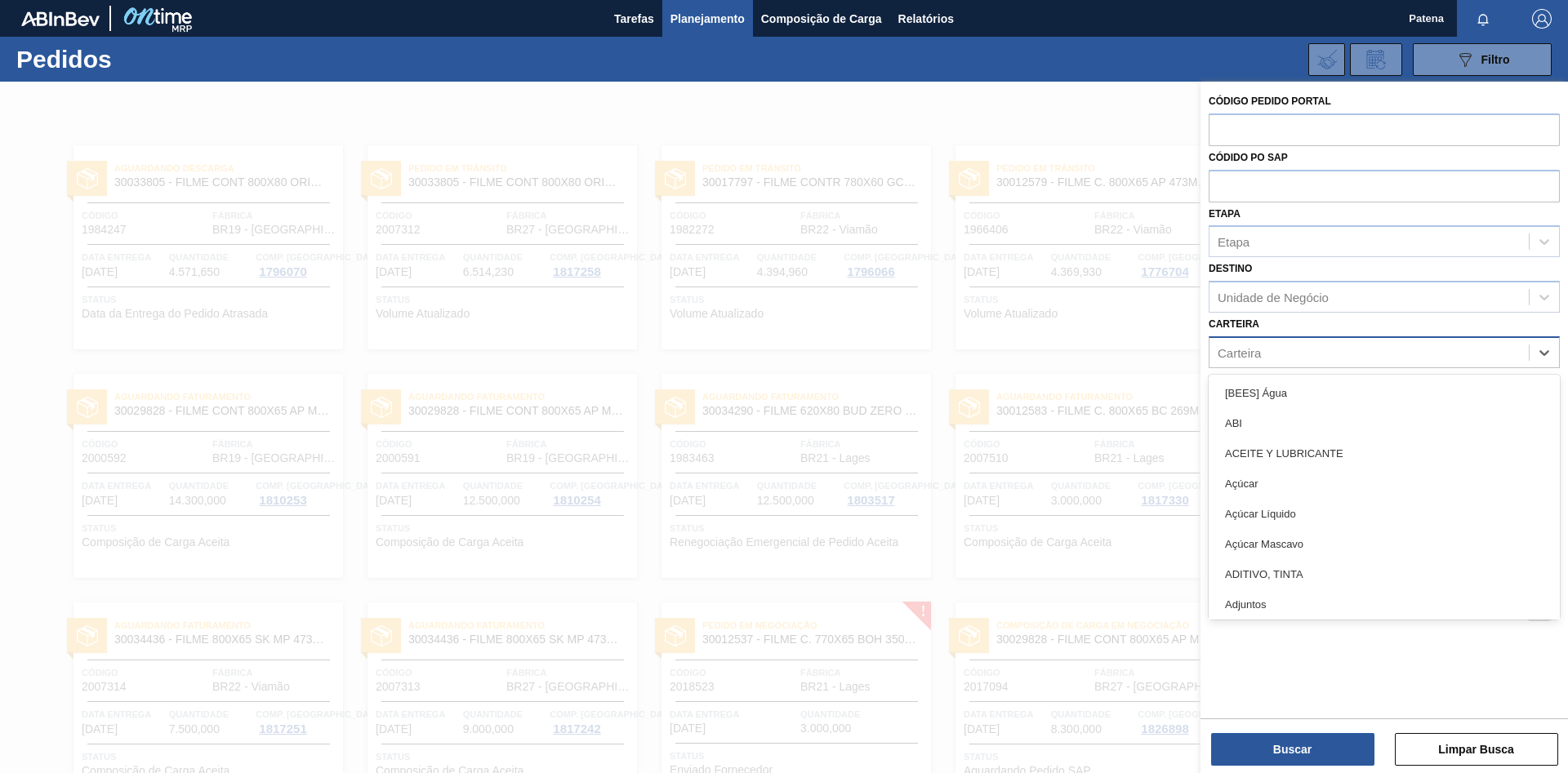
click at [1115, 351] on div "Carteira" at bounding box center [1368, 352] width 319 height 24
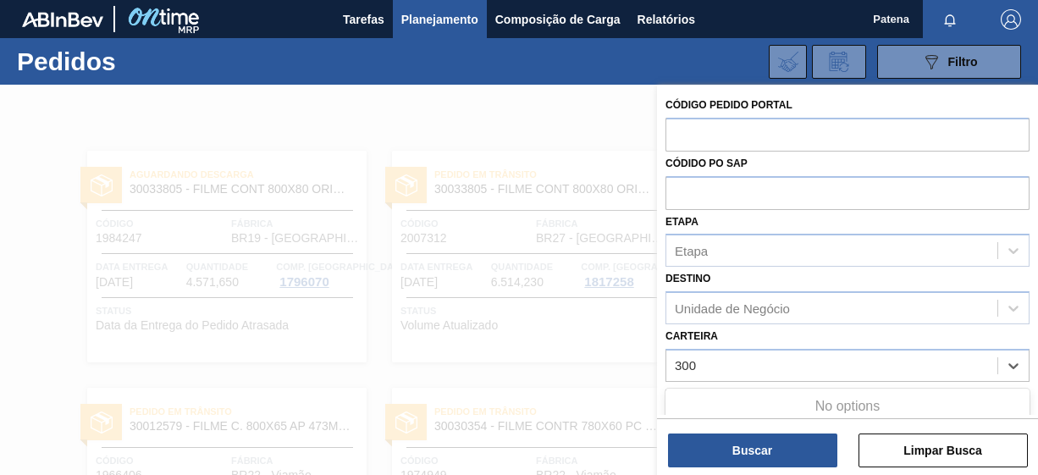
type input "300"
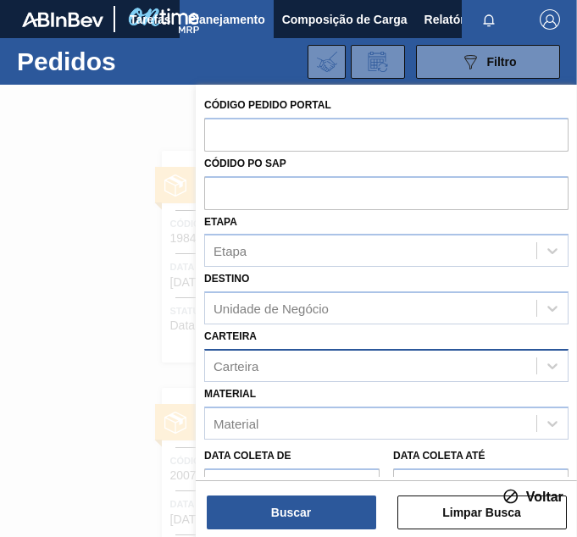
click at [268, 367] on div "Carteira" at bounding box center [370, 365] width 331 height 25
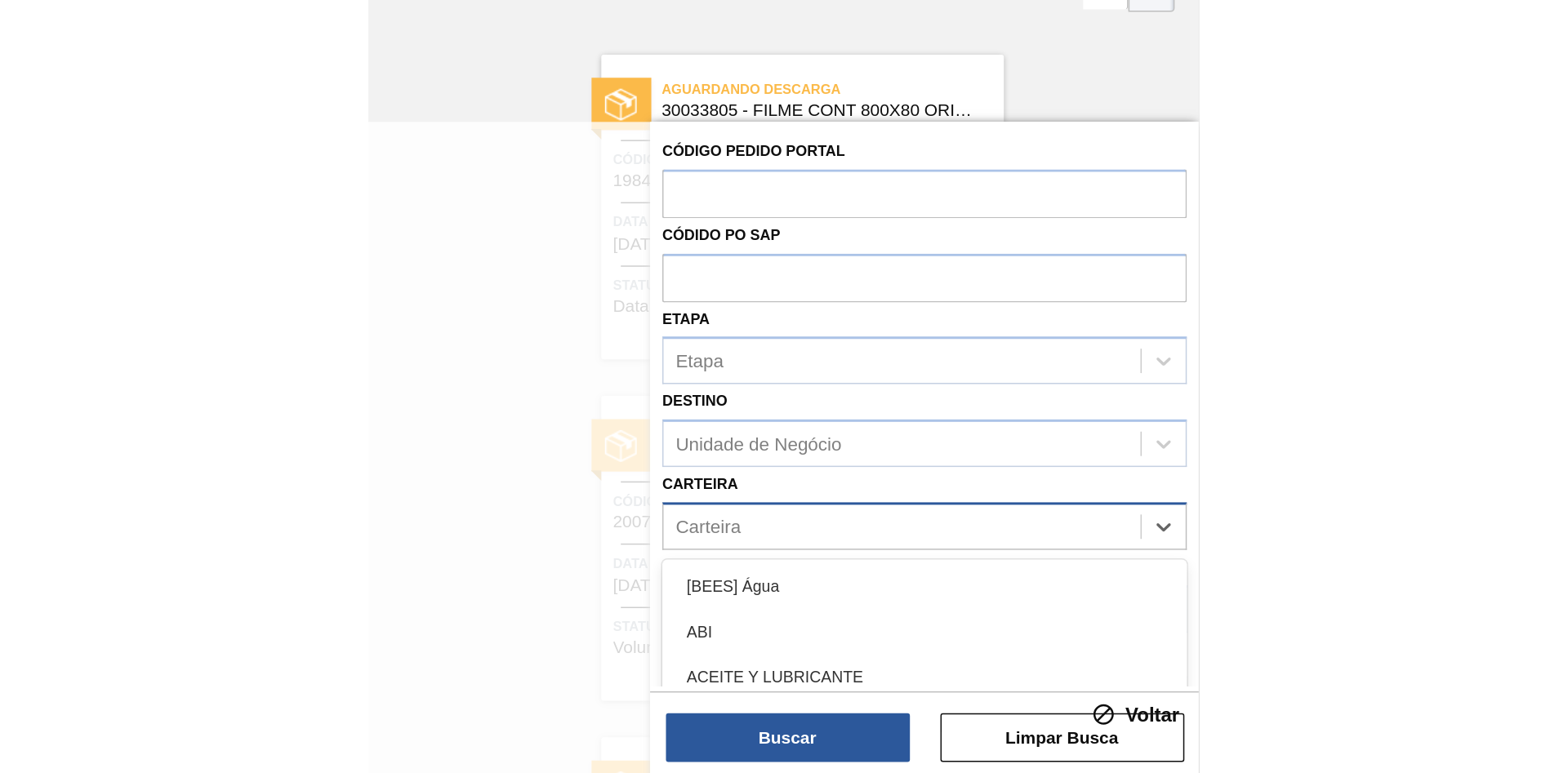
scroll to position [109, 0]
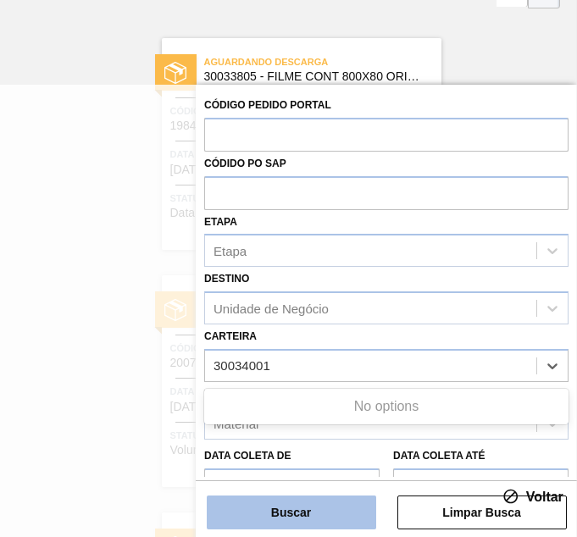
type input "30034001"
click at [259, 519] on button "Buscar" at bounding box center [291, 512] width 169 height 34
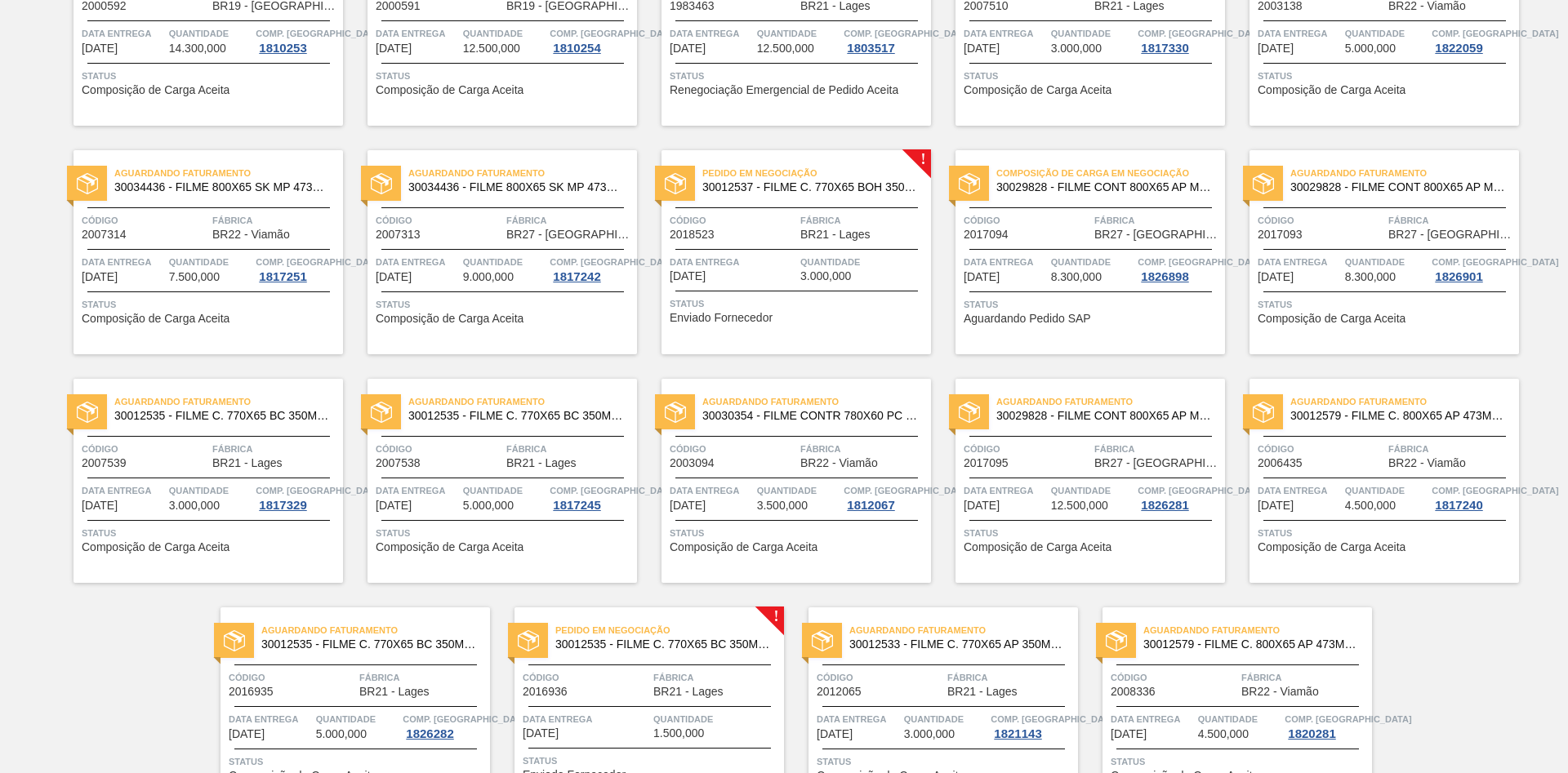
scroll to position [551, 0]
